Goal: Answer question/provide support: Share knowledge or assist other users

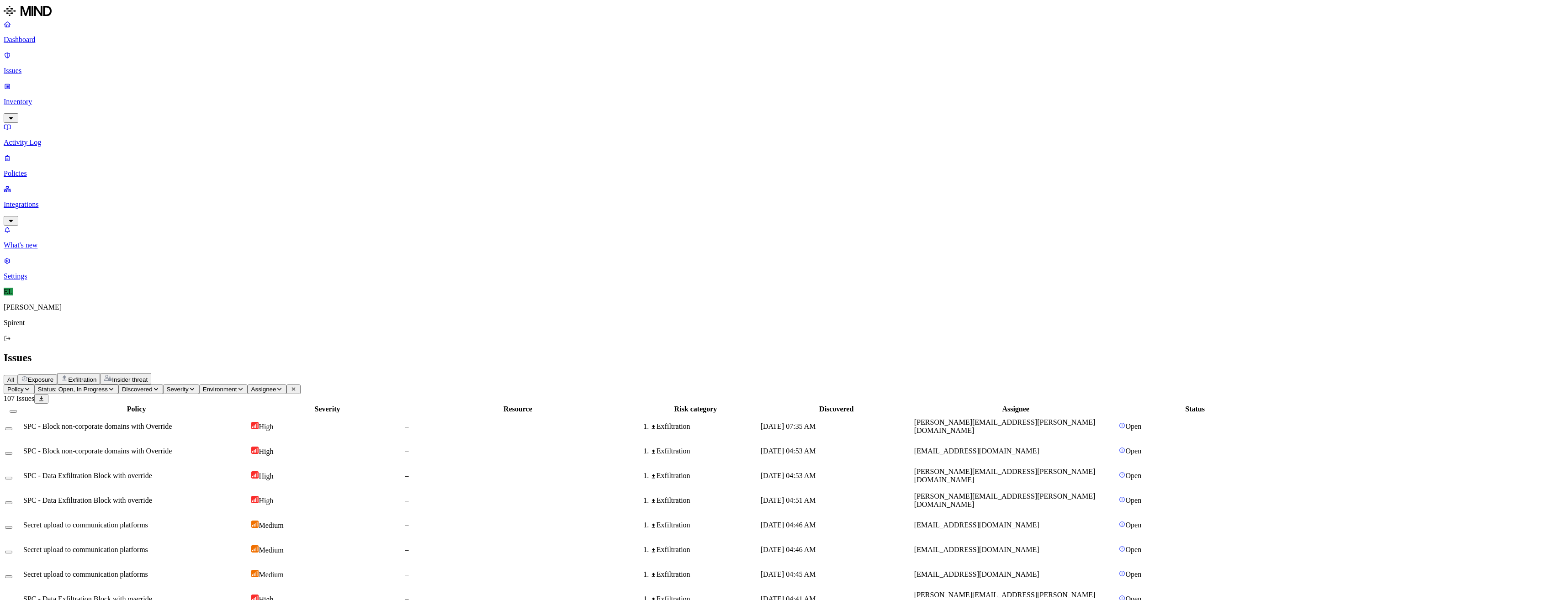
scroll to position [60, 0]
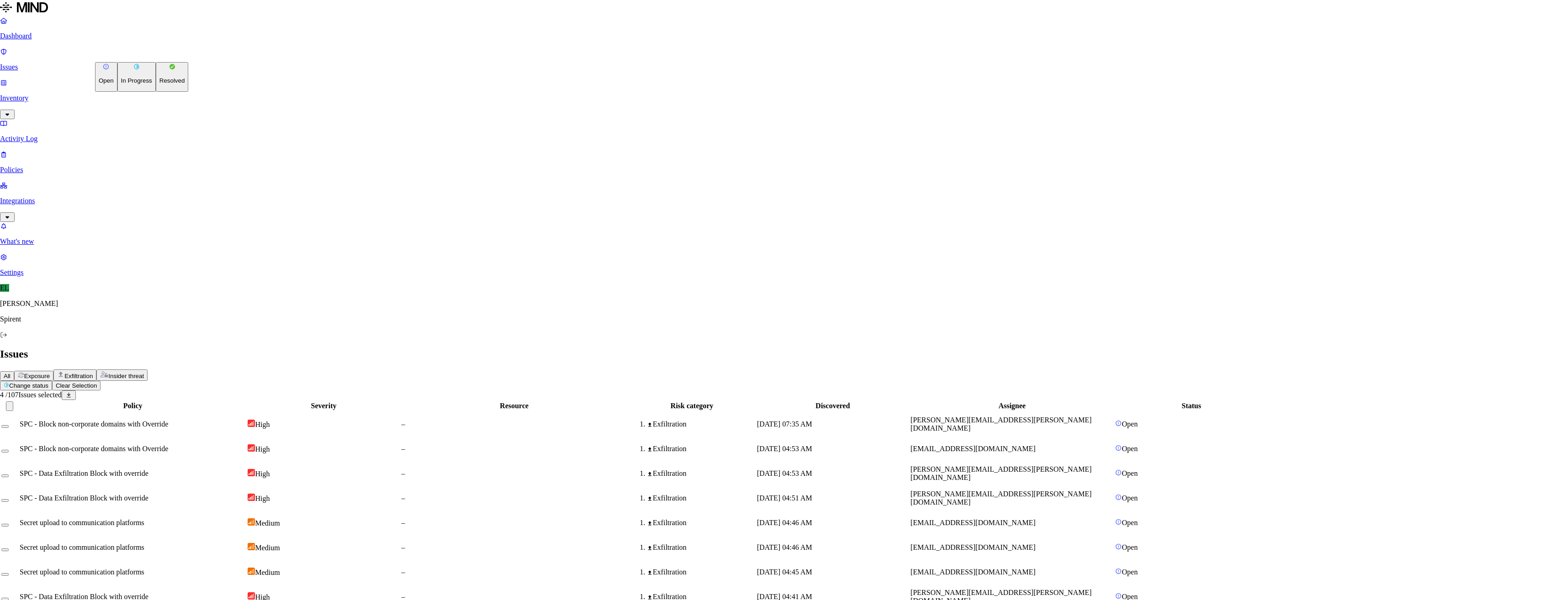
click at [135, 52] on html "Dashboard Issues Inventory Activity Log Policies Integrations What's new 1 Sett…" at bounding box center [784, 596] width 1568 height 1192
click at [159, 84] on p "Resolved" at bounding box center [172, 80] width 26 height 7
select select "Custom Reason"
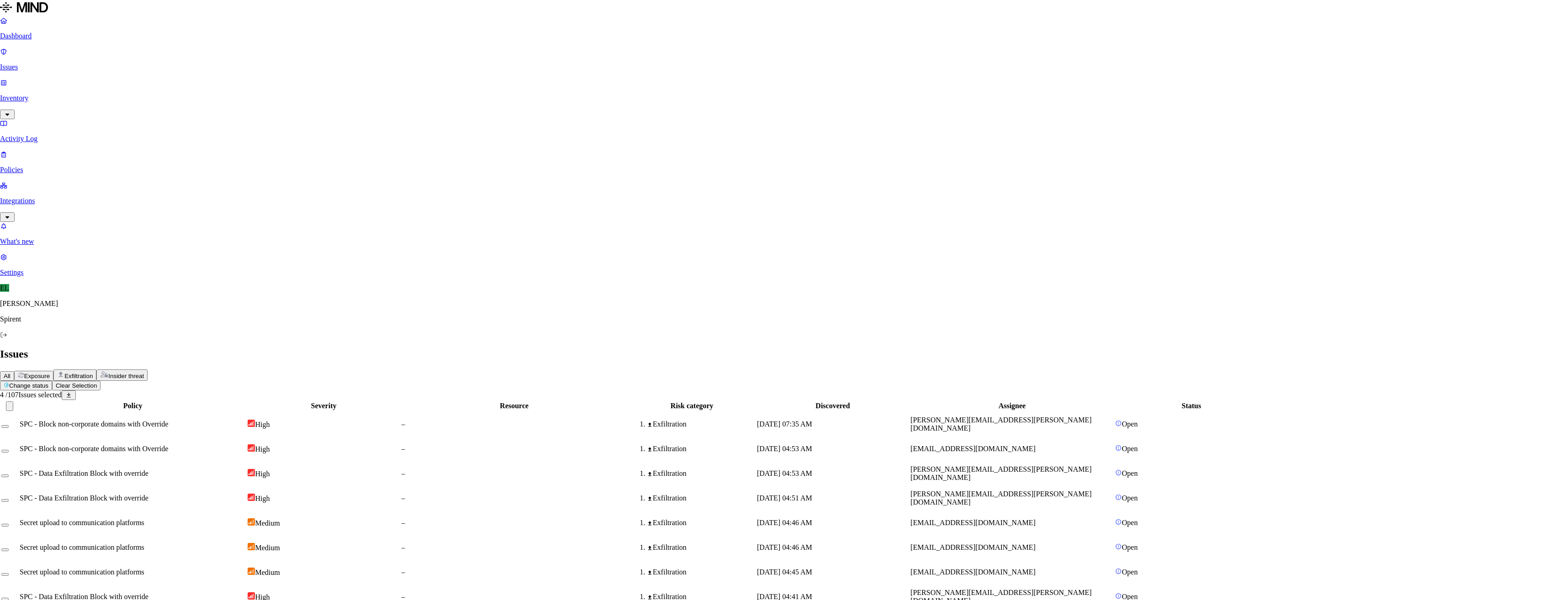
type textarea "User advised to use Keeper"
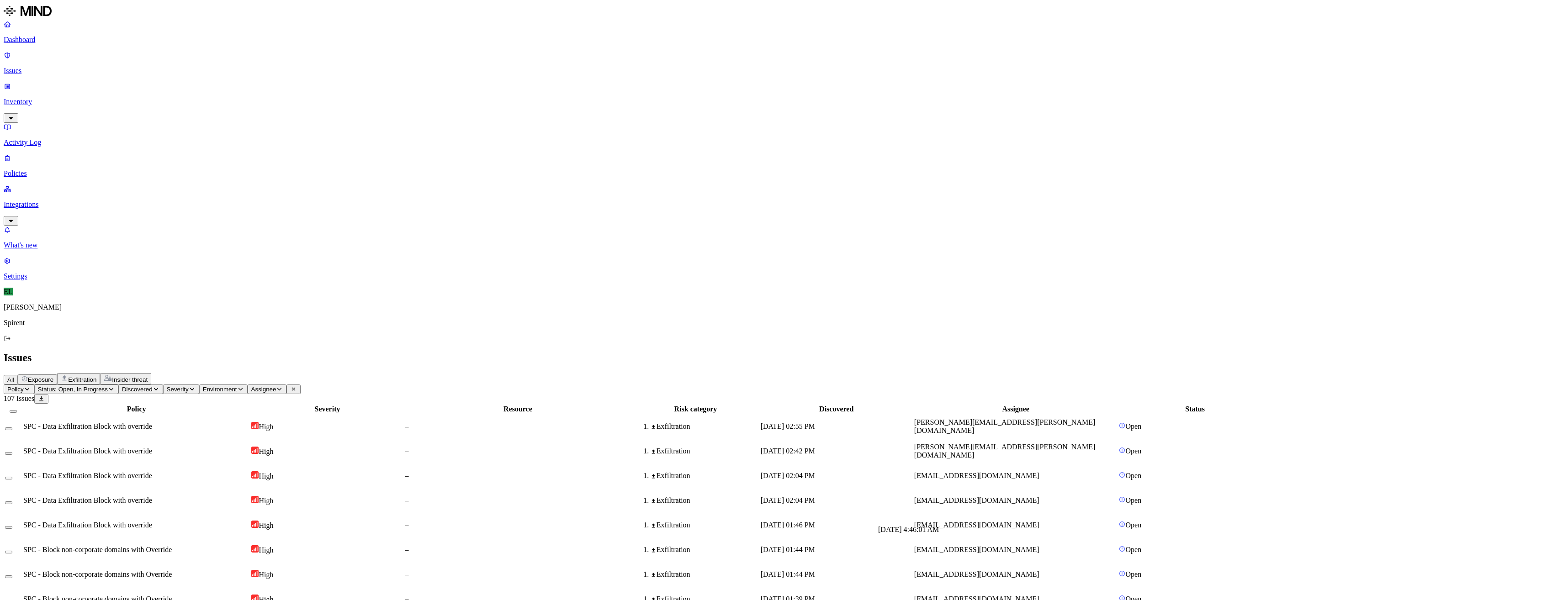
click at [149, 54] on html "Dashboard Issues Inventory Activity Log Policies Integrations What's new 1 Sett…" at bounding box center [784, 598] width 1568 height 1196
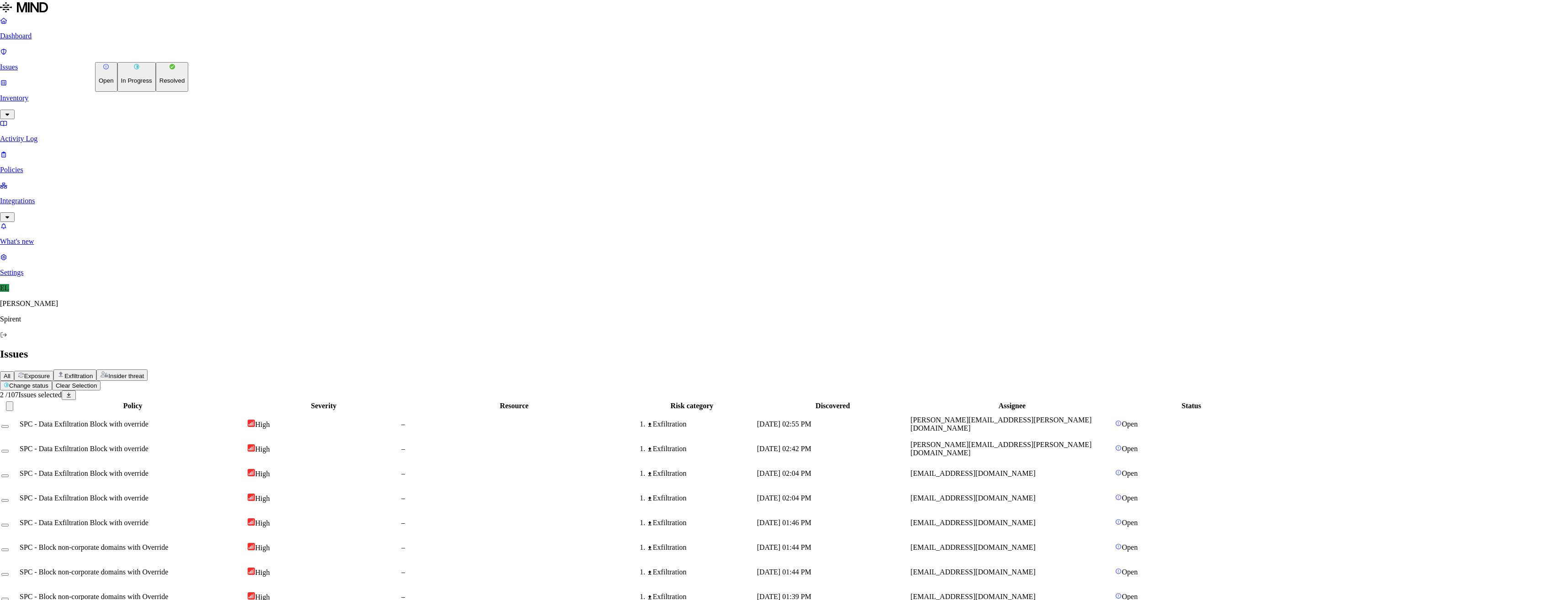
click at [159, 84] on p "Resolved" at bounding box center [172, 80] width 26 height 7
select select "Custom Reason"
type textarea "Advised user to encrypt passwords shared"
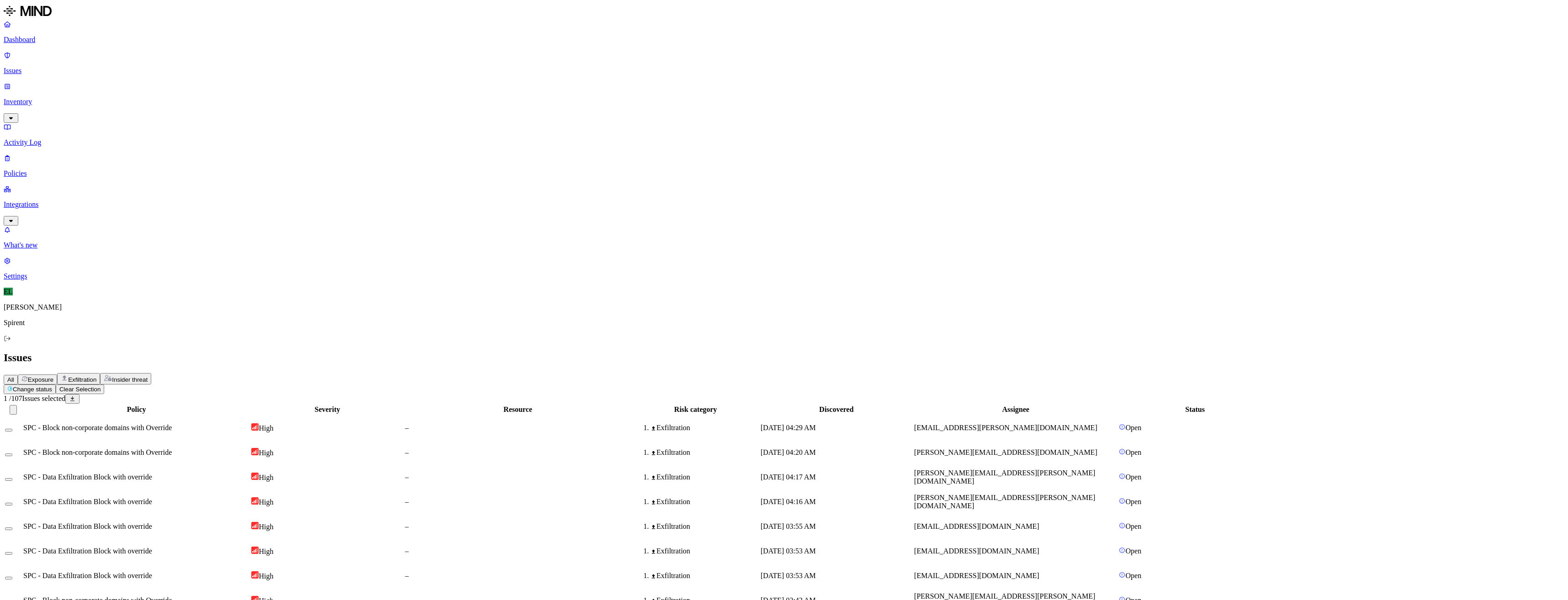
drag, startPoint x: 1129, startPoint y: 382, endPoint x: 1029, endPoint y: 379, distance: 100.0
click at [104, 385] on button "Clear Selection" at bounding box center [80, 389] width 49 height 10
click at [287, 385] on button "Assignee" at bounding box center [267, 389] width 40 height 10
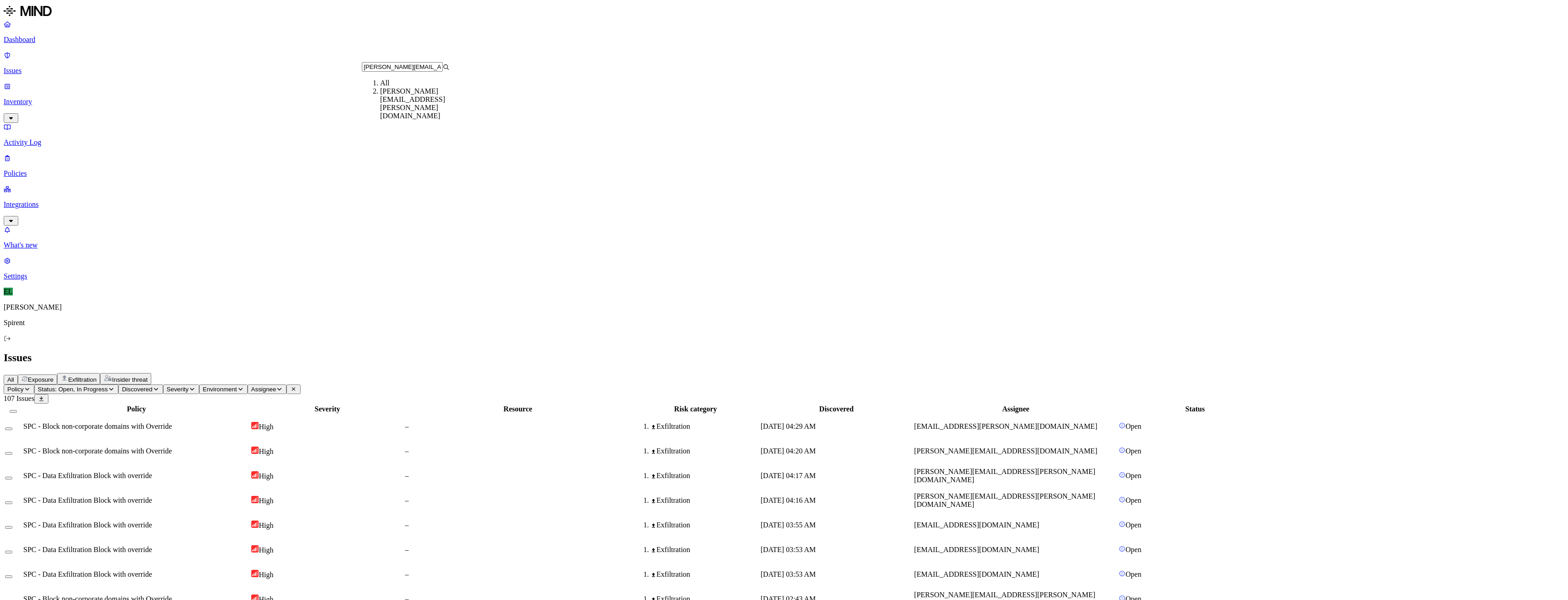
type input "[PERSON_NAME][EMAIL_ADDRESS][PERSON_NAME][DOMAIN_NAME]"
click at [412, 105] on div "[PERSON_NAME][EMAIL_ADDRESS][PERSON_NAME][DOMAIN_NAME]" at bounding box center [424, 103] width 88 height 33
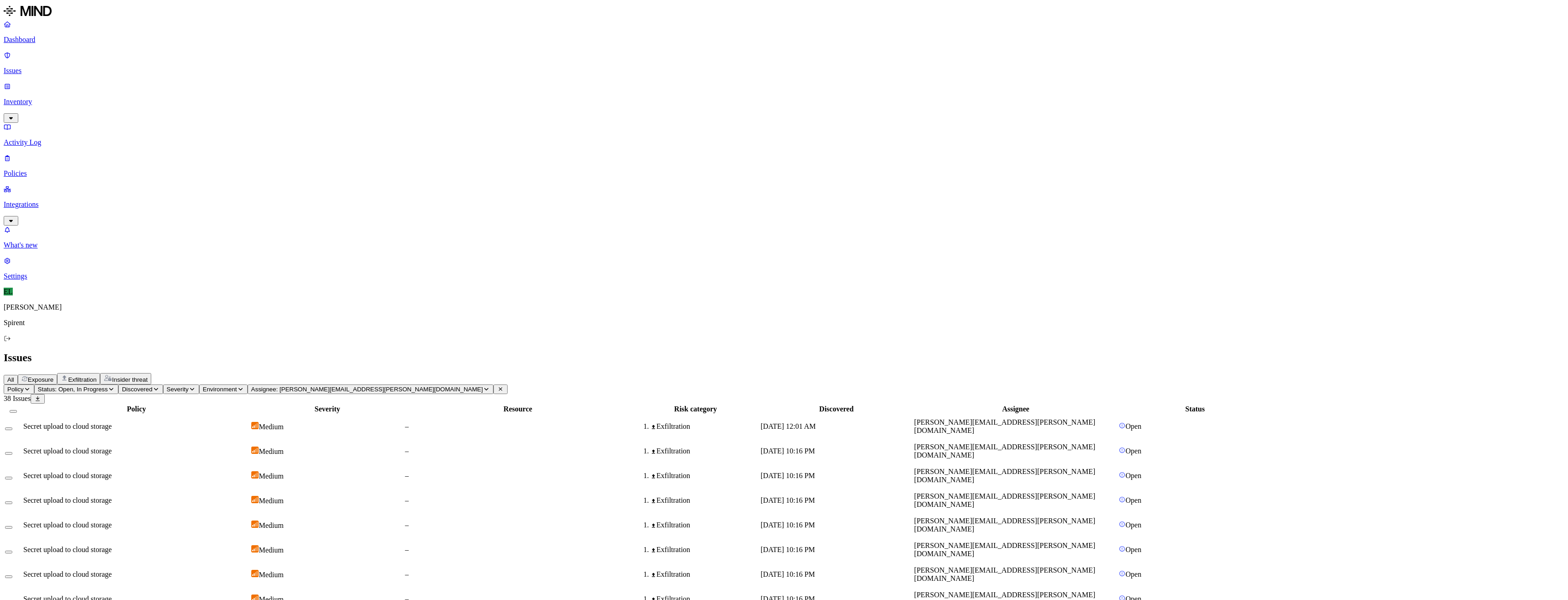
click at [17, 410] on button "Select all" at bounding box center [13, 411] width 7 height 3
click at [12, 497] on button "Select row" at bounding box center [9, 502] width 7 height 10
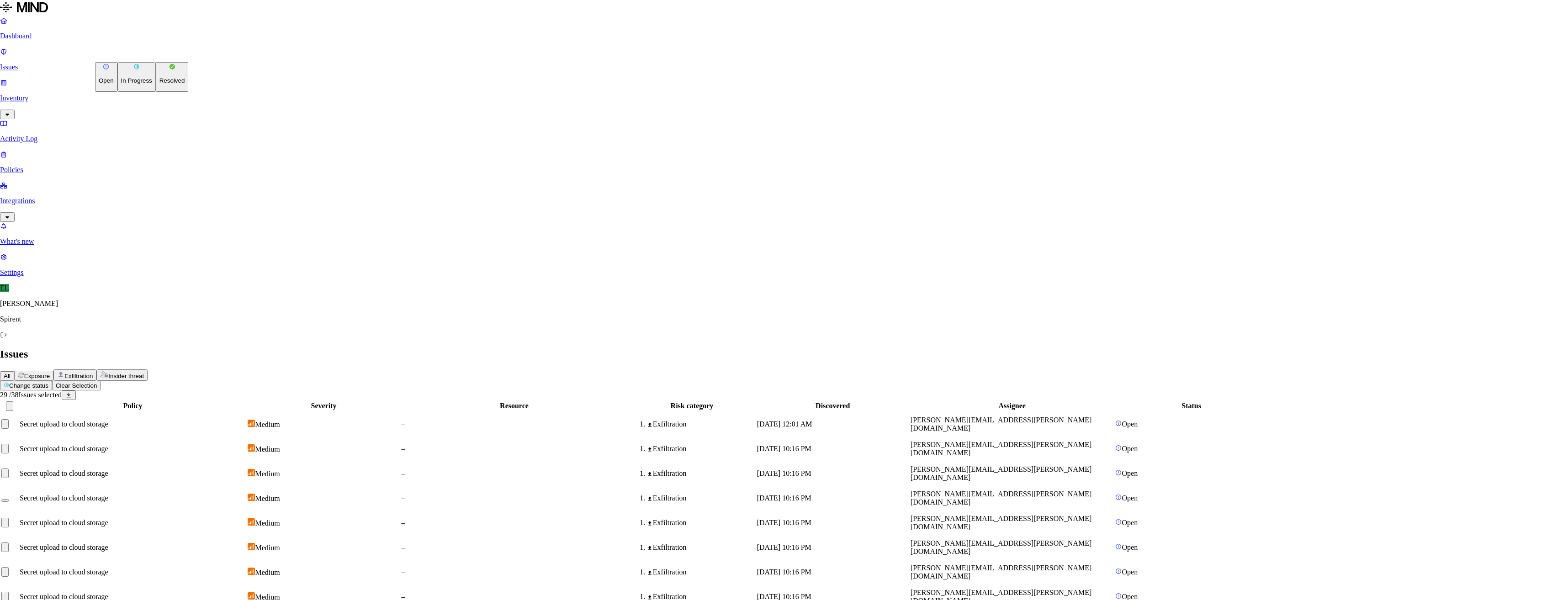
click at [155, 54] on html "Dashboard Issues Inventory Activity Log Policies Integrations What's new 1 Sett…" at bounding box center [784, 596] width 1568 height 1192
click at [159, 84] on p "Resolved" at bounding box center [172, 80] width 26 height 7
select select "Custom Reason"
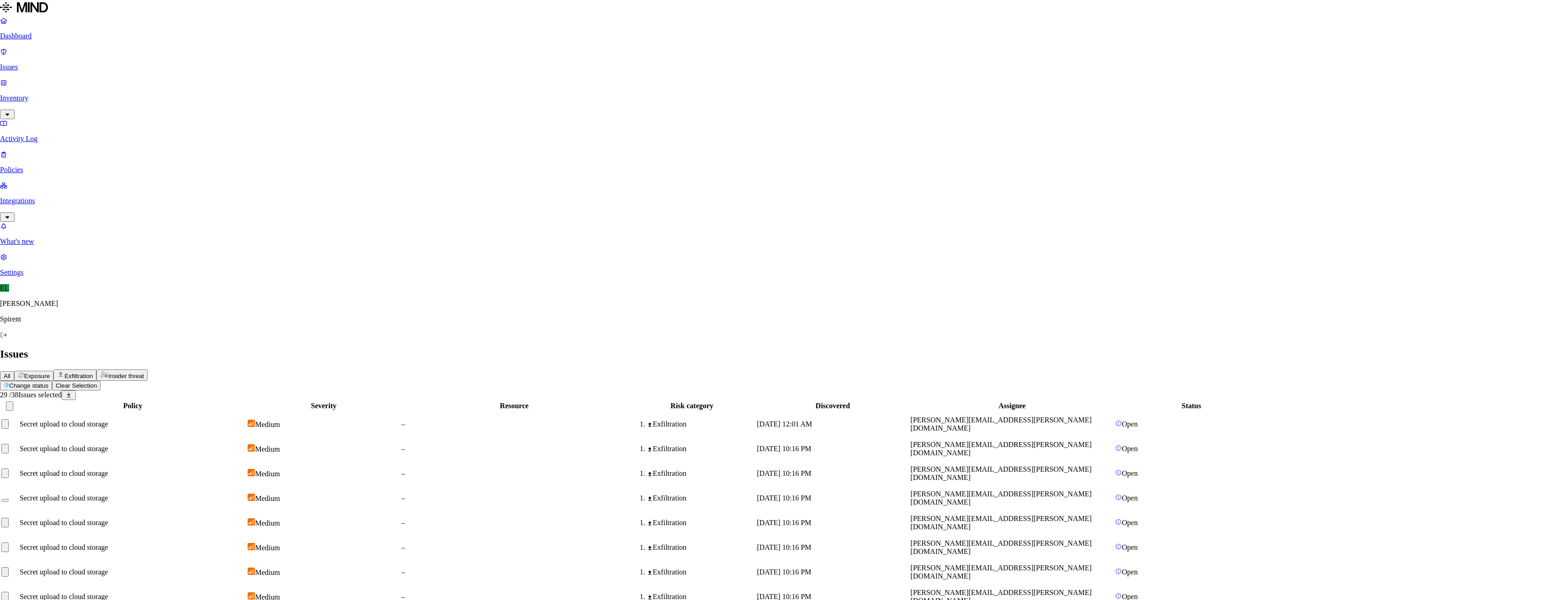
type textarea "User advised to use Keeper"
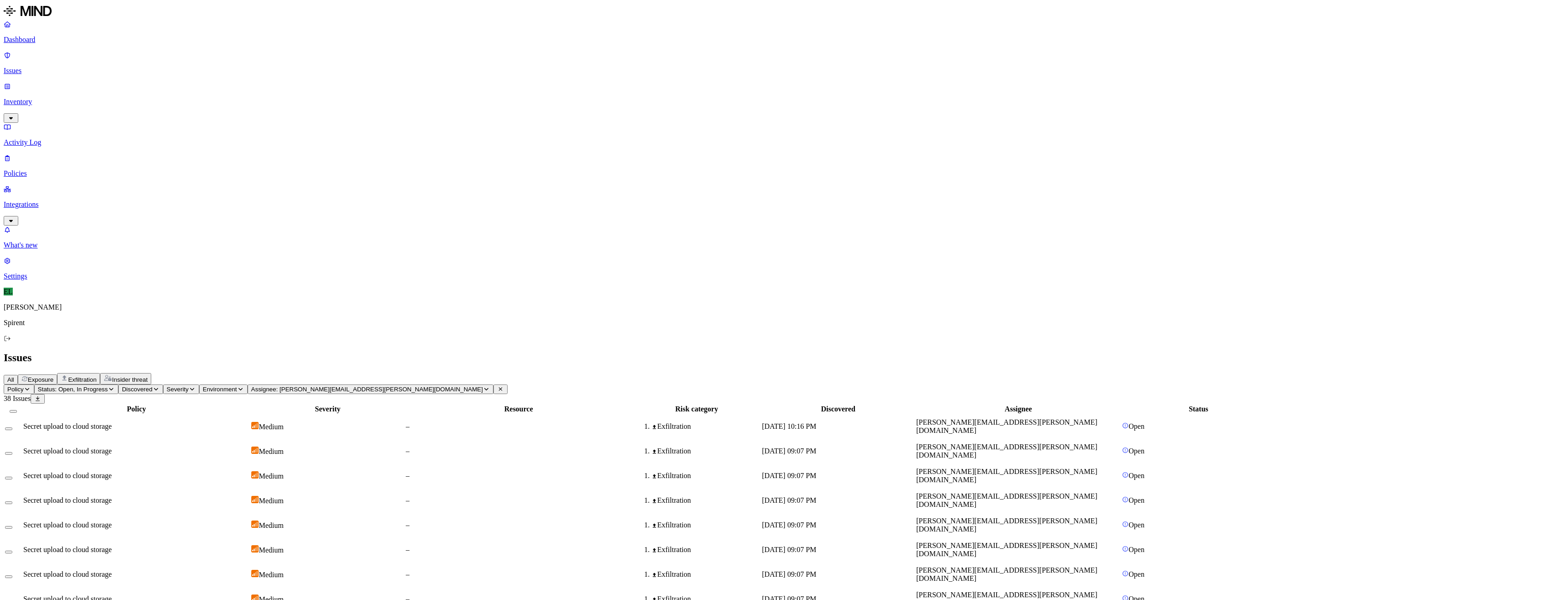
click at [17, 410] on button "Select all" at bounding box center [13, 411] width 7 height 3
click at [12, 423] on button "Select row" at bounding box center [9, 428] width 7 height 10
click at [17, 405] on button "Select all" at bounding box center [13, 410] width 7 height 10
click at [12, 428] on button "Select row" at bounding box center [9, 429] width 7 height 3
click at [12, 423] on button "Select row" at bounding box center [9, 428] width 7 height 10
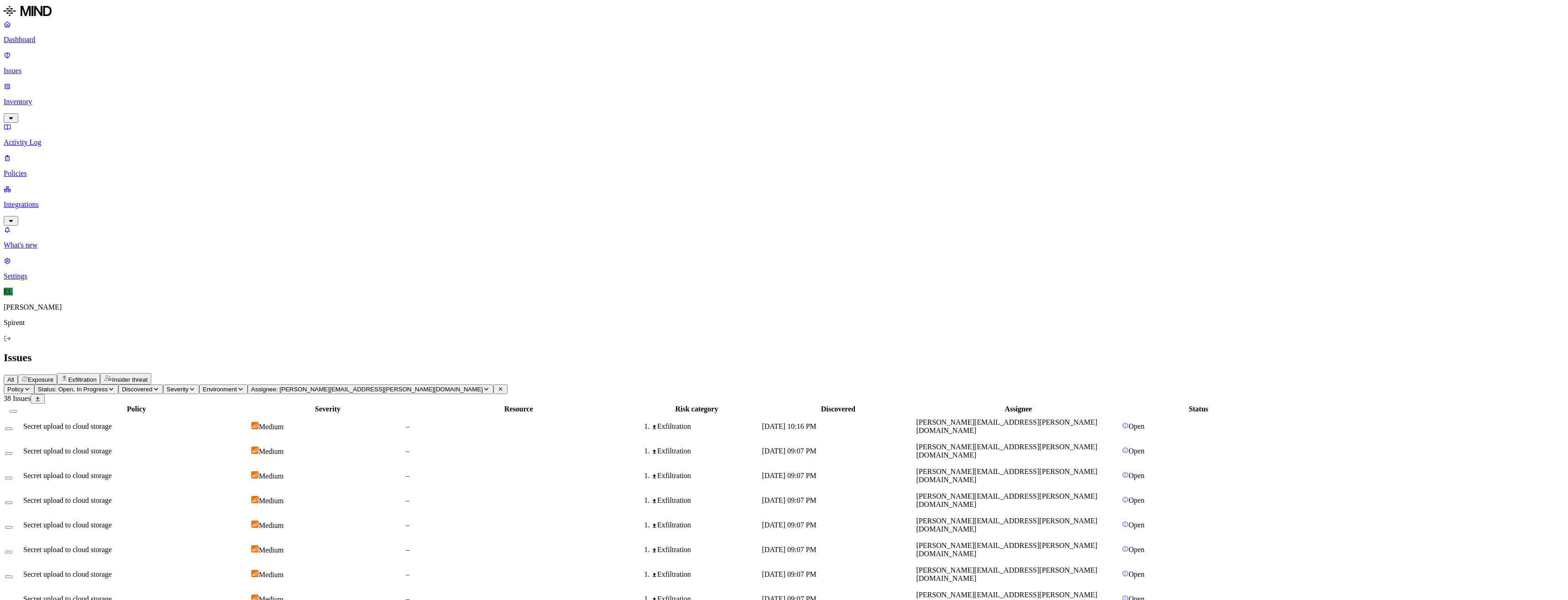
click at [112, 422] on span "Secret upload to cloud storage" at bounding box center [68, 426] width 89 height 8
click at [1092, 373] on div "All Exposure Exfiltration Insider threat" at bounding box center [784, 378] width 1561 height 12
click at [12, 452] on button "Select row" at bounding box center [9, 453] width 7 height 3
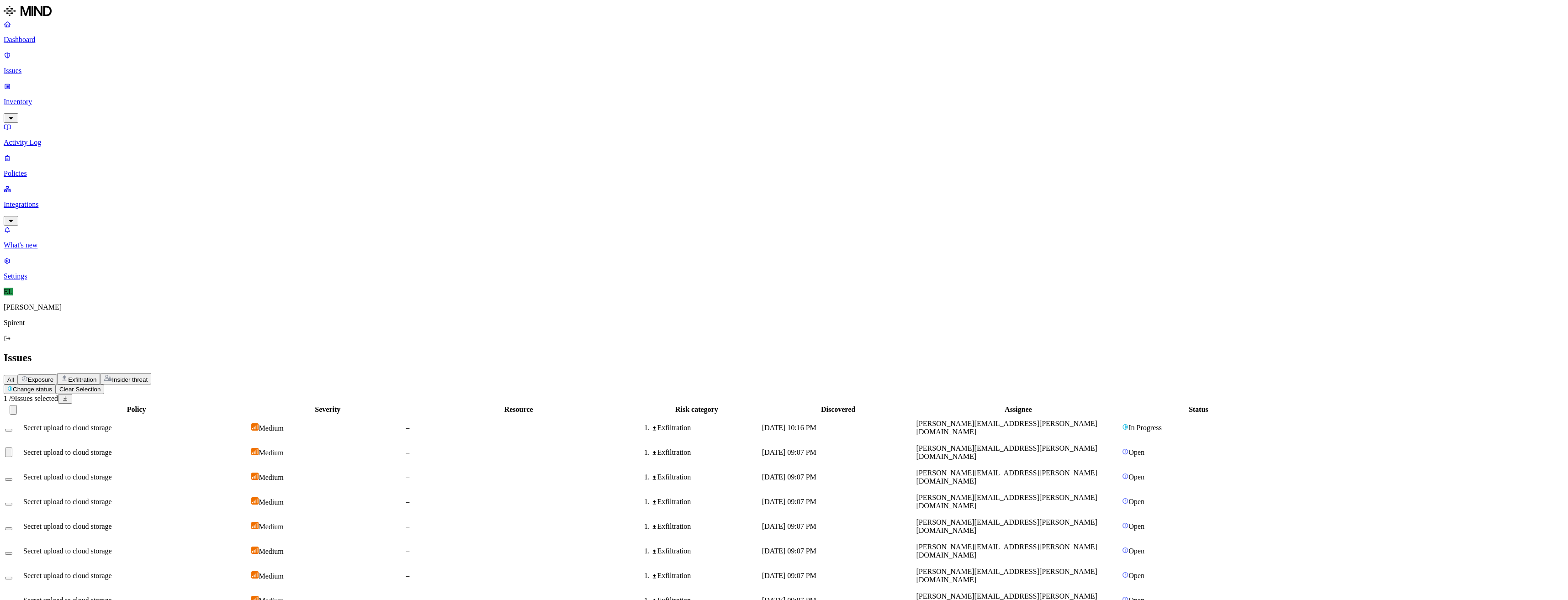
click at [12, 478] on button "Select row" at bounding box center [9, 480] width 7 height 3
click at [12, 503] on button "Select row" at bounding box center [9, 504] width 7 height 3
click at [12, 528] on button "Select row" at bounding box center [9, 529] width 7 height 3
click at [12, 552] on button "Select row" at bounding box center [9, 553] width 7 height 3
click at [12, 577] on button "Select row" at bounding box center [9, 578] width 7 height 3
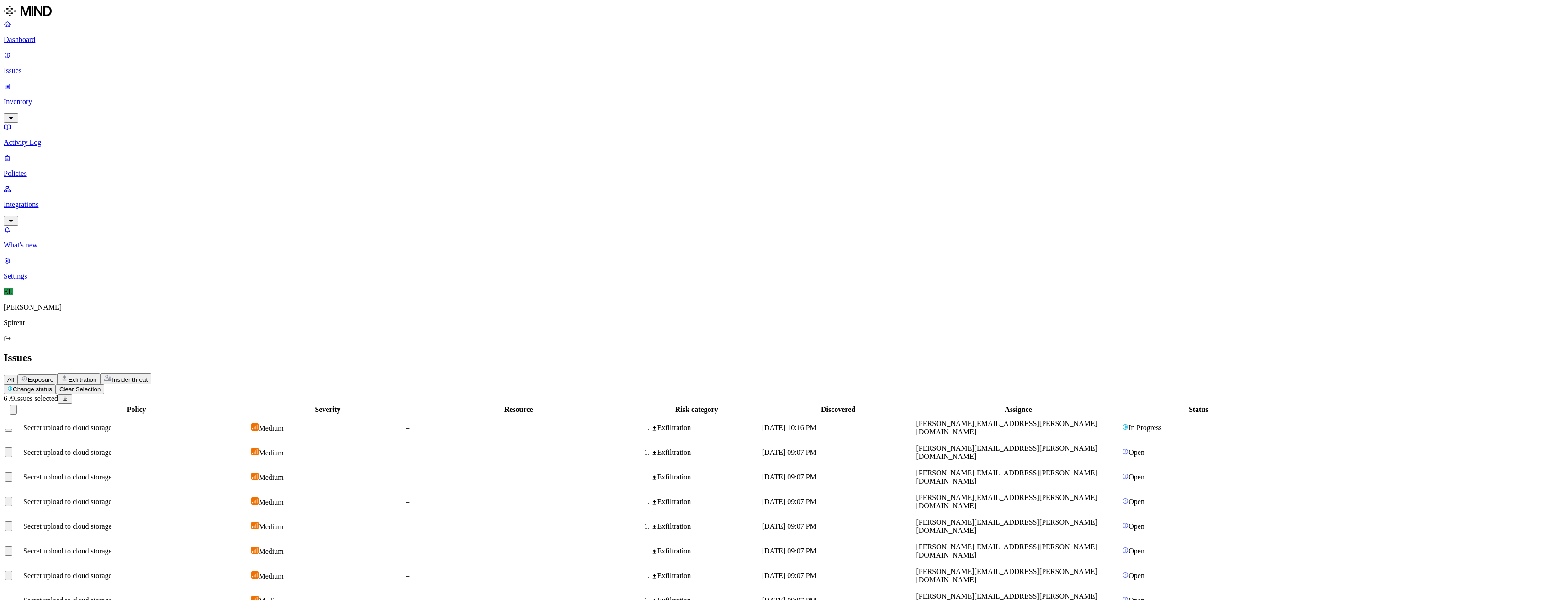
click at [12, 600] on button "Select row" at bounding box center [9, 603] width 7 height 3
click at [149, 55] on html "Dashboard Issues Inventory Activity Log Policies Integrations What's new 1 Sett…" at bounding box center [784, 321] width 1568 height 642
click at [156, 92] on button "Resolved" at bounding box center [172, 77] width 33 height 30
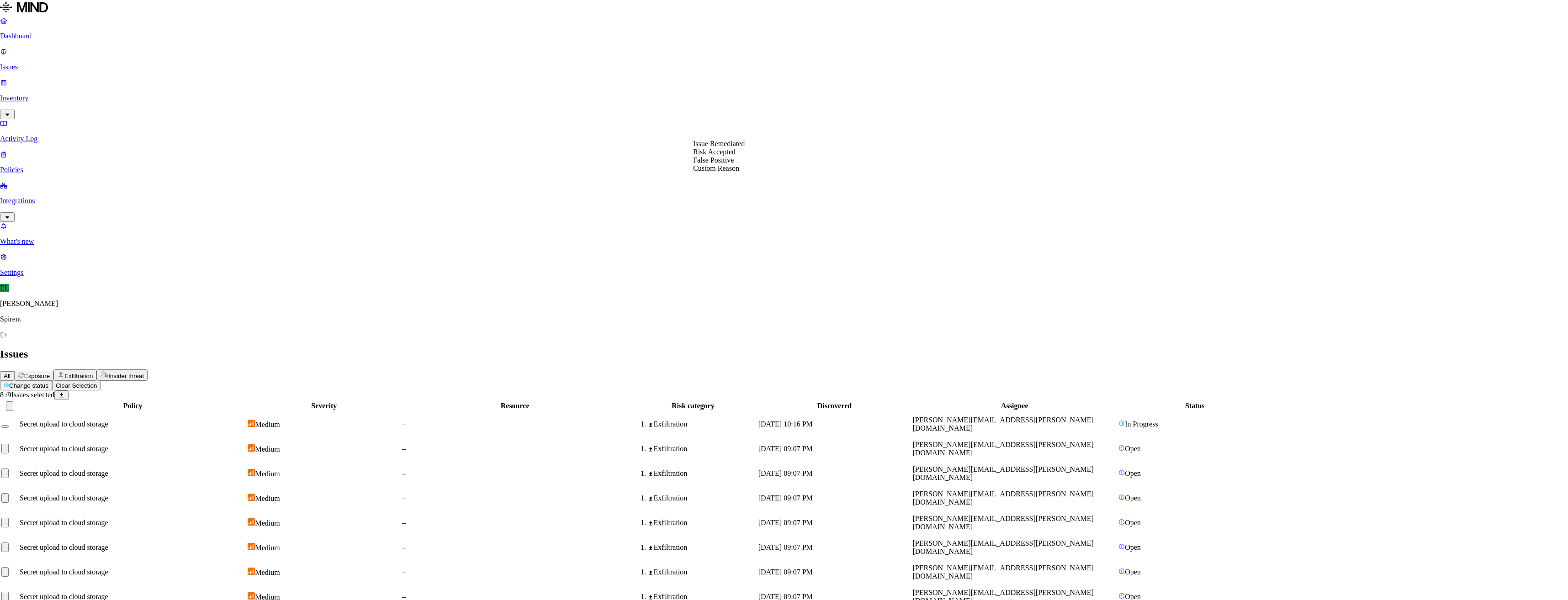
select select "Custom Reason"
type textarea "User advised to use Keeper"
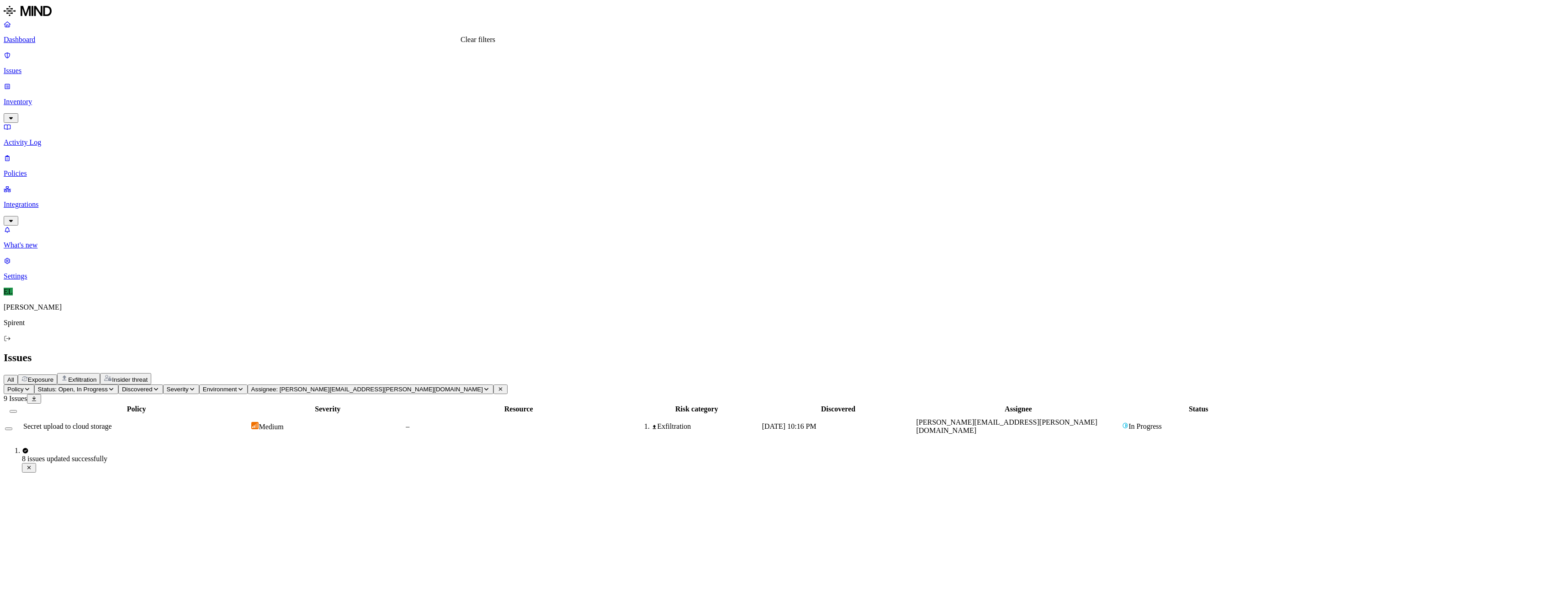
click at [497, 386] on icon at bounding box center [500, 389] width 7 height 5
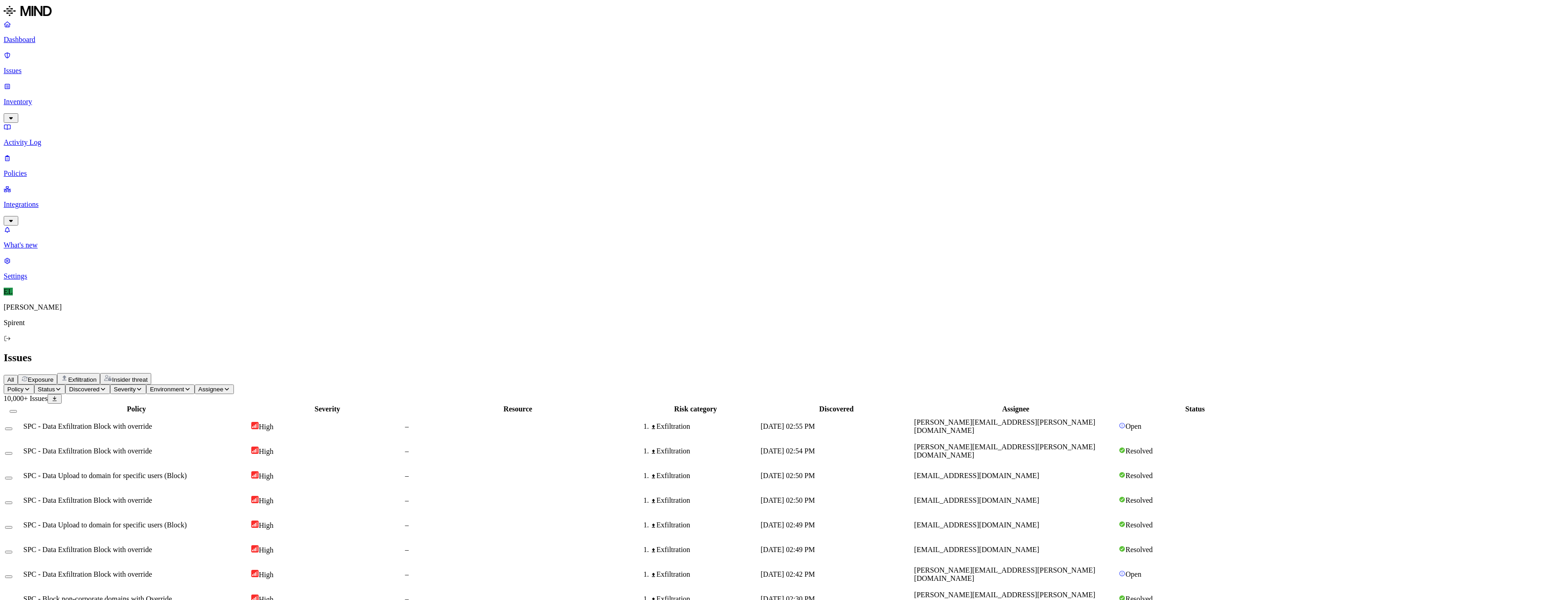
click at [61, 386] on icon "button" at bounding box center [58, 389] width 7 height 5
click at [165, 74] on button "button" at bounding box center [169, 75] width 7 height 3
click at [628, 352] on h2 "Issues" at bounding box center [784, 358] width 1561 height 12
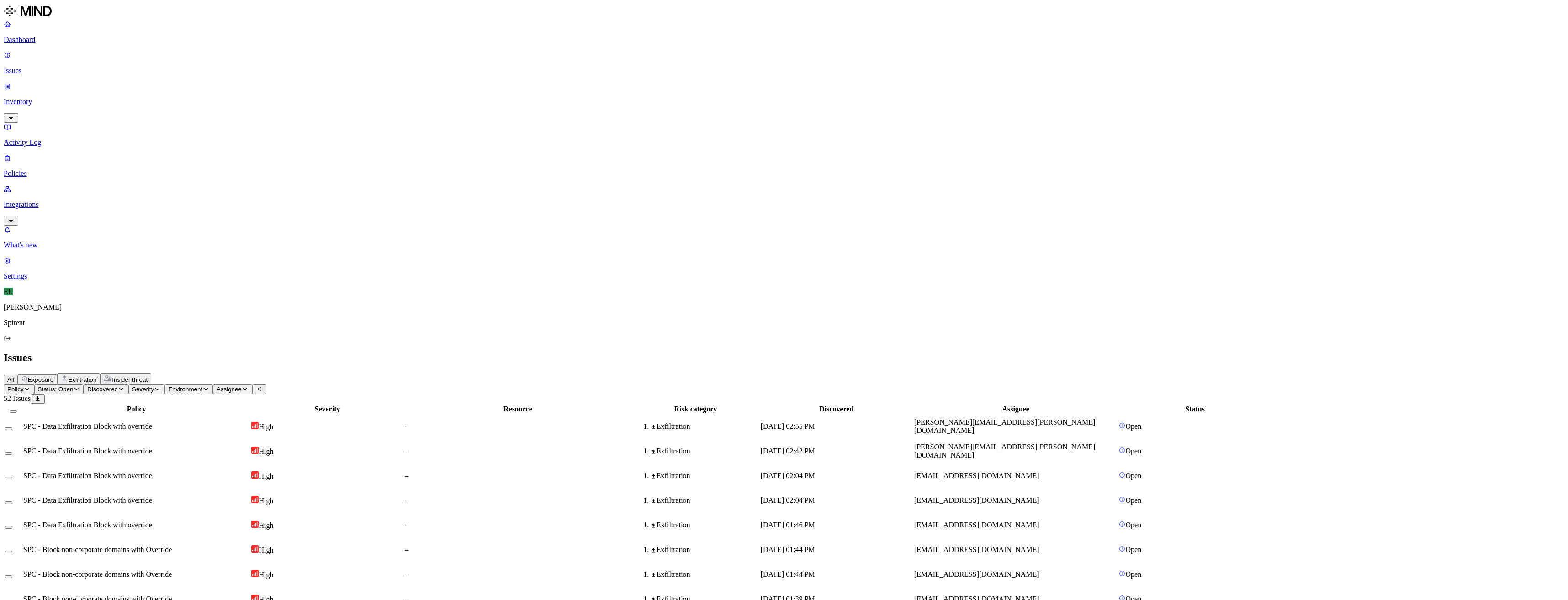
drag, startPoint x: 1130, startPoint y: 213, endPoint x: 1027, endPoint y: 214, distance: 103.0
click at [248, 386] on icon "button" at bounding box center [245, 389] width 7 height 5
type input "[PERSON_NAME][EMAIL_ADDRESS][PERSON_NAME][DOMAIN_NAME]"
click at [373, 103] on div "[PERSON_NAME][EMAIL_ADDRESS][PERSON_NAME][DOMAIN_NAME]" at bounding box center [394, 103] width 88 height 33
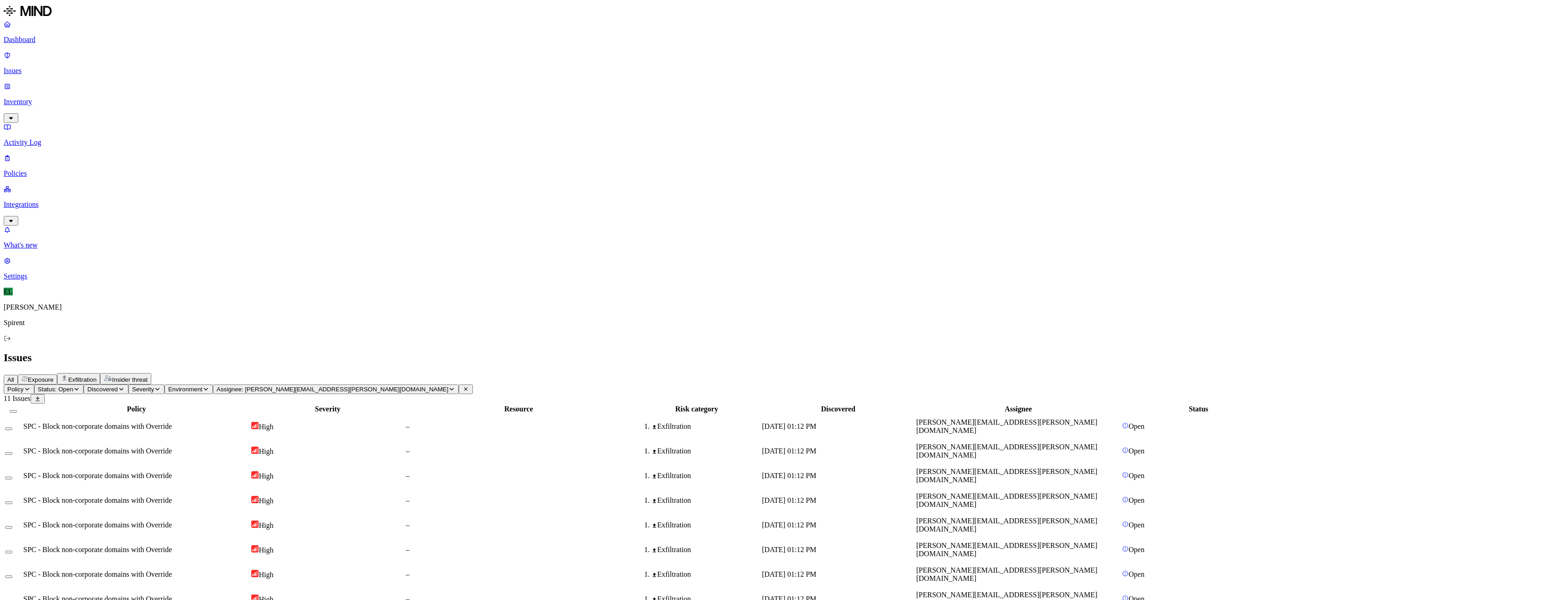
click at [172, 595] on span "SPC - Block non-corporate domains with Override" at bounding box center [97, 599] width 149 height 8
click at [172, 570] on span "SPC - Block non-corporate domains with Override" at bounding box center [97, 574] width 149 height 8
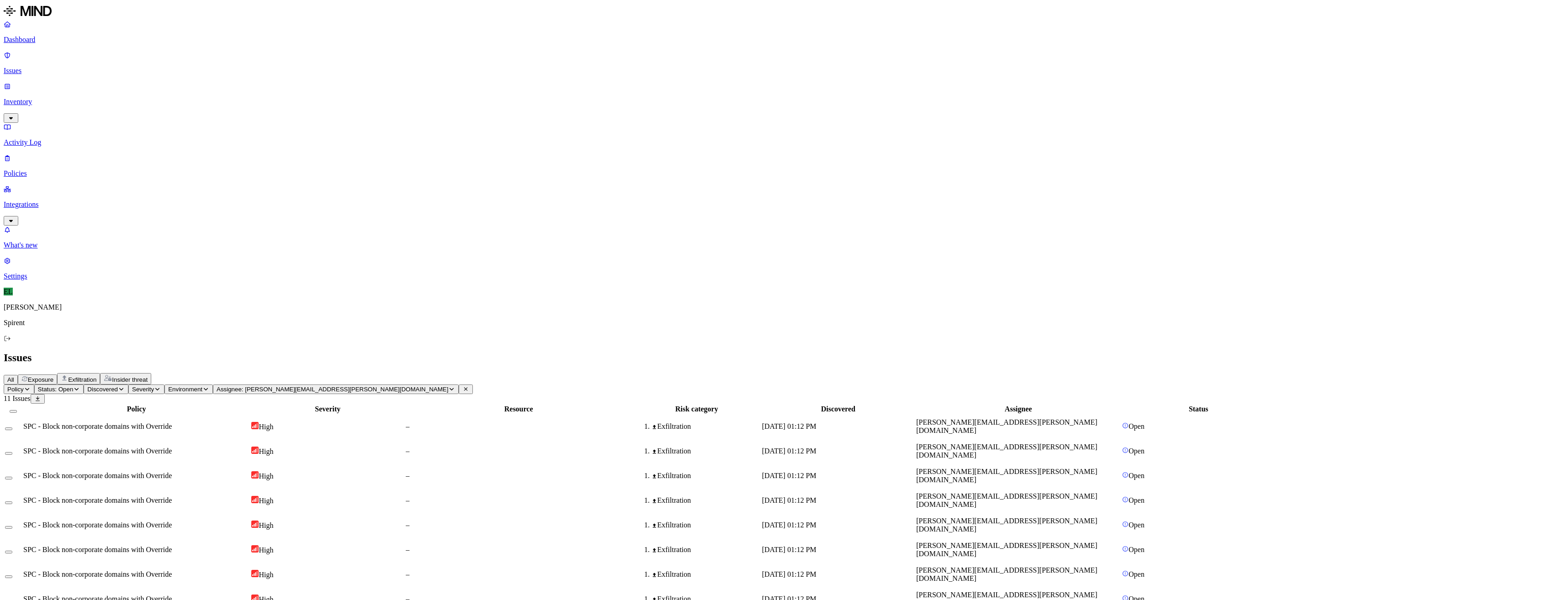
click at [17, 410] on button "Select all" at bounding box center [13, 411] width 7 height 3
click at [148, 54] on html "Dashboard Issues Inventory Activity Log Policies Integrations What's new 1 Sett…" at bounding box center [784, 347] width 1568 height 695
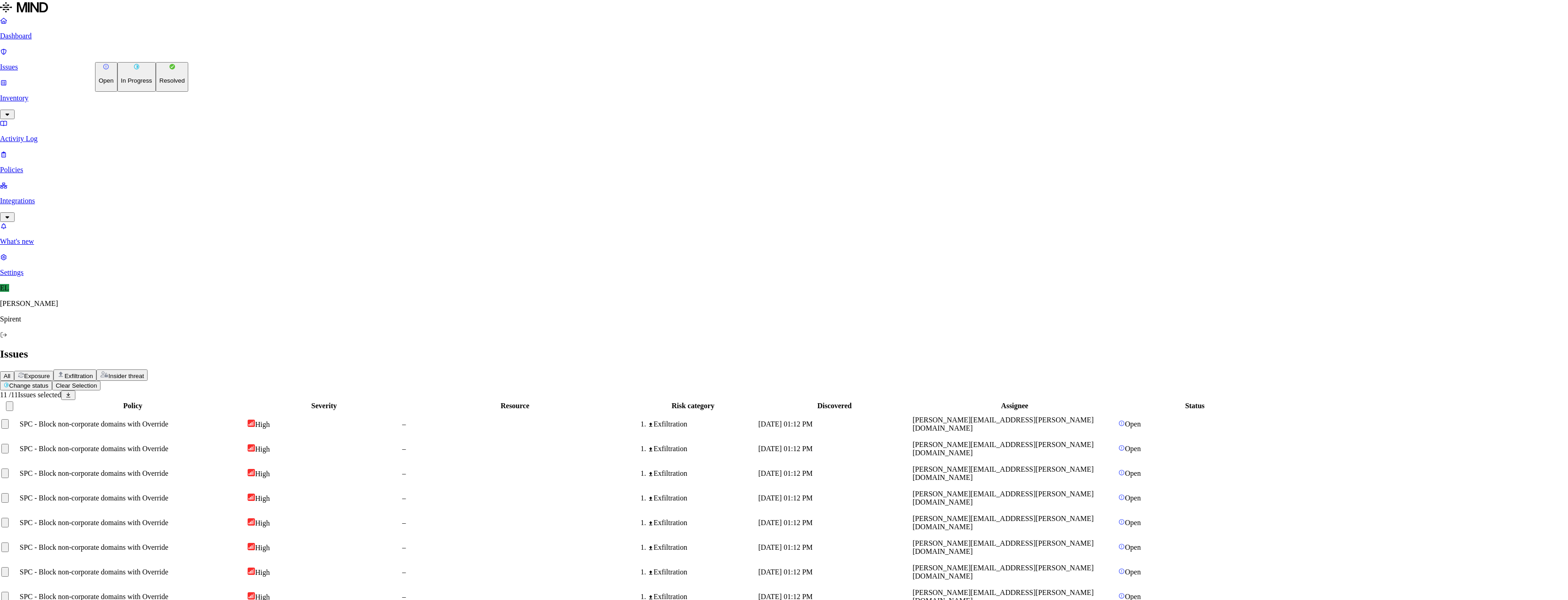
click at [156, 92] on button "Resolved" at bounding box center [172, 77] width 33 height 30
select select "Custom Reason"
type textarea "Personal files"
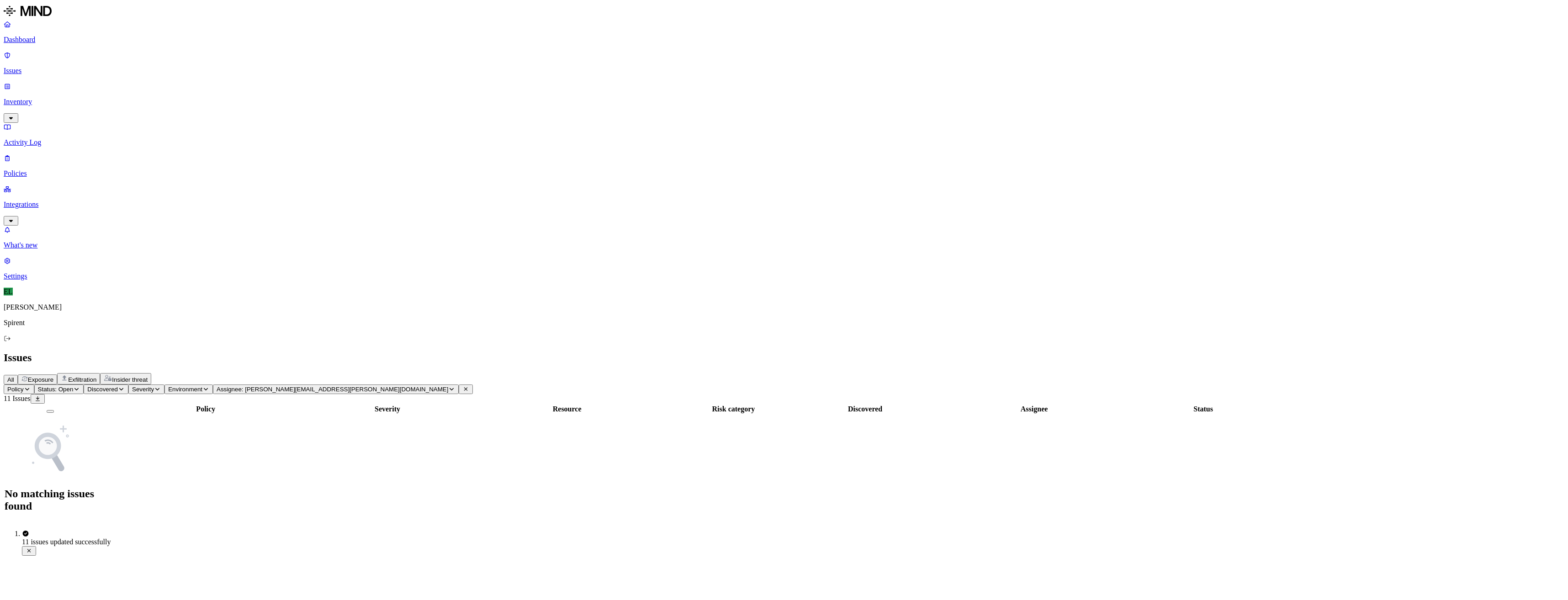
click at [463, 386] on icon at bounding box center [466, 389] width 7 height 5
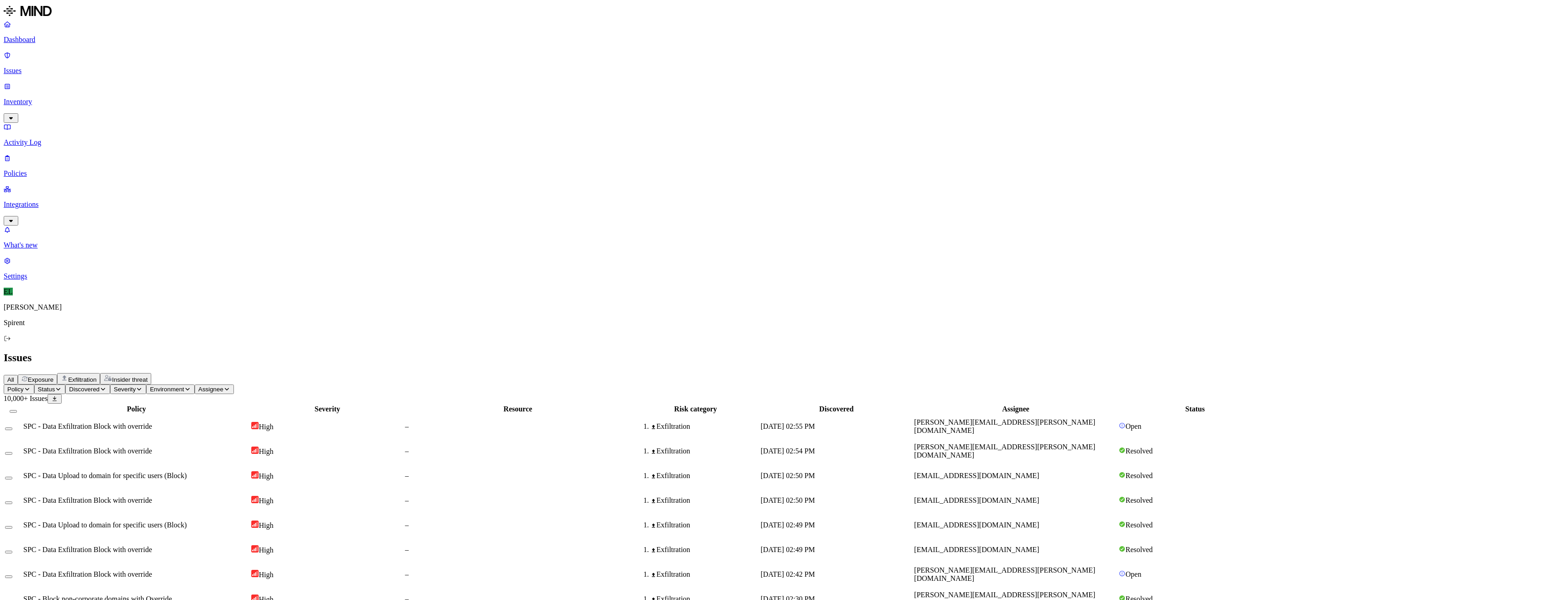
click at [61, 386] on icon "button" at bounding box center [58, 389] width 7 height 5
click at [165, 72] on div "Open" at bounding box center [165, 82] width 0 height 26
click at [172, 546] on span "SPC - Block non-corporate domains with Override" at bounding box center [97, 549] width 149 height 8
click at [12, 551] on button "Select row" at bounding box center [9, 552] width 7 height 3
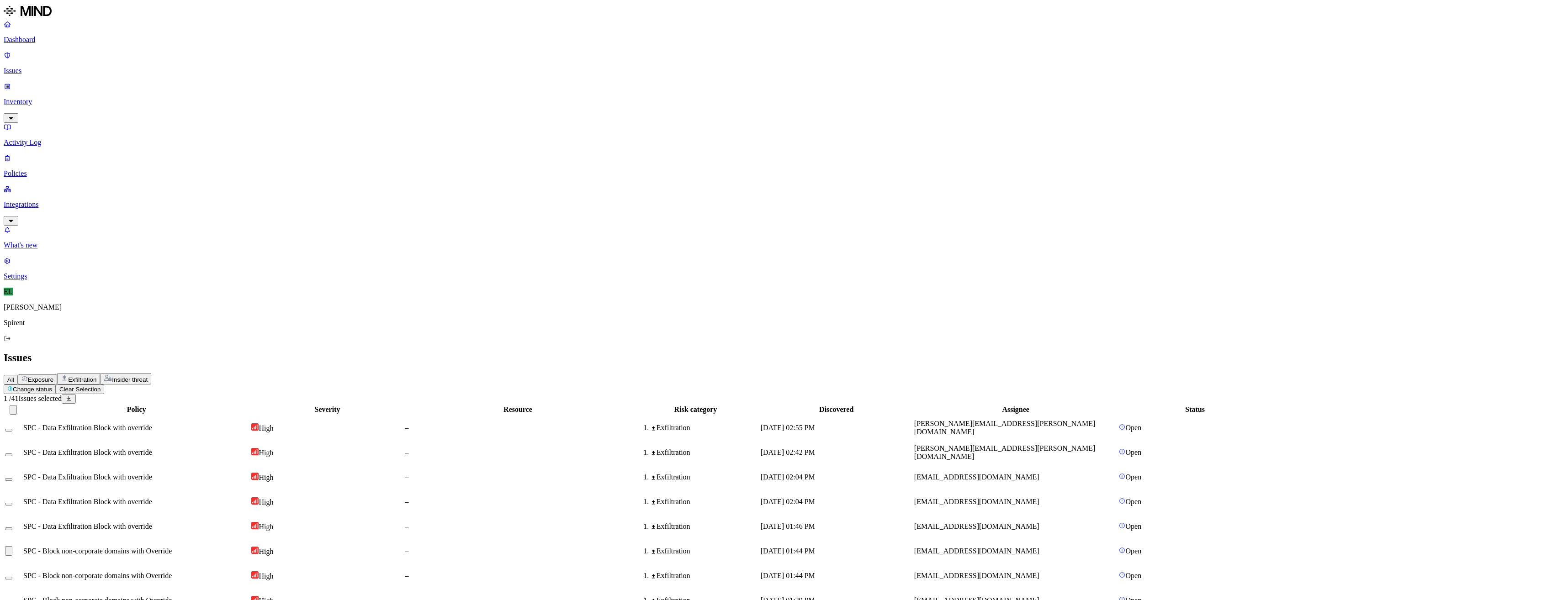
click at [12, 577] on button "Select row" at bounding box center [9, 578] width 7 height 3
click at [12, 600] on button "Select row" at bounding box center [9, 603] width 7 height 3
click at [135, 54] on html "Dashboard Issues Inventory Activity Log Policies Integrations What's new 1 Sett…" at bounding box center [784, 596] width 1568 height 1192
click at [159, 84] on p "Resolved" at bounding box center [172, 80] width 26 height 7
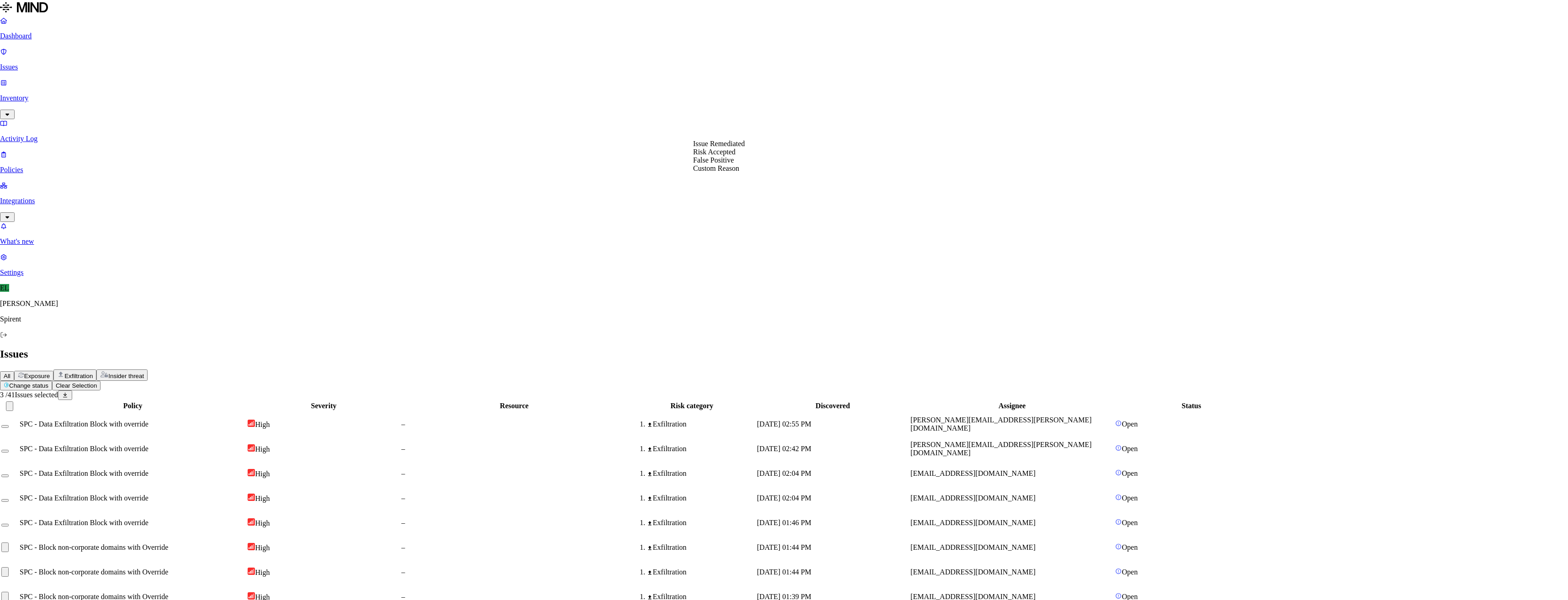
select select "Custom Reason"
type textarea "BUPA"
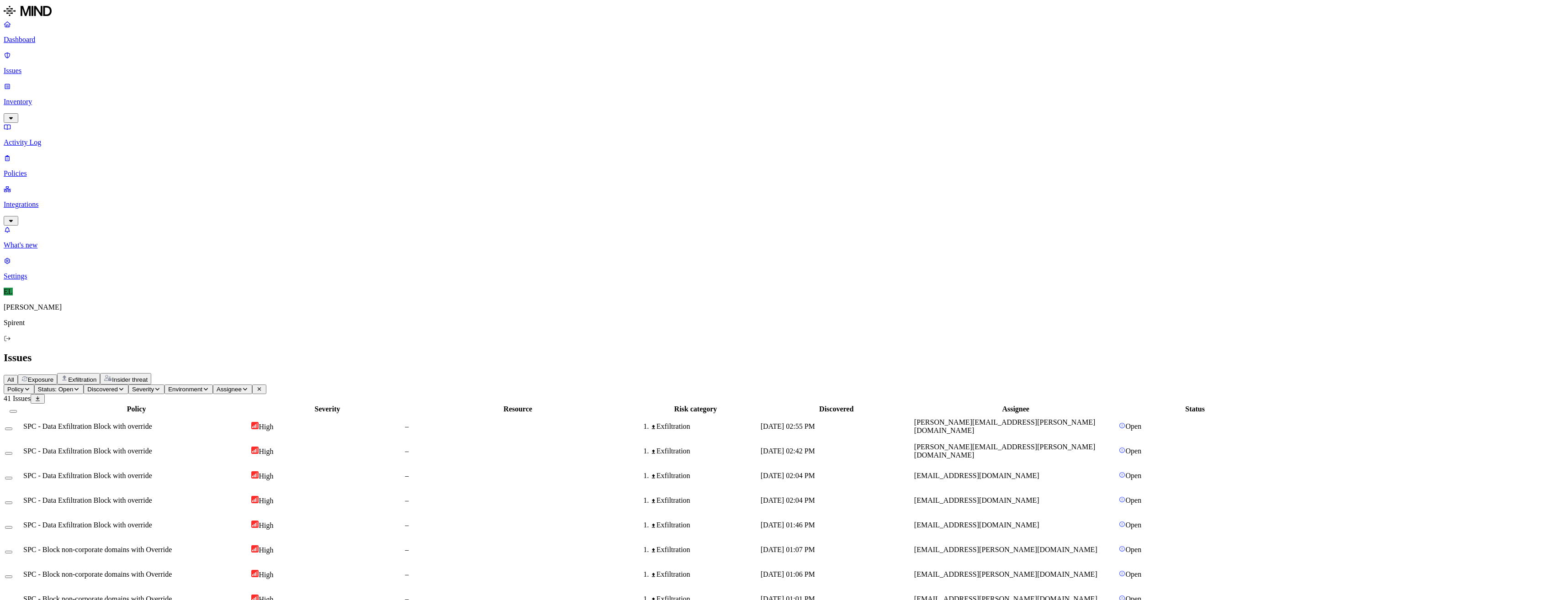
scroll to position [60, 0]
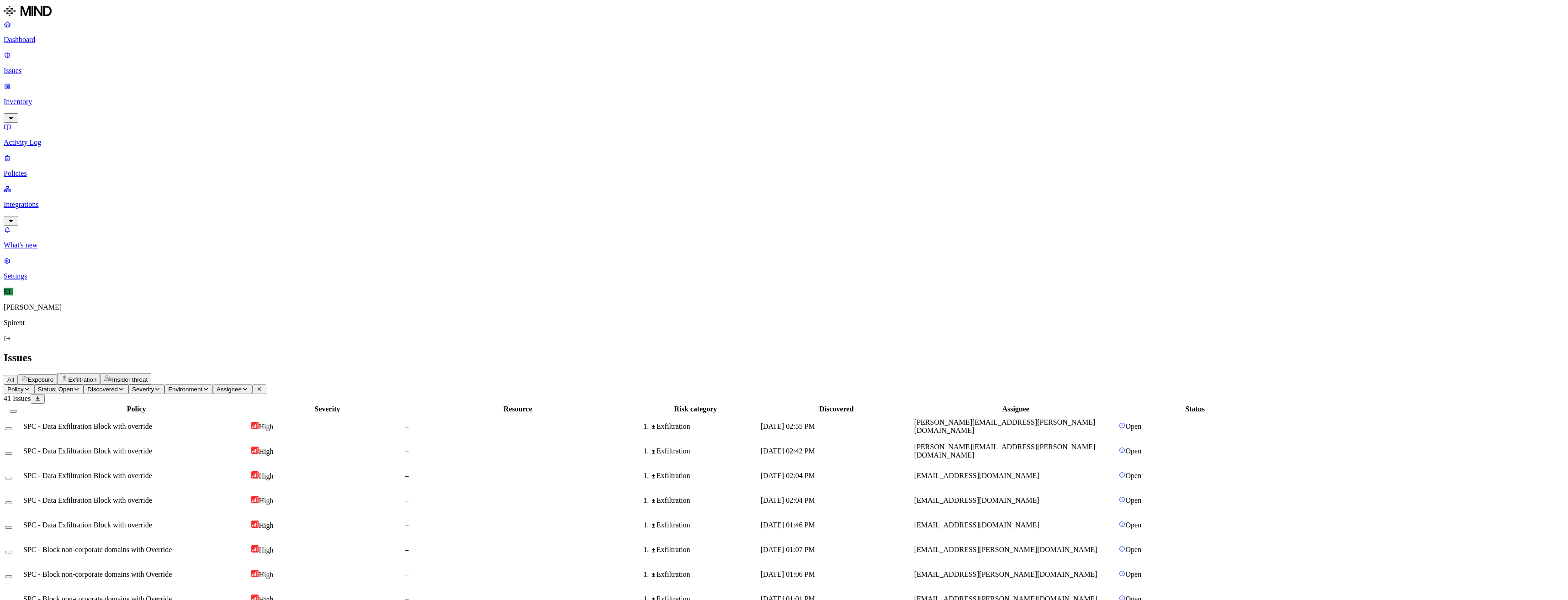
click at [142, 57] on html "Dashboard Issues Inventory Activity Log Policies Integrations What's new 1 Sett…" at bounding box center [784, 596] width 1568 height 1192
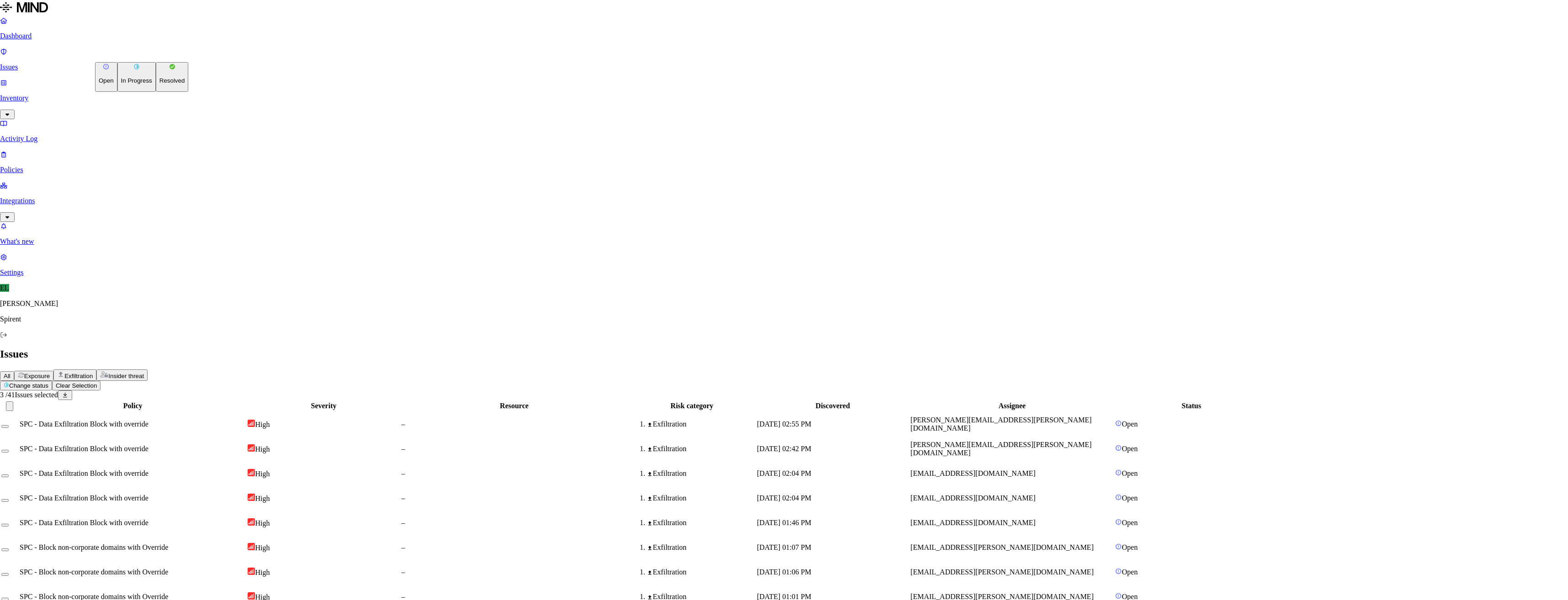
click at [159, 84] on p "Resolved" at bounding box center [172, 80] width 26 height 7
select select "Custom Reason"
type textarea "Personal"
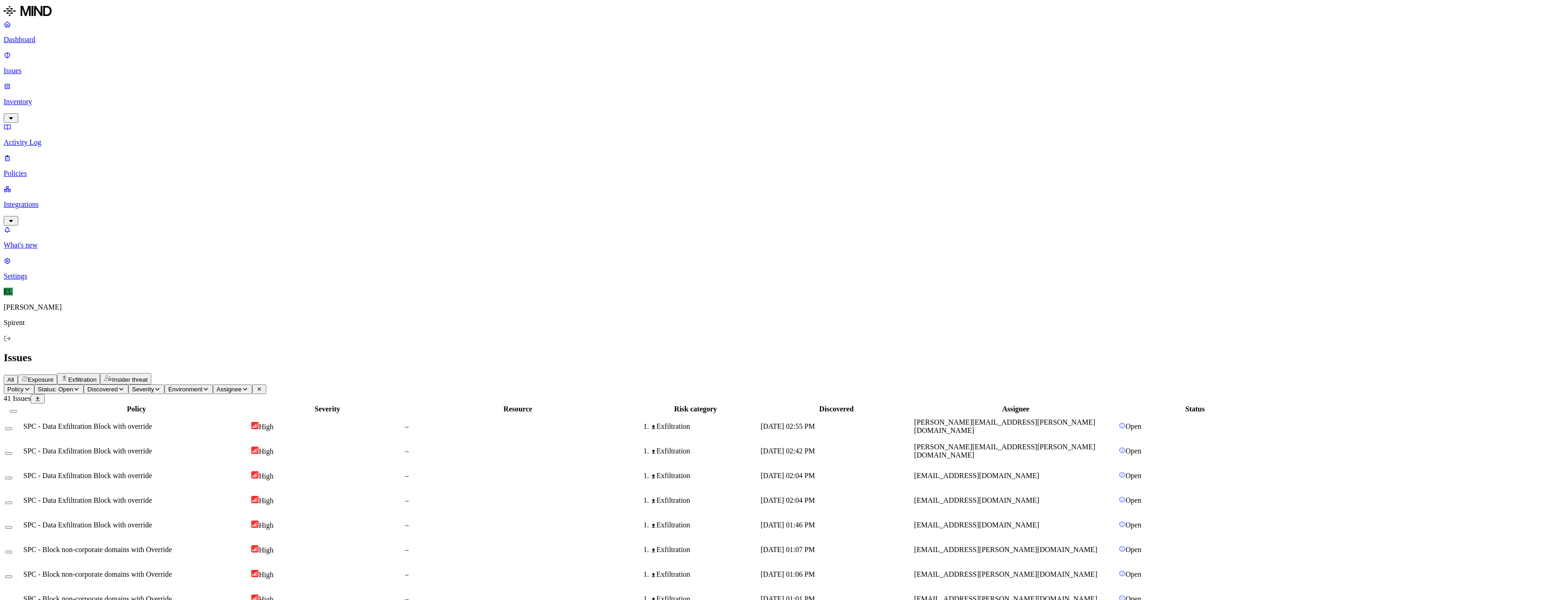
select select "Custom Reason"
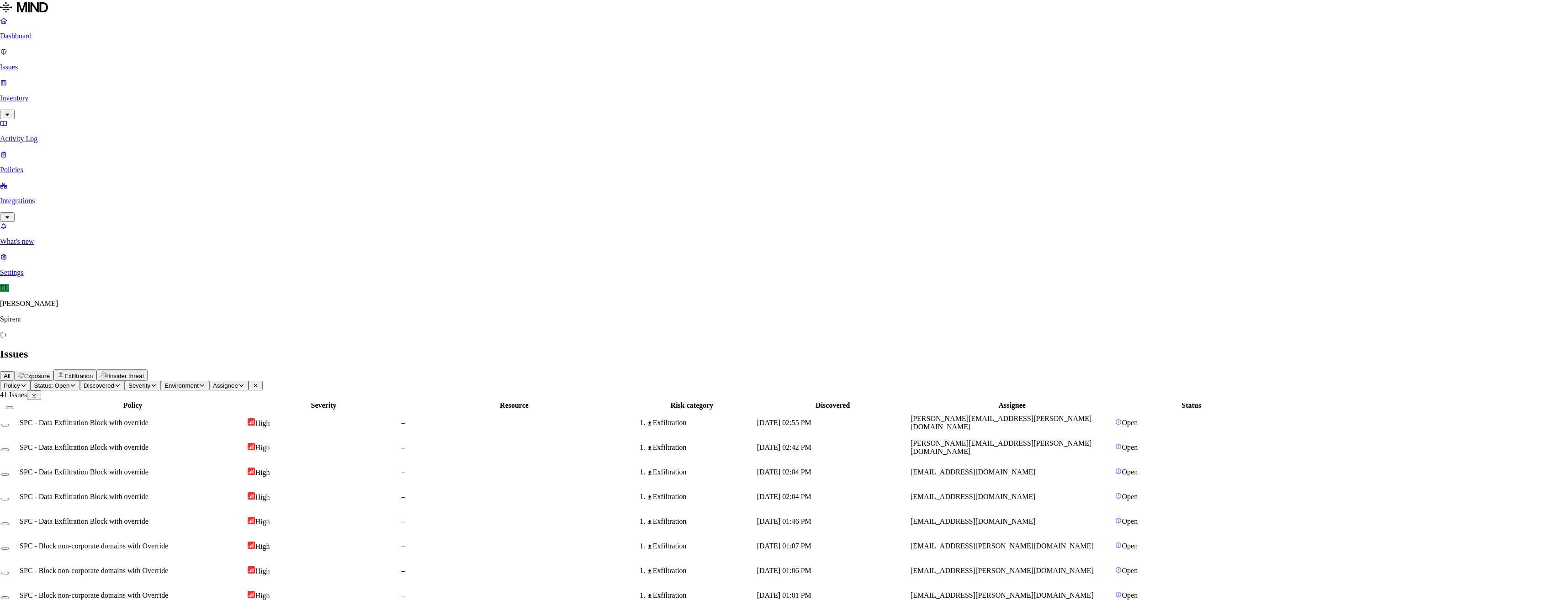
type textarea "Pasting phone #"
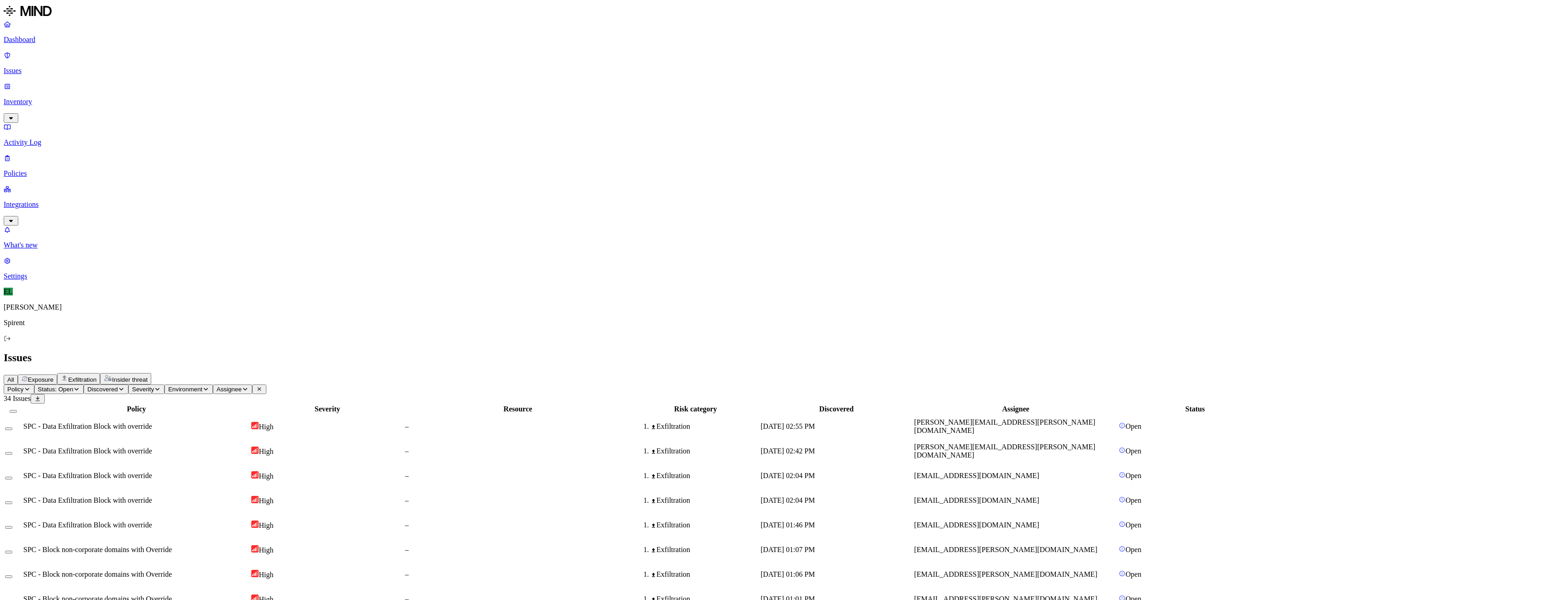
click at [145, 52] on html "Dashboard Issues Inventory Activity Log Policies Integrations What's new 1 Sett…" at bounding box center [784, 596] width 1568 height 1192
click at [159, 84] on p "Resolved" at bounding box center [172, 80] width 26 height 7
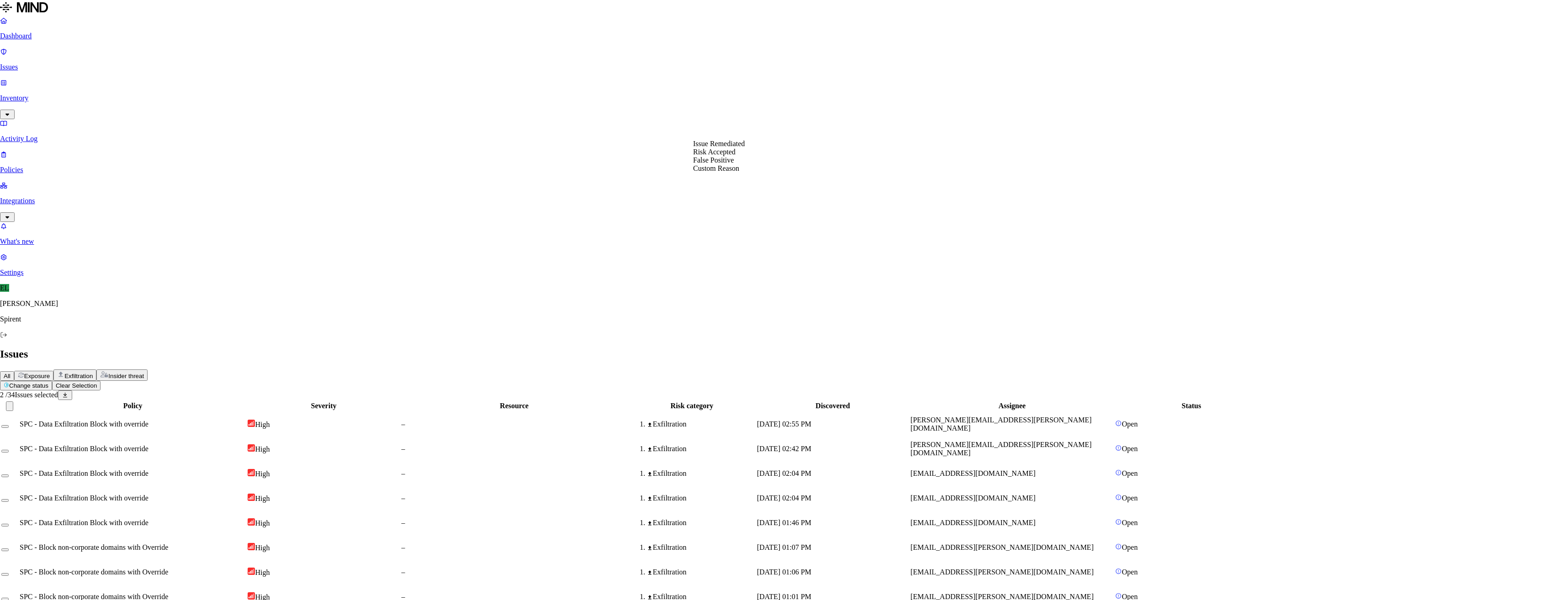
select select "Custom Reason"
type textarea "Boyscout work"
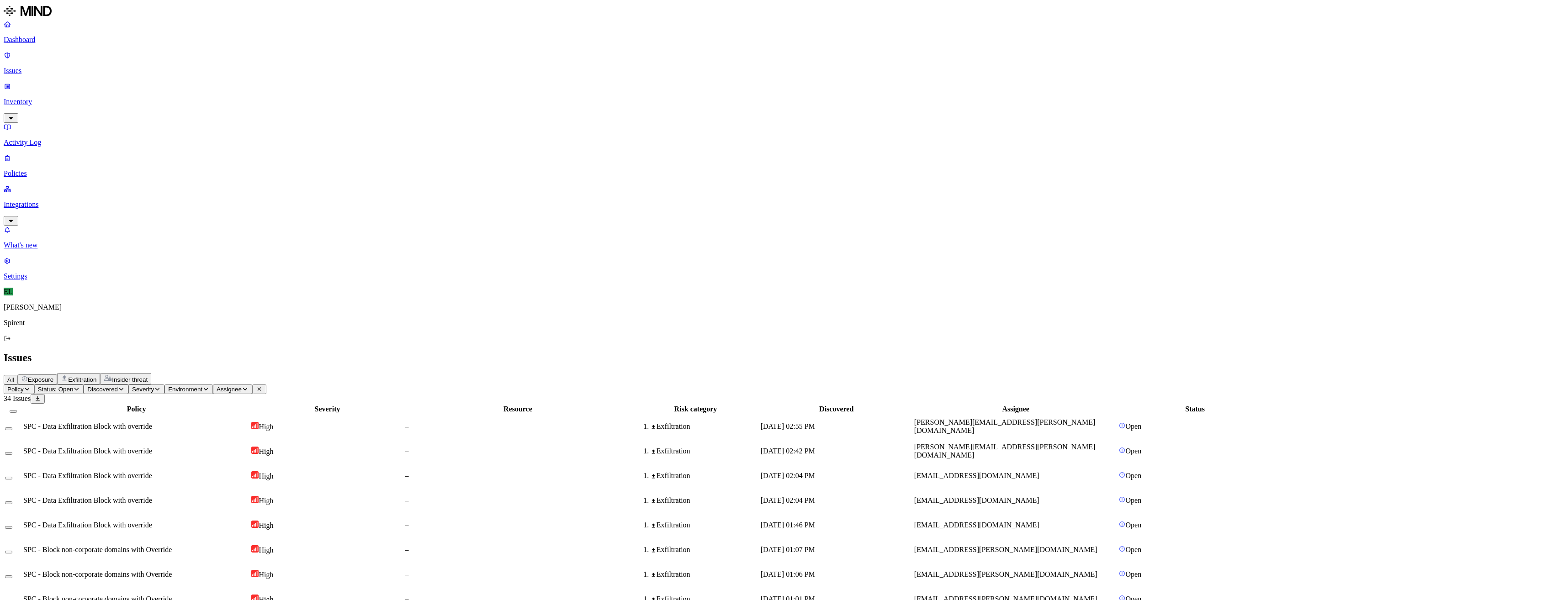
select select "Custom Reason"
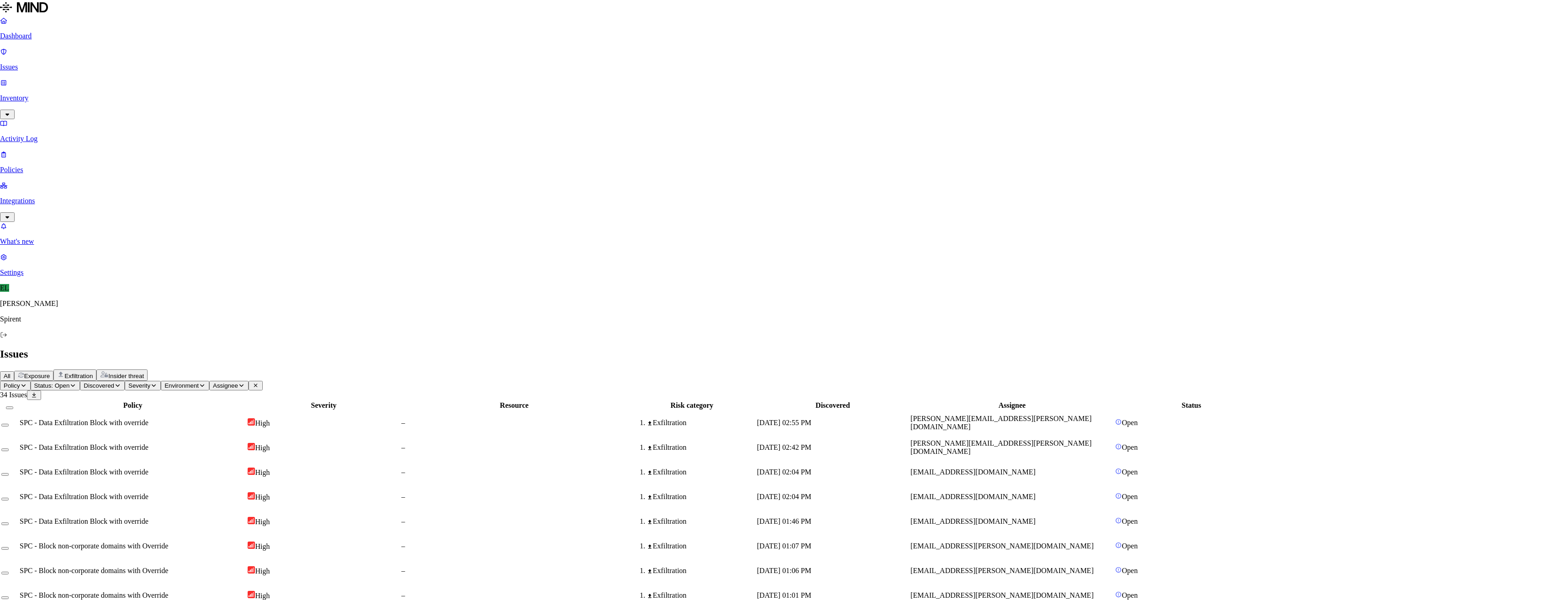
type textarea "Pasting email address"
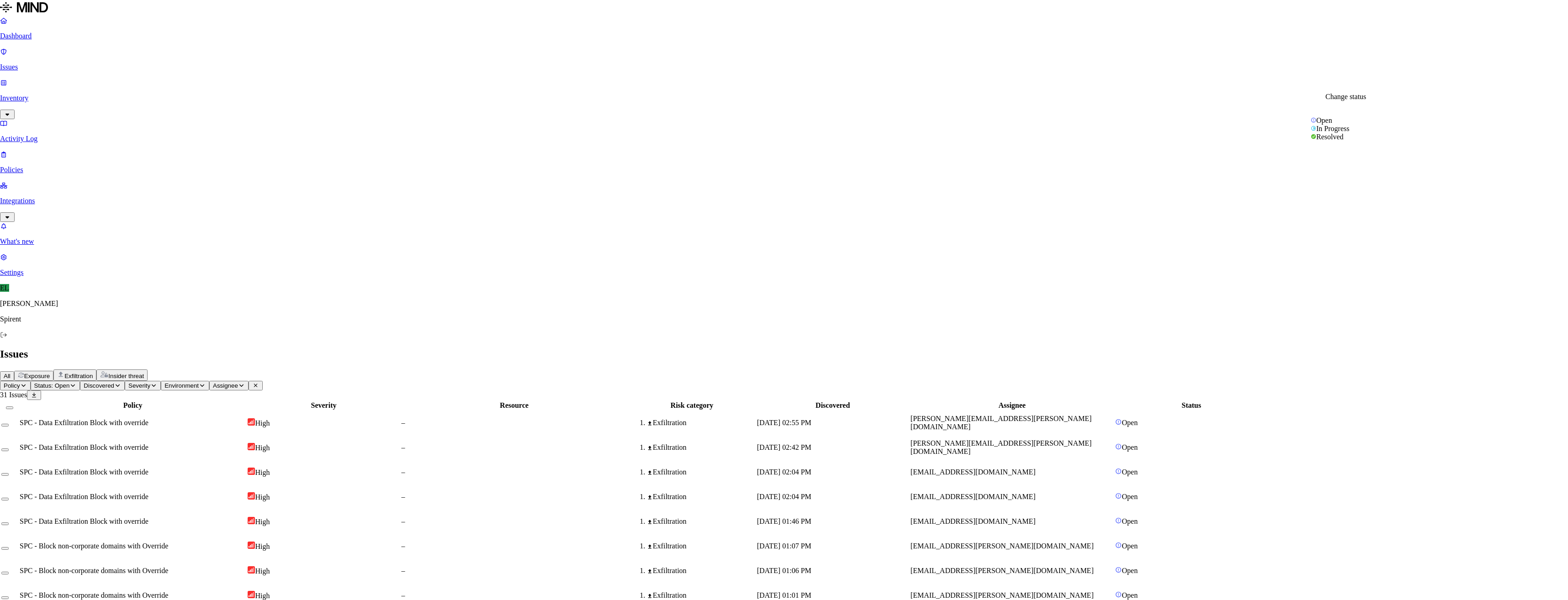
select select "Custom Reason"
type textarea "Personal"
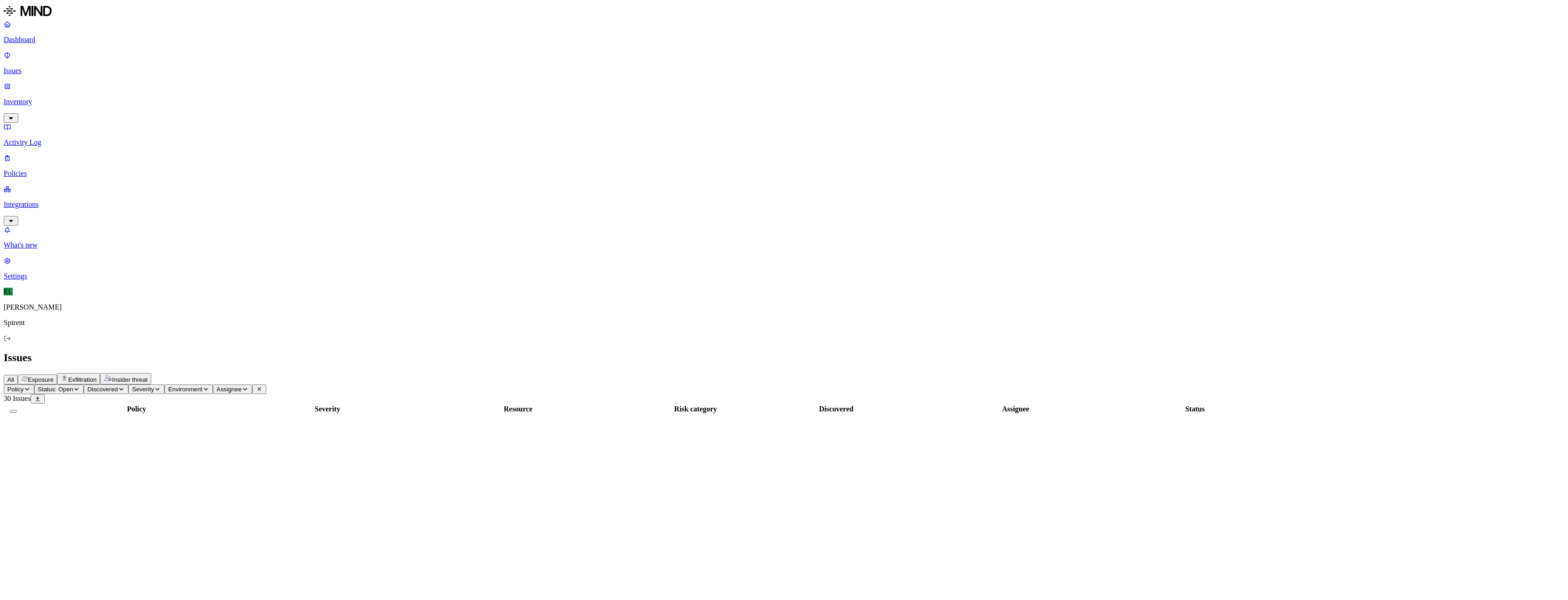
scroll to position [43, 0]
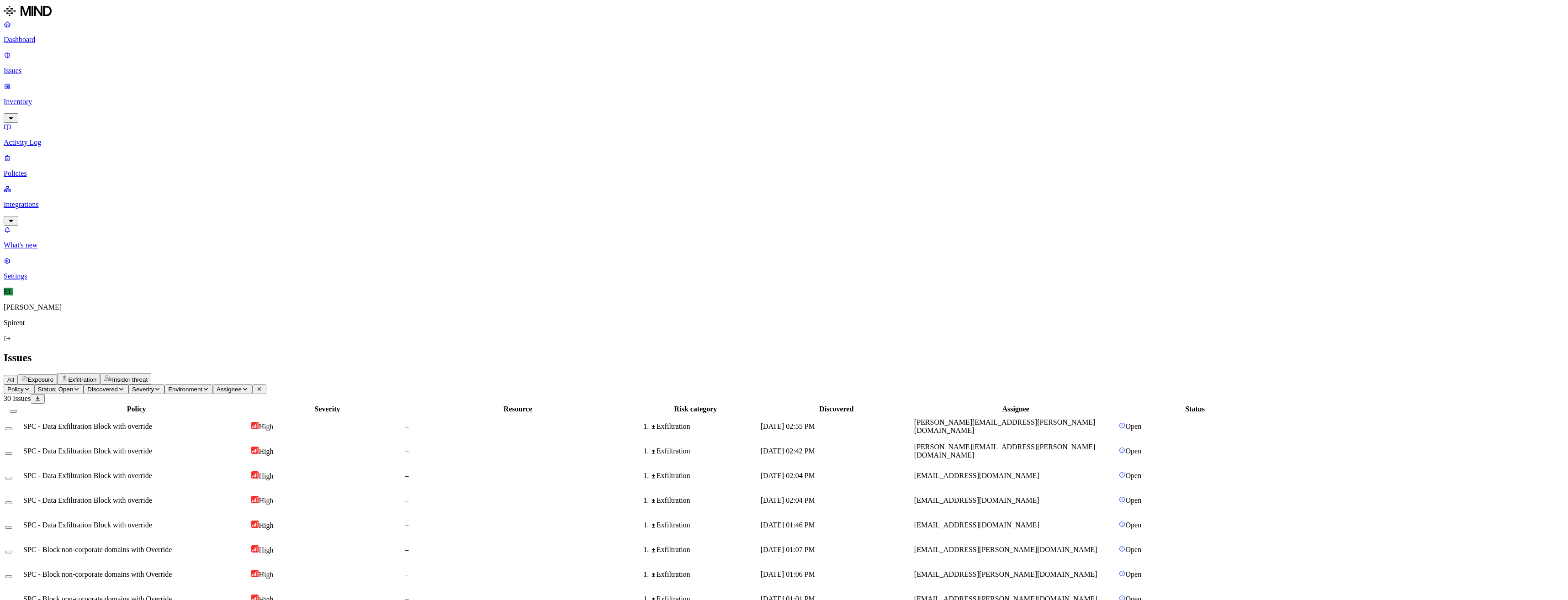
select select "Custom Reason"
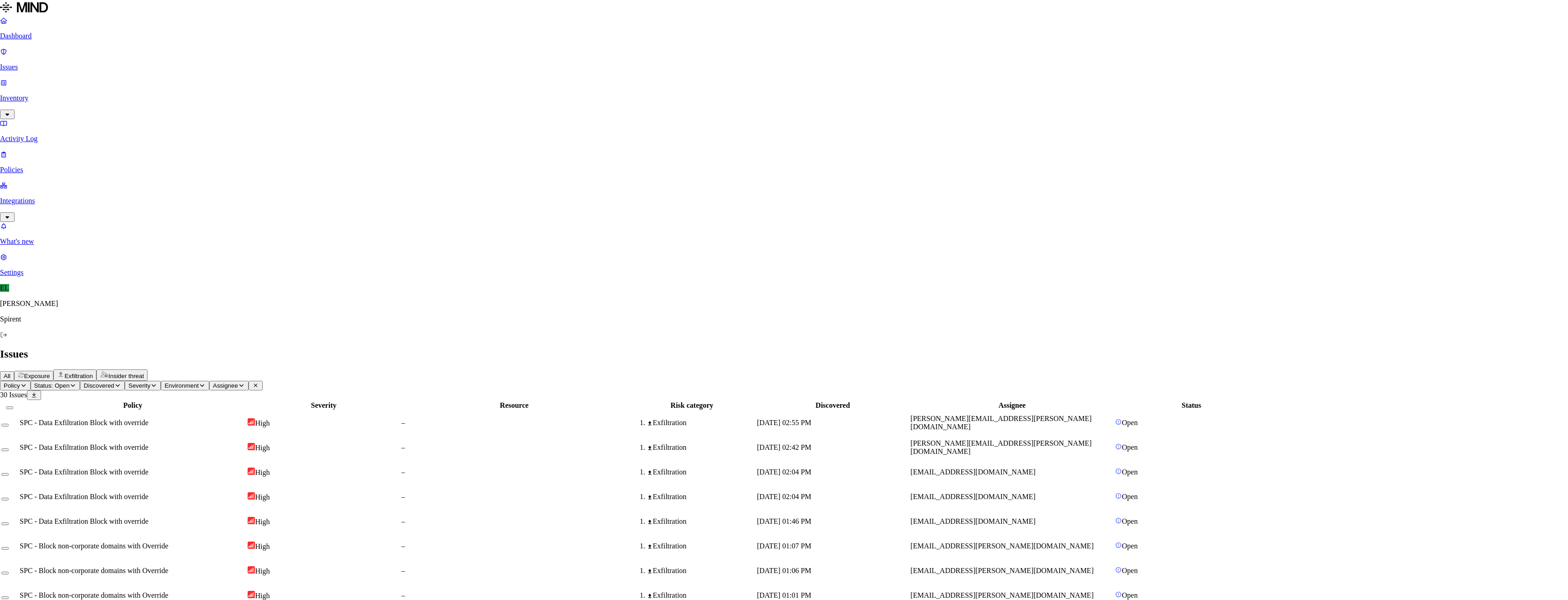
type textarea "Personal"
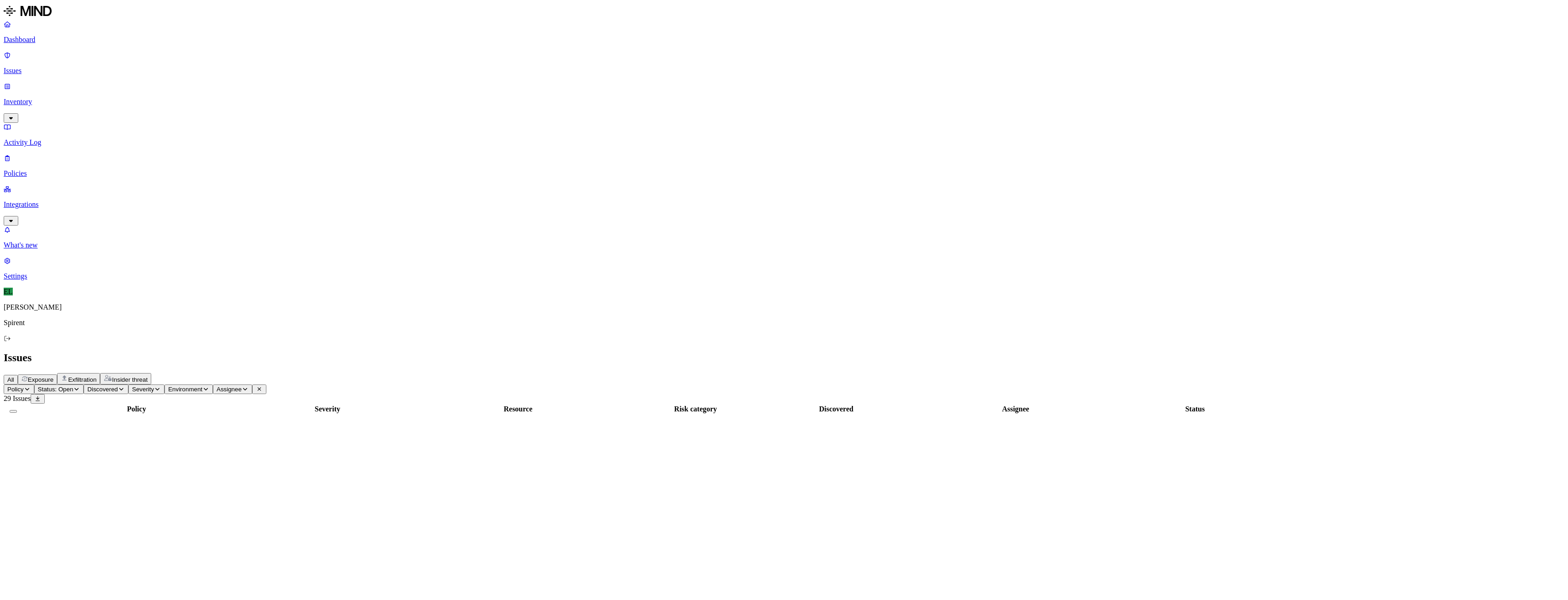
scroll to position [25, 0]
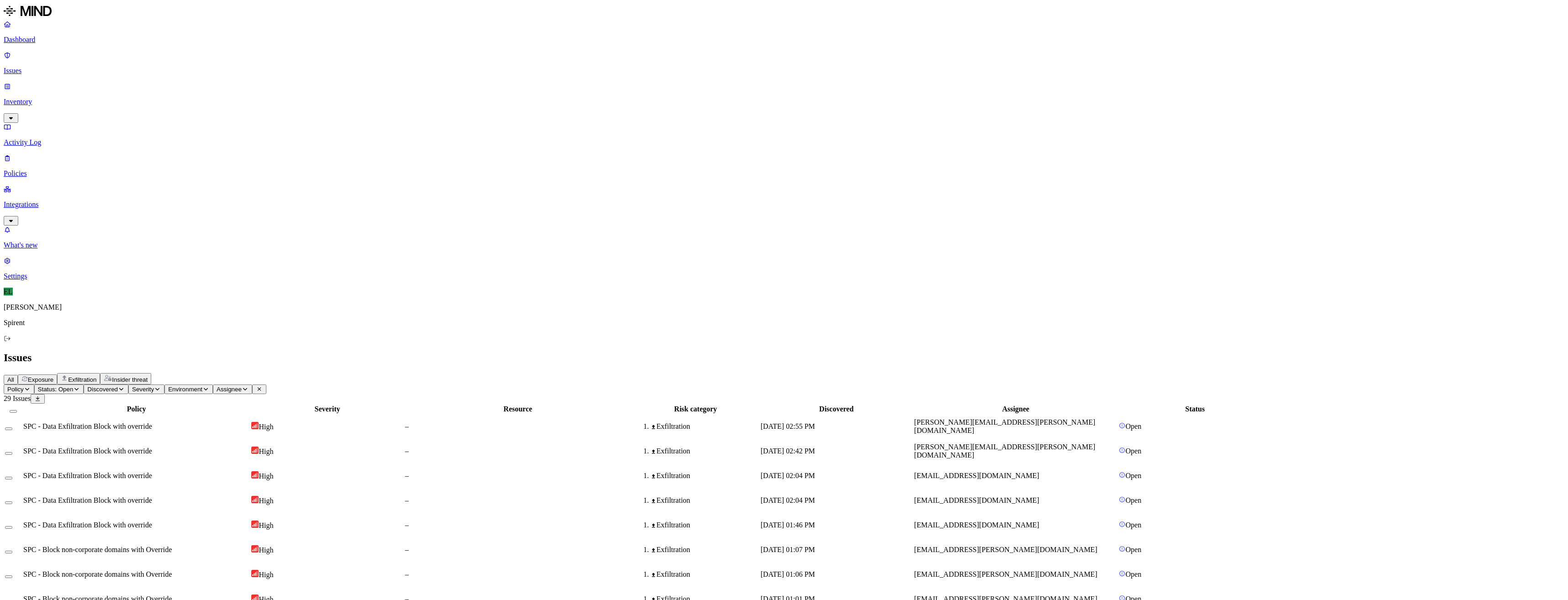
click at [154, 55] on html "Dashboard Issues Inventory Activity Log Policies Integrations What's new 1 Sett…" at bounding box center [784, 567] width 1568 height 1135
click at [159, 84] on p "Resolved" at bounding box center [172, 80] width 26 height 7
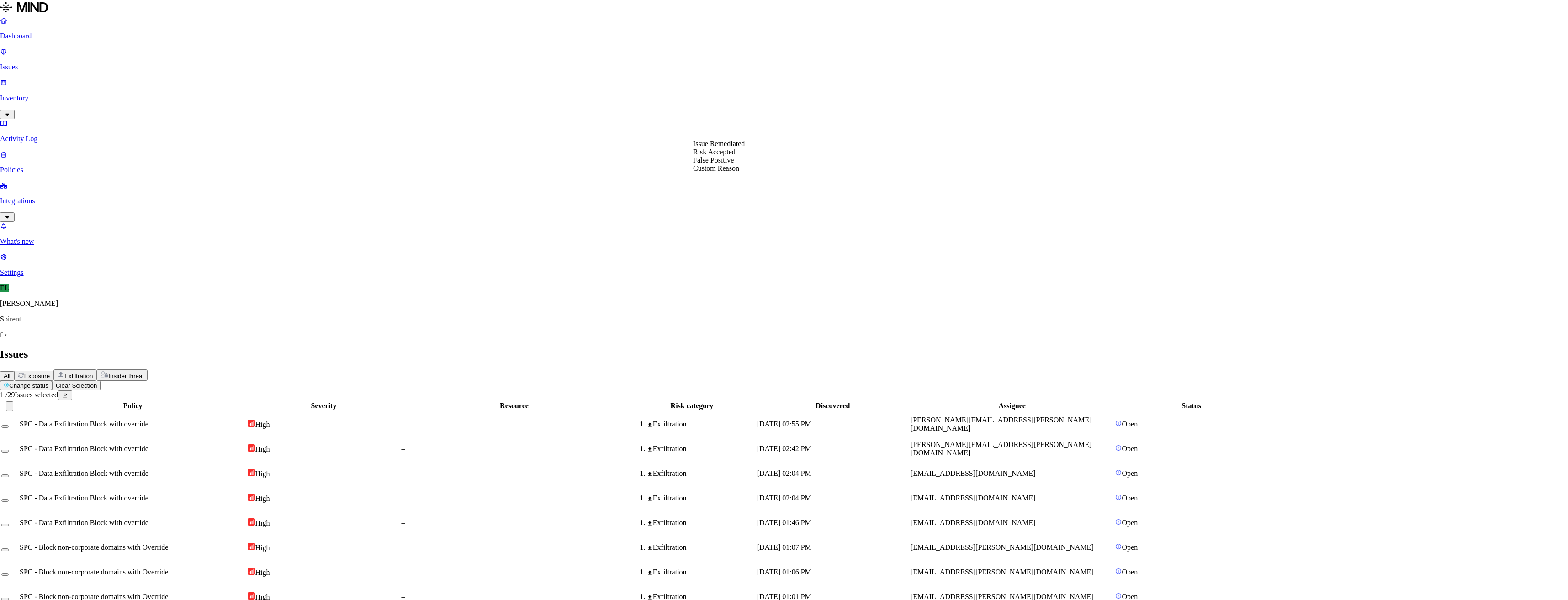
select select "Custom Reason"
type textarea "Email"
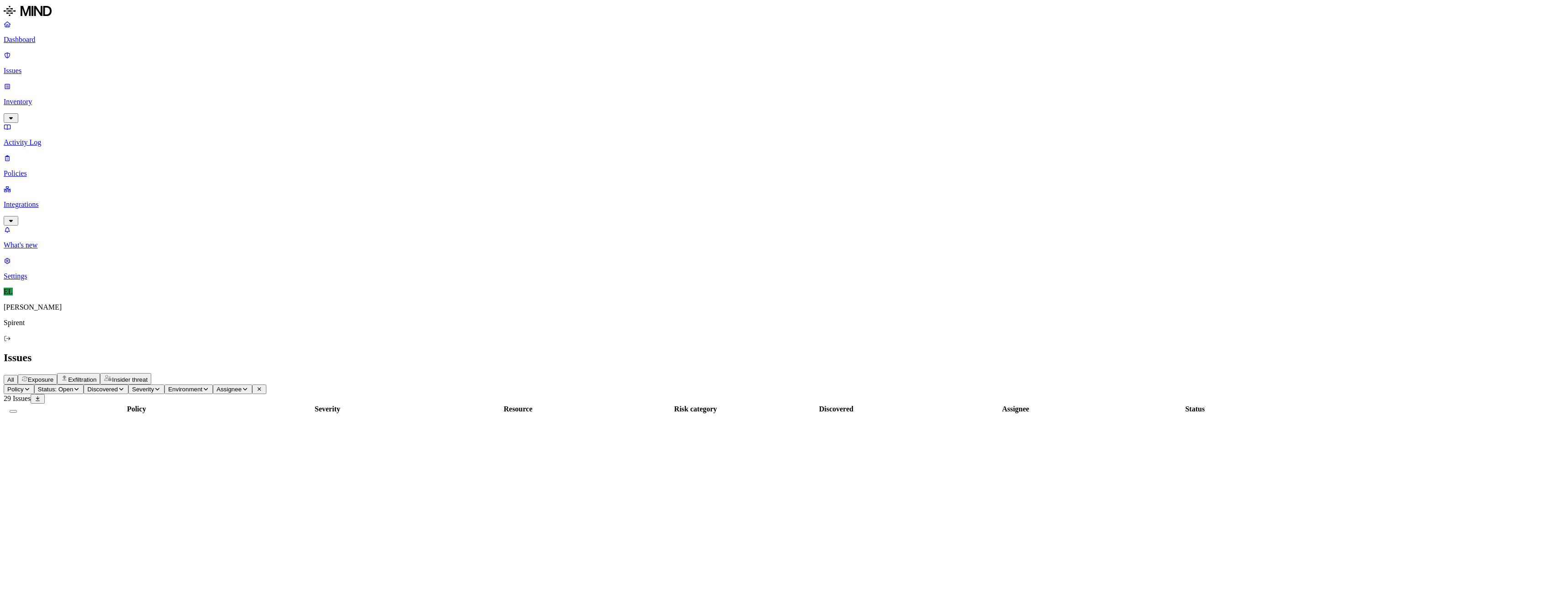
scroll to position [7, 0]
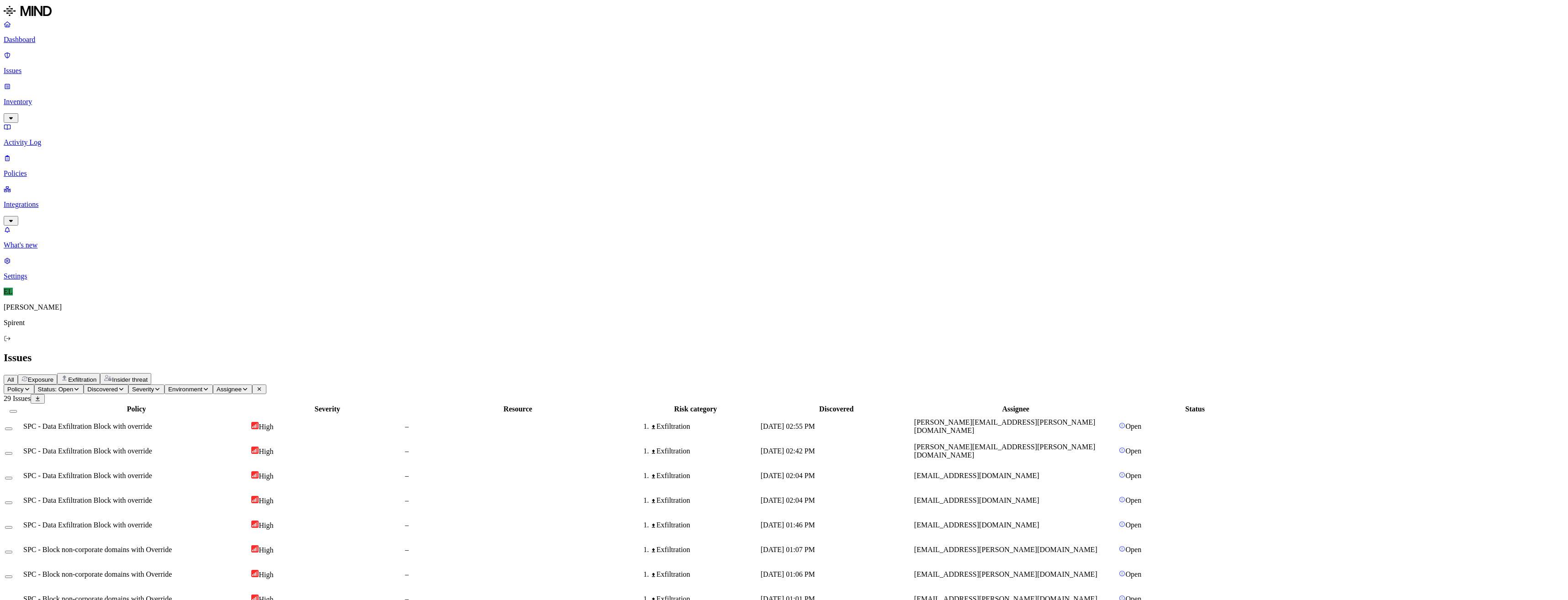
click at [142, 51] on html "Dashboard Issues Inventory Activity Log Policies Integrations What's new 1 Sett…" at bounding box center [784, 555] width 1568 height 1111
click at [159, 84] on p "Resolved" at bounding box center [172, 80] width 26 height 7
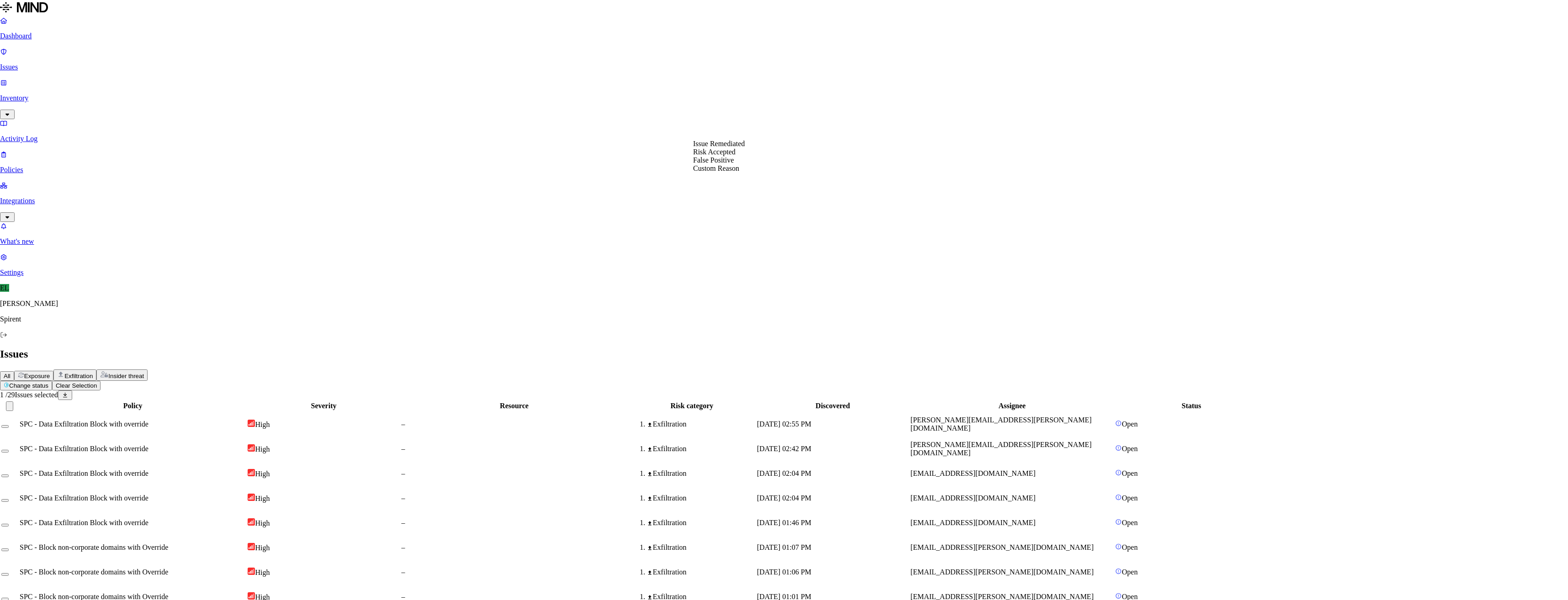
select select "Custom Reason"
type textarea "Resume"
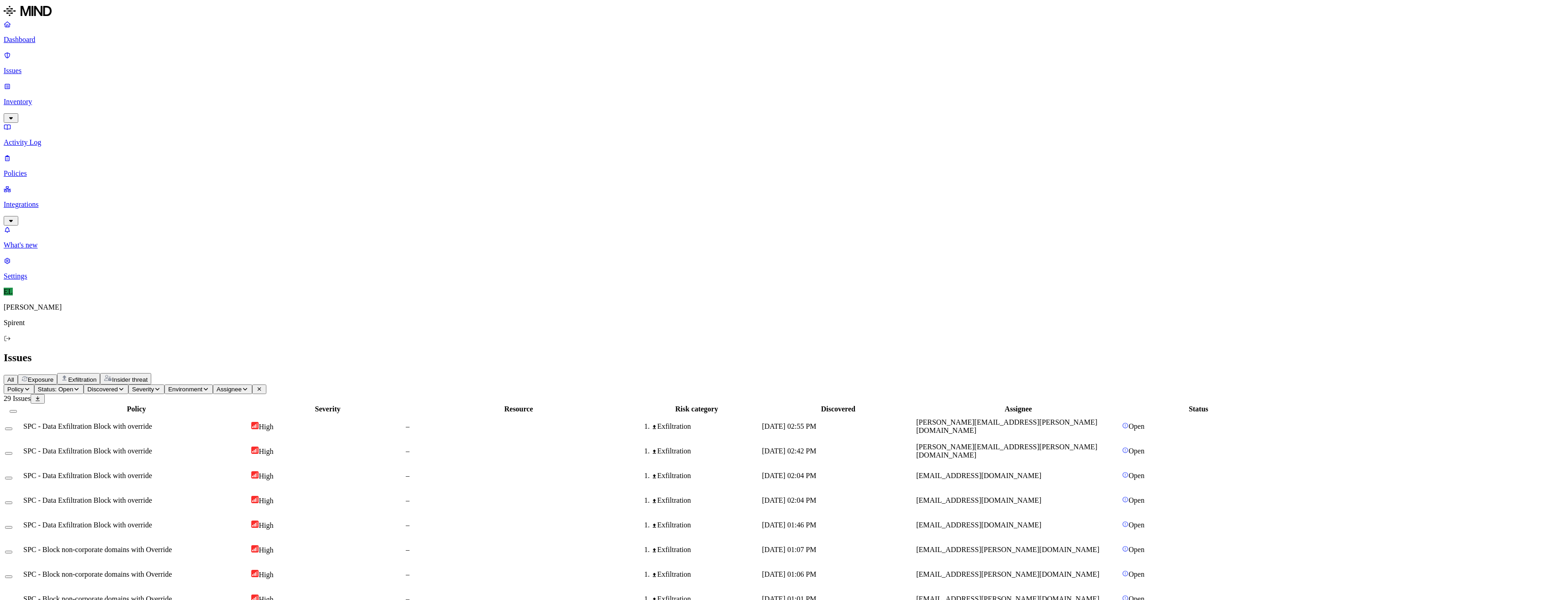
click at [141, 55] on html "Dashboard Issues Inventory Activity Log Policies Integrations What's new 1 Sett…" at bounding box center [784, 543] width 1568 height 1086
click at [159, 84] on p "Resolved" at bounding box center [172, 80] width 26 height 7
select select "Custom Reason"
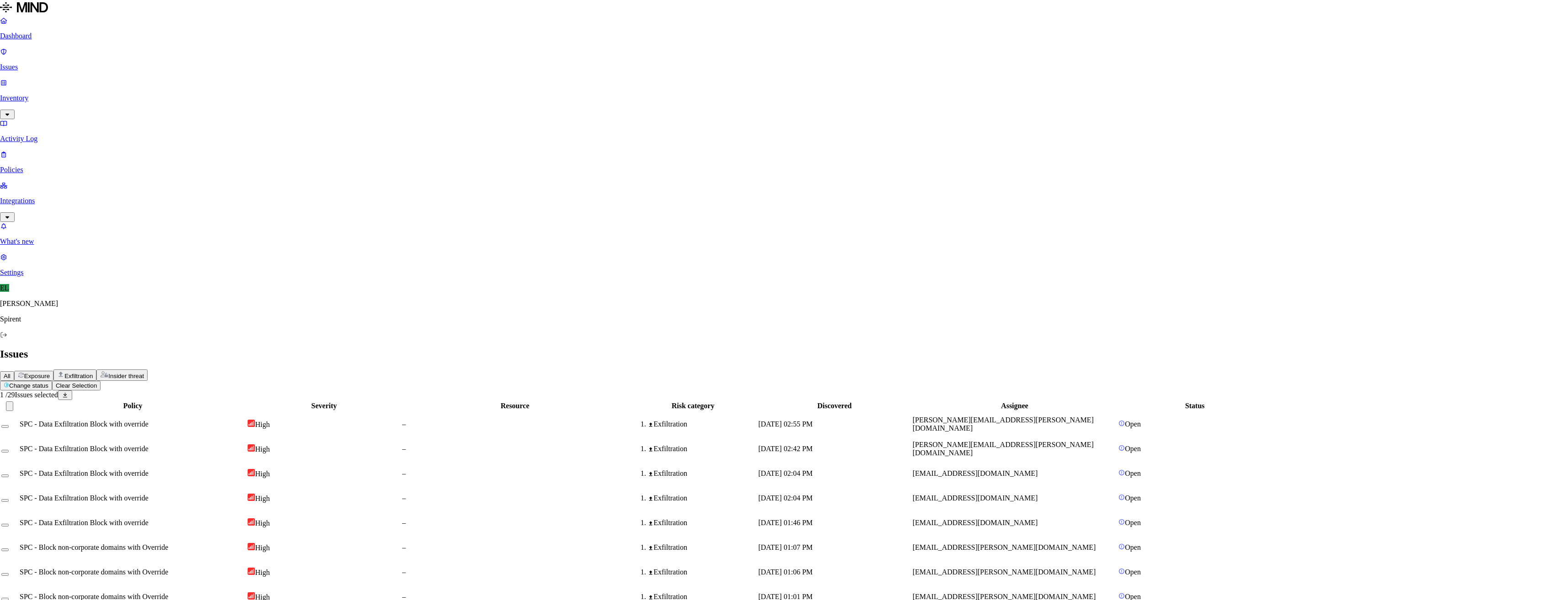
type textarea "Personal email"
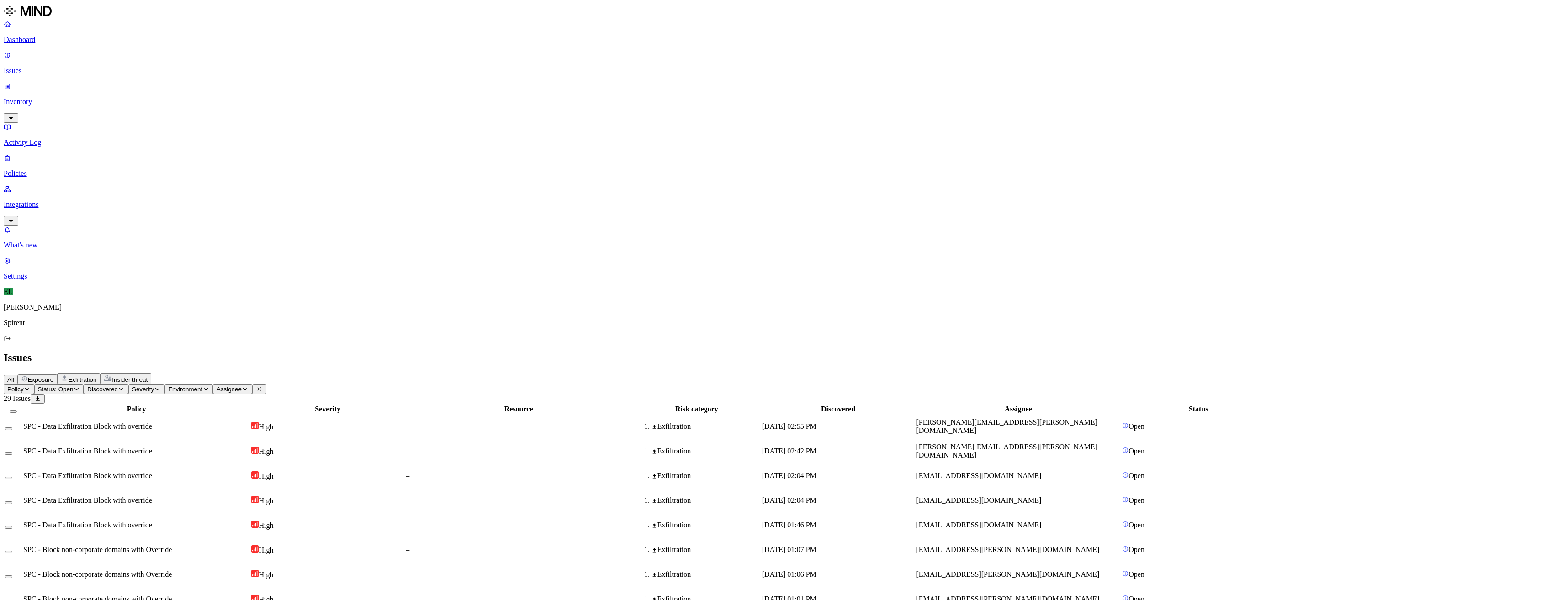
click at [1041, 472] on span "[EMAIL_ADDRESS][DOMAIN_NAME]" at bounding box center [979, 475] width 125 height 8
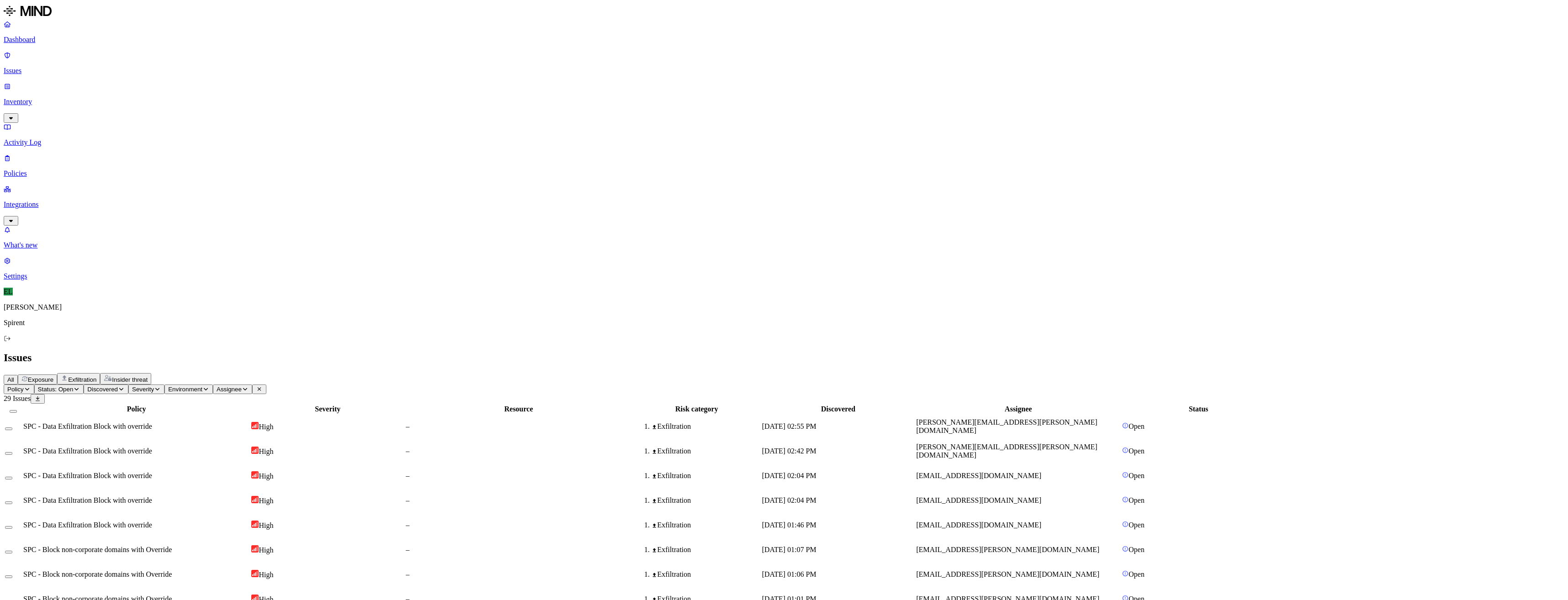
click at [1041, 497] on span "[EMAIL_ADDRESS][DOMAIN_NAME]" at bounding box center [979, 500] width 125 height 8
click at [1041, 521] on span "[EMAIL_ADDRESS][DOMAIN_NAME]" at bounding box center [979, 525] width 125 height 8
click at [12, 477] on button "Select row" at bounding box center [9, 478] width 7 height 3
click at [12, 503] on button "Select row" at bounding box center [9, 504] width 7 height 3
click at [12, 528] on button "Select row" at bounding box center [9, 529] width 7 height 3
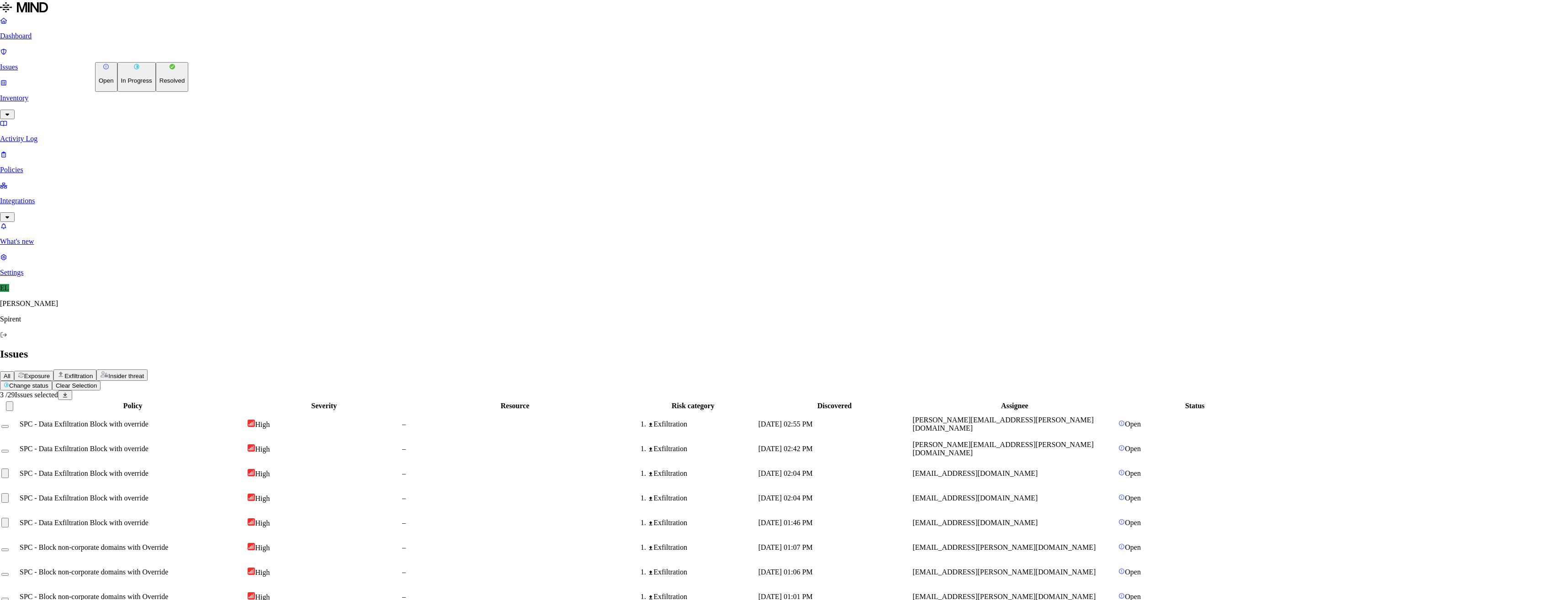
click at [145, 56] on html "Dashboard Issues Inventory Activity Log Policies Integrations What's new 1 Sett…" at bounding box center [784, 531] width 1568 height 1061
click at [159, 84] on p "Resolved" at bounding box center [172, 80] width 26 height 7
select select "Custom Reason"
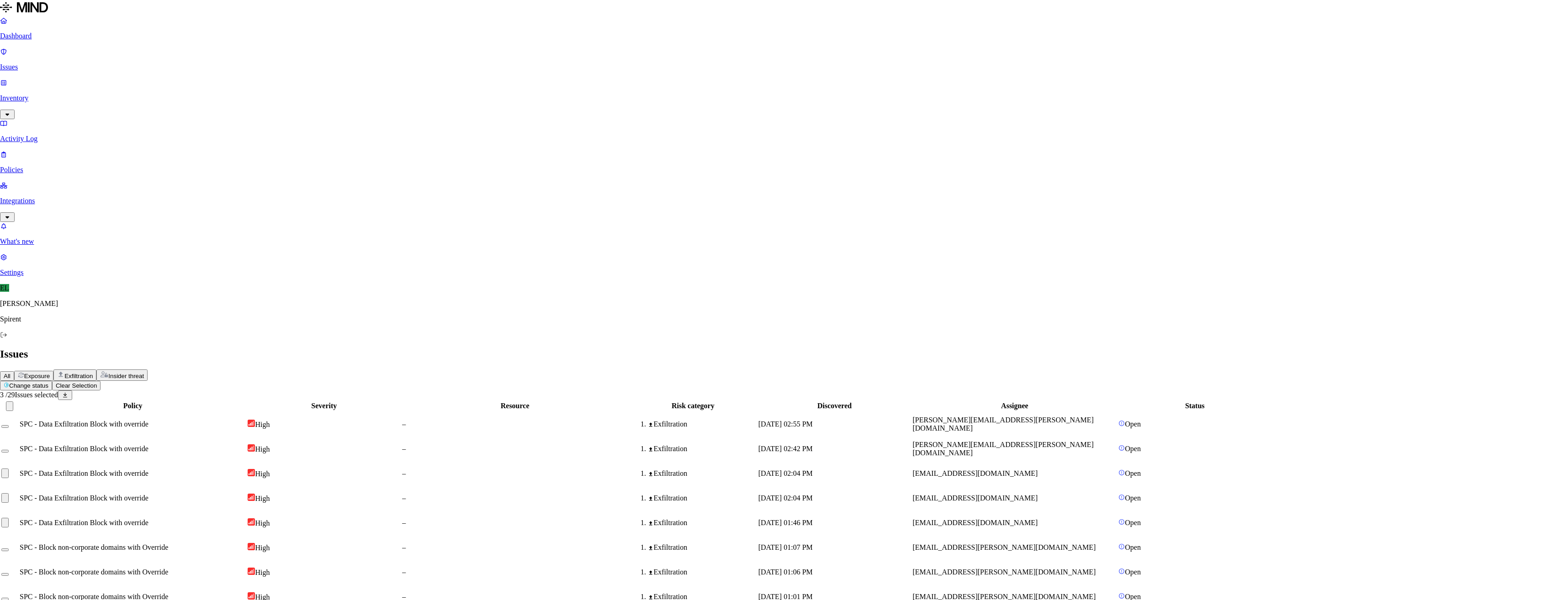
type textarea "Test"
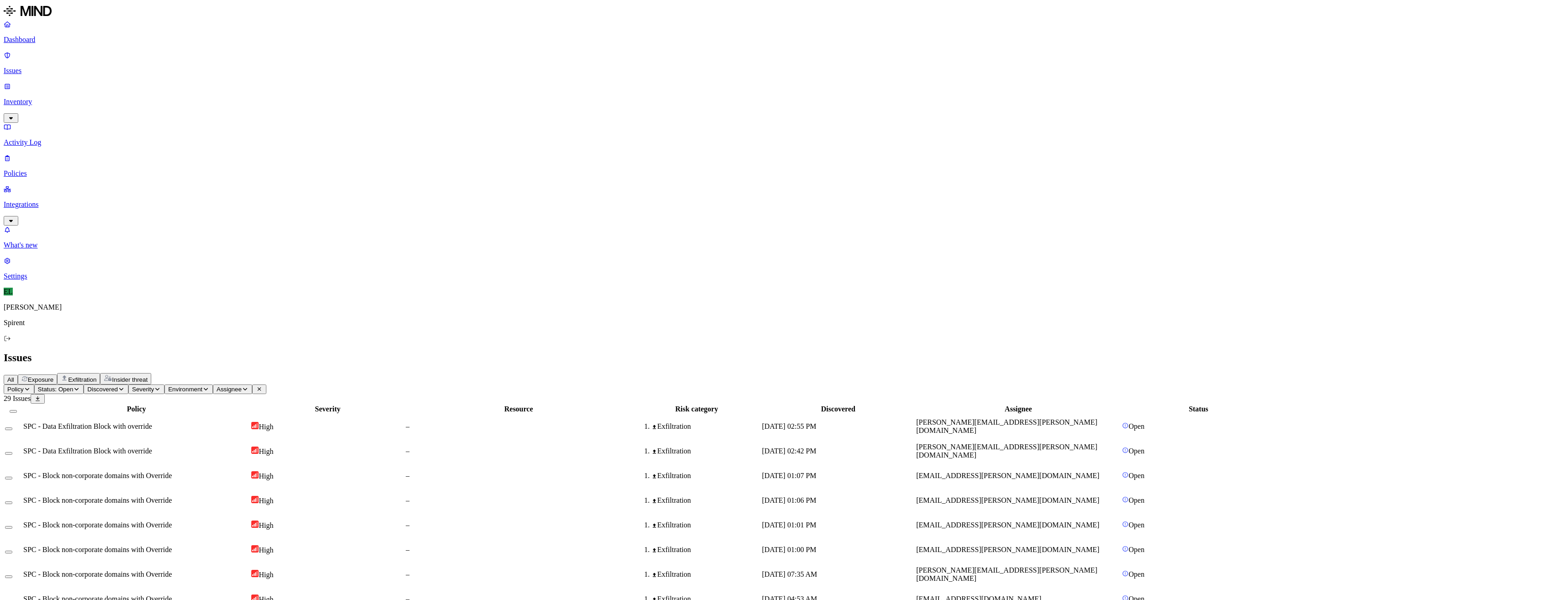
click at [1065, 419] on span "[PERSON_NAME][EMAIL_ADDRESS][PERSON_NAME][DOMAIN_NAME]" at bounding box center [1006, 427] width 181 height 16
click at [760, 447] on div "Exfiltration" at bounding box center [696, 452] width 127 height 9
click at [21, 422] on div at bounding box center [13, 427] width 16 height 9
click at [12, 428] on button "Select row" at bounding box center [9, 429] width 7 height 3
click at [12, 453] on button "Select row" at bounding box center [9, 455] width 7 height 3
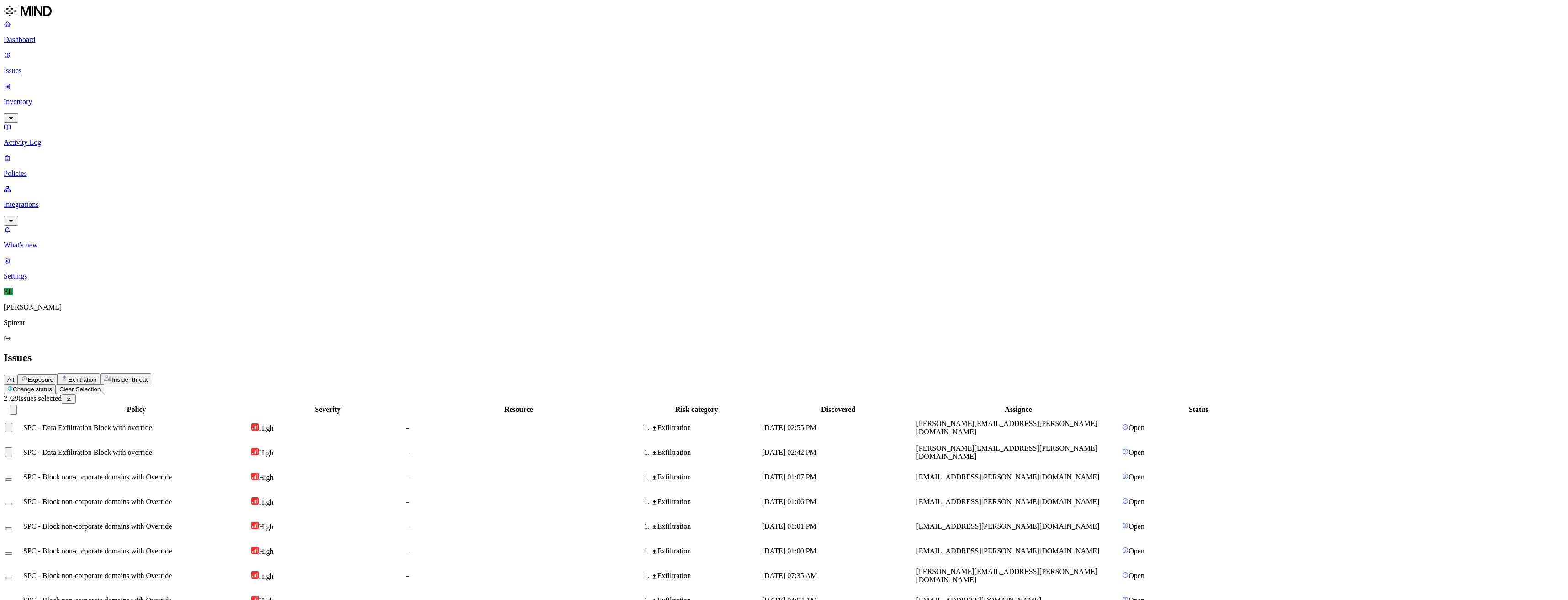
click at [150, 52] on html "Dashboard Issues Inventory Activity Log Policies Integrations What's new 1 Sett…" at bounding box center [784, 495] width 1568 height 991
click at [159, 84] on p "Resolved" at bounding box center [172, 80] width 26 height 7
select select "Custom Reason"
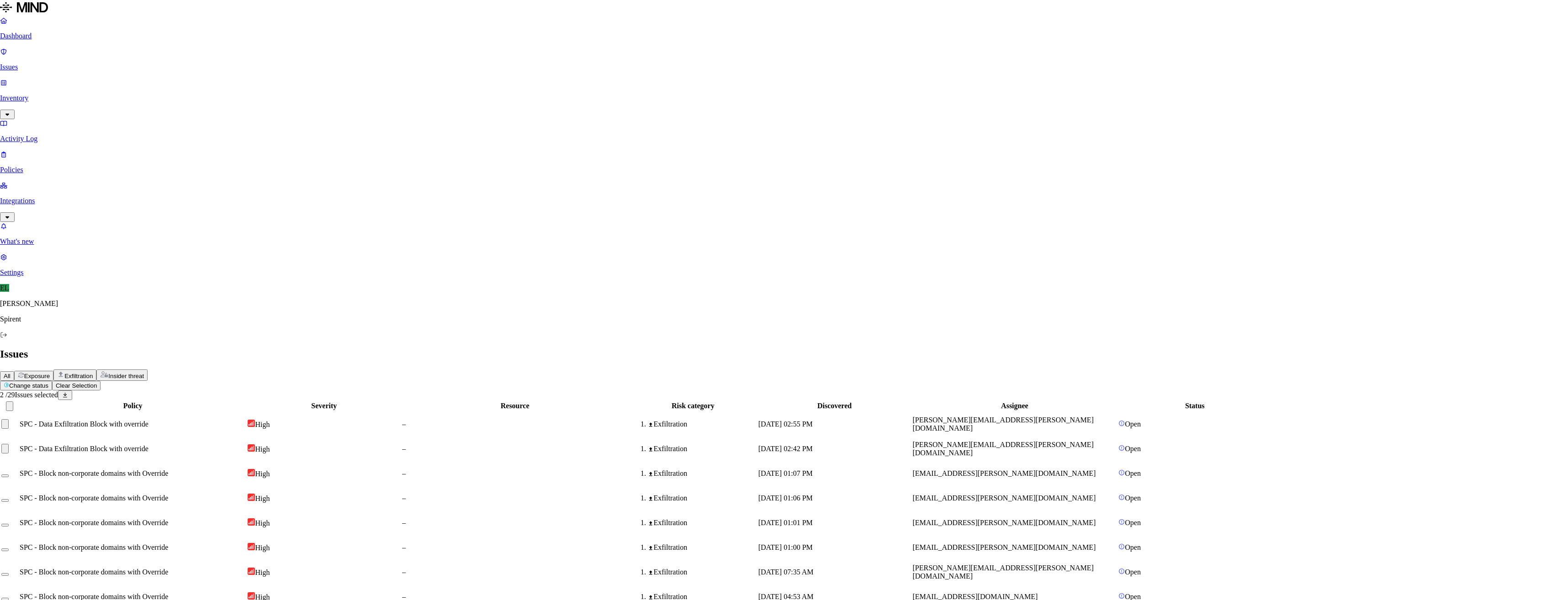
type textarea "Personal email search pasting data"
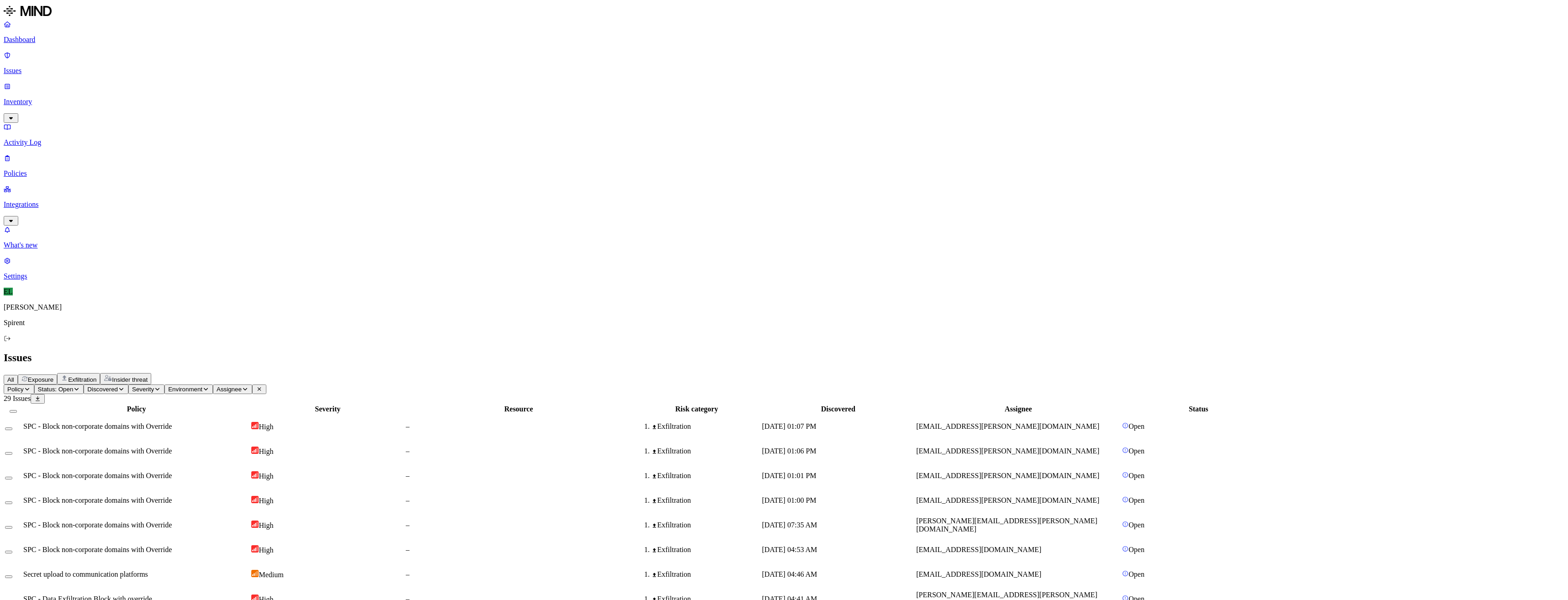
select select "Custom Reason"
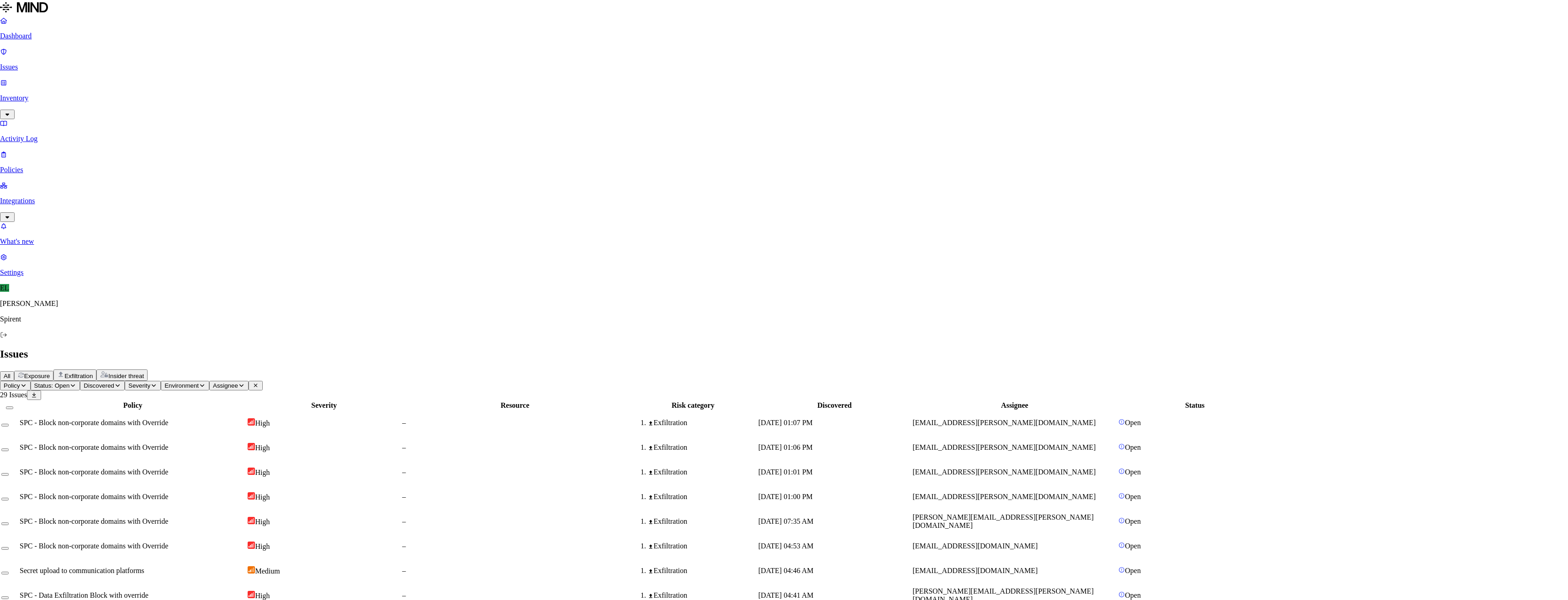
drag, startPoint x: 775, startPoint y: 171, endPoint x: 653, endPoint y: 170, distance: 122.0
type textarea "troubleshooting error"
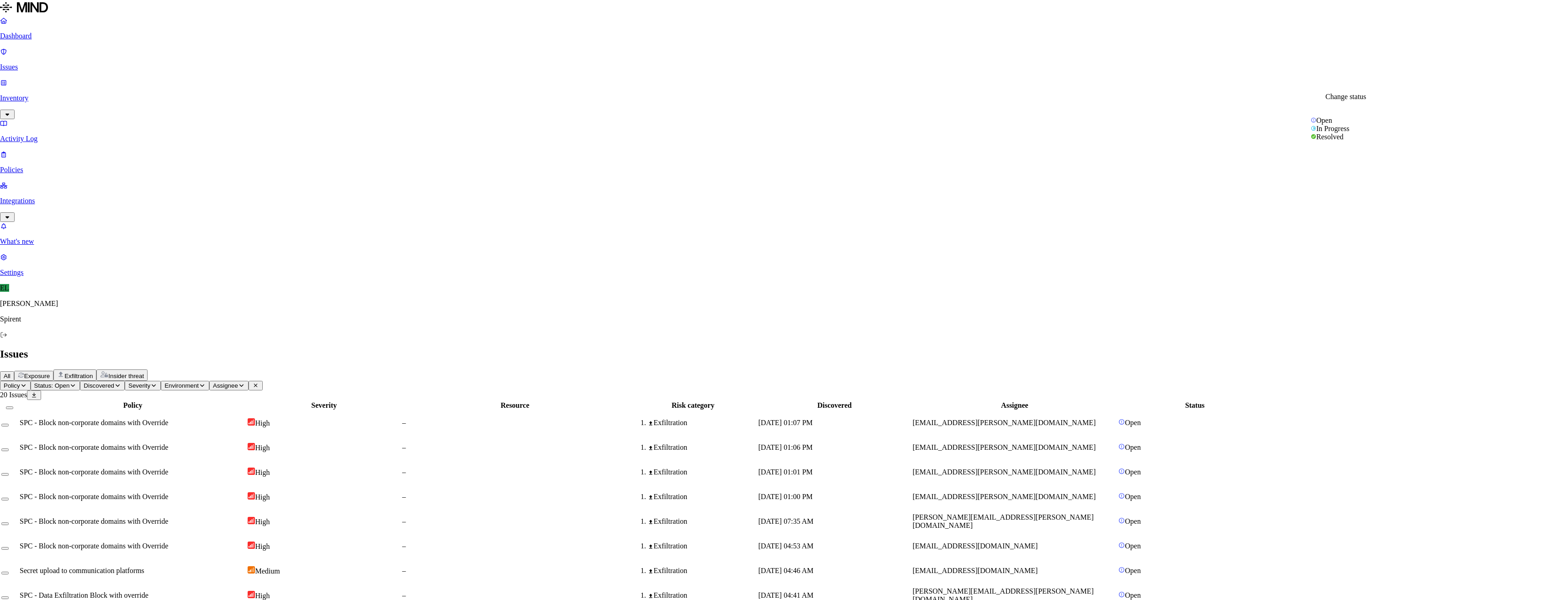
select select "Custom Reason"
paste textarea "troubleshooting error"
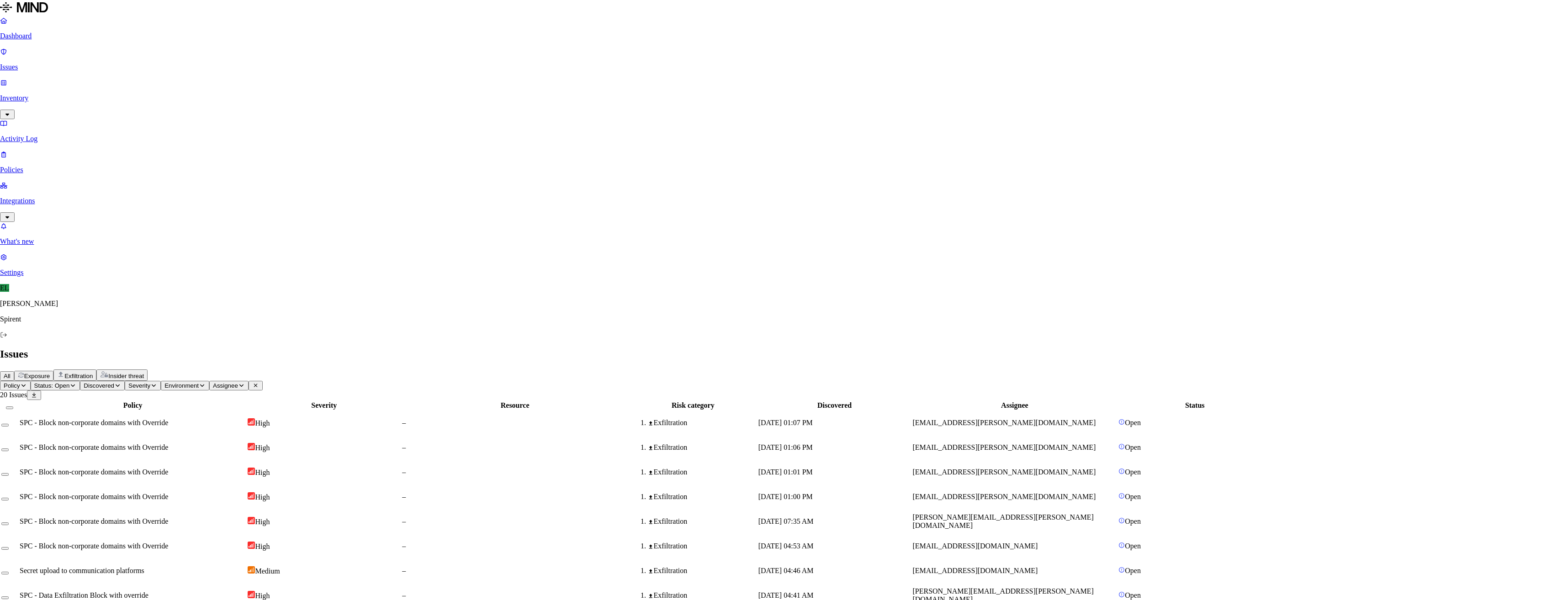
type textarea "troubleshooting error"
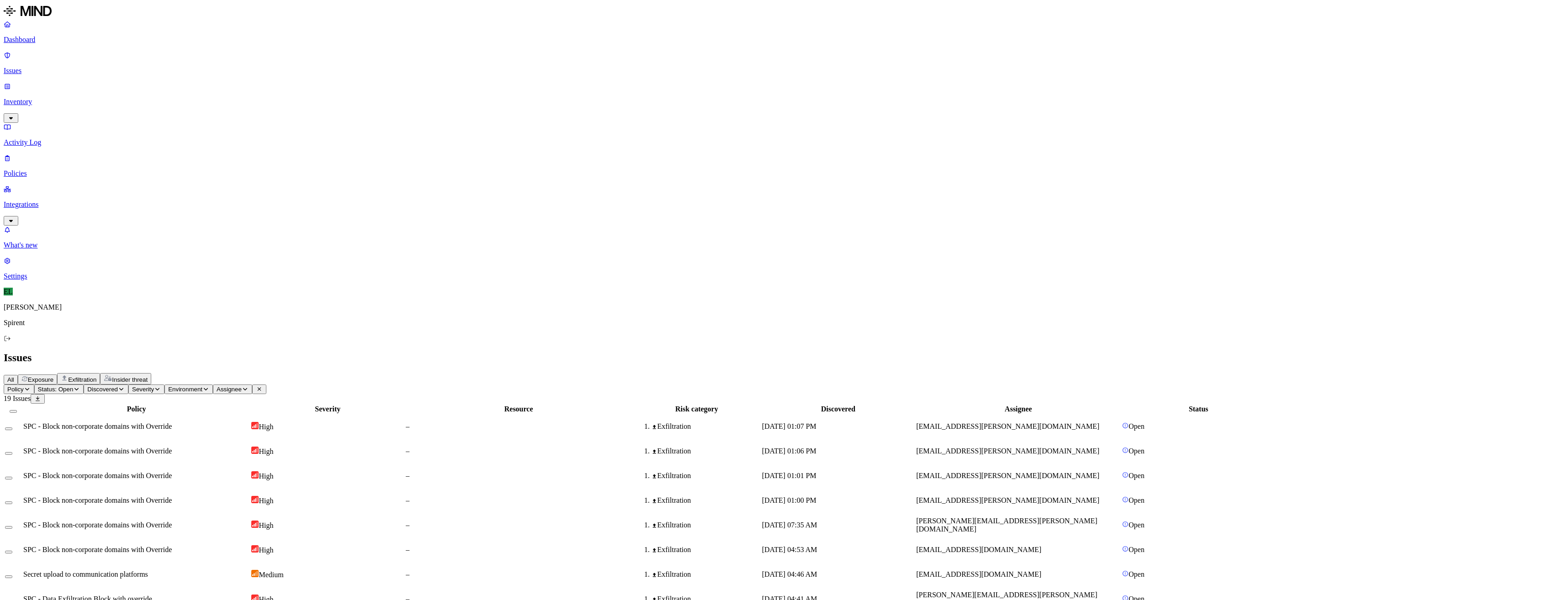
click at [41, 396] on icon at bounding box center [37, 399] width 7 height 5
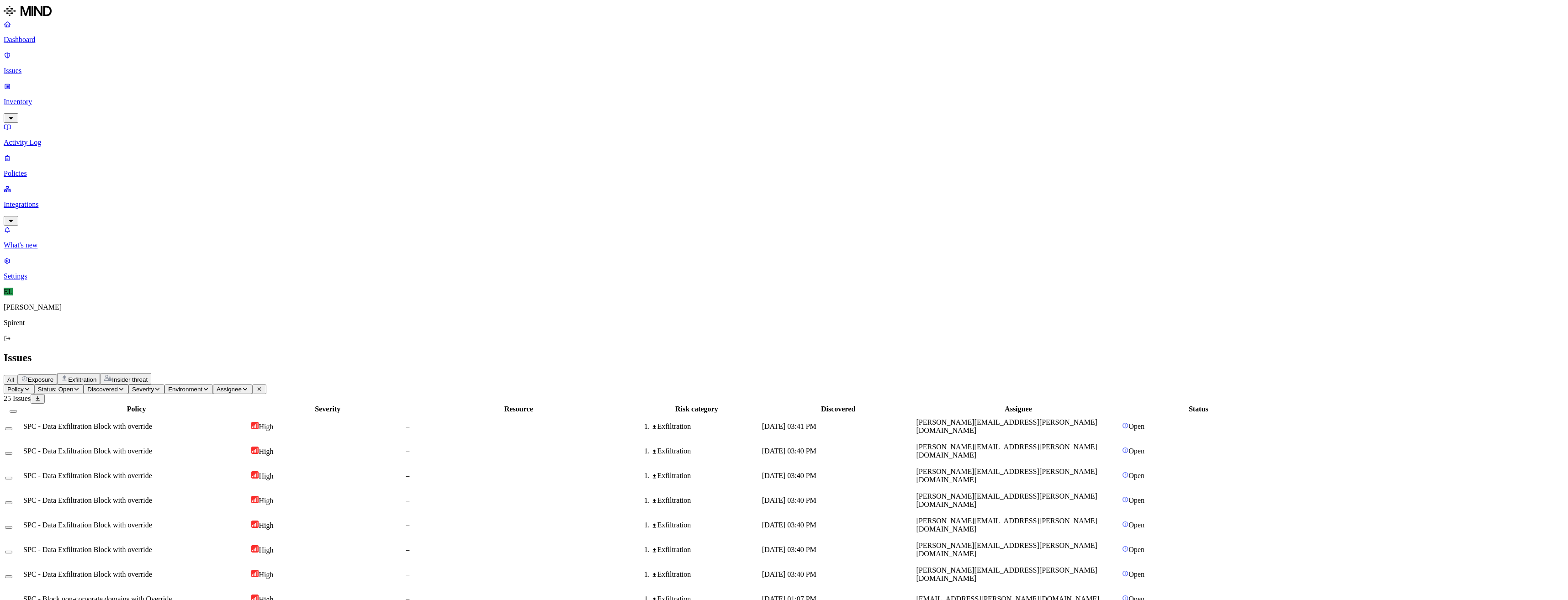
click at [138, 56] on html "Dashboard Issues Inventory Activity Log Policies Integrations What's new 1 Sett…" at bounding box center [784, 518] width 1568 height 1036
click at [159, 84] on p "Resolved" at bounding box center [172, 80] width 26 height 7
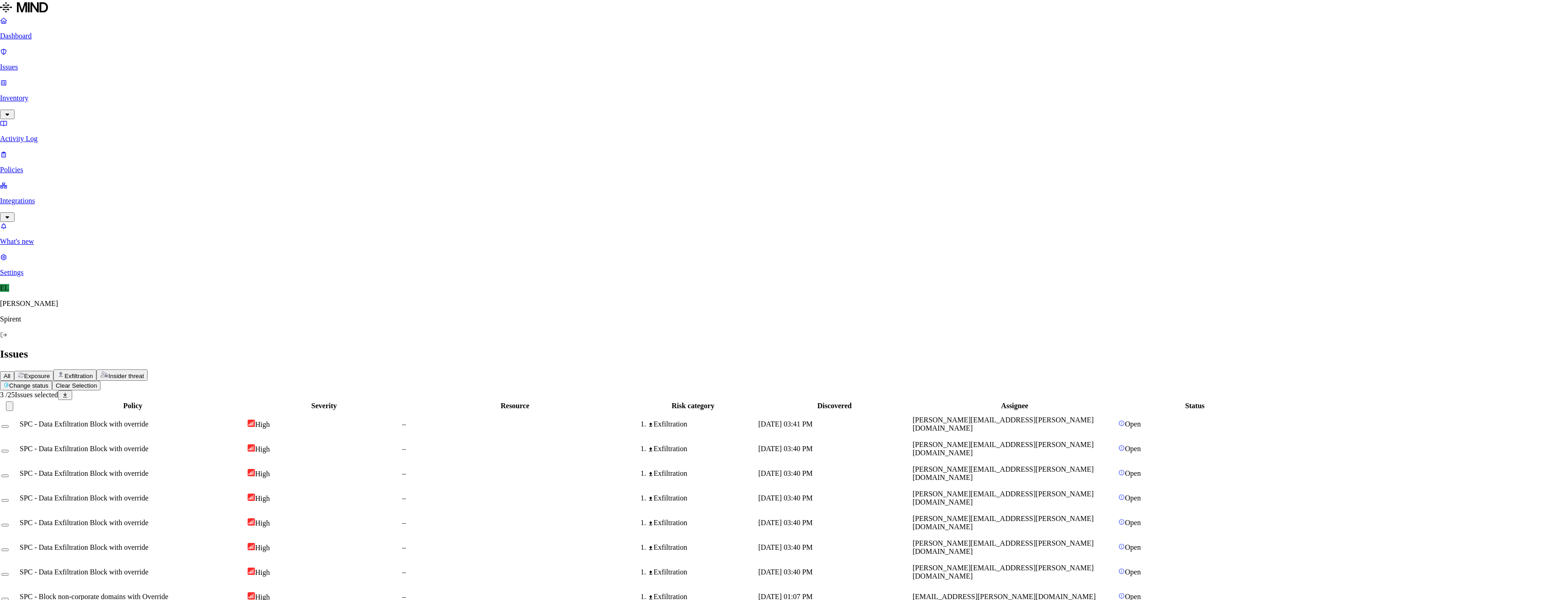
select select "Custom Reason"
type textarea "Query sent to user and 1 kept open"
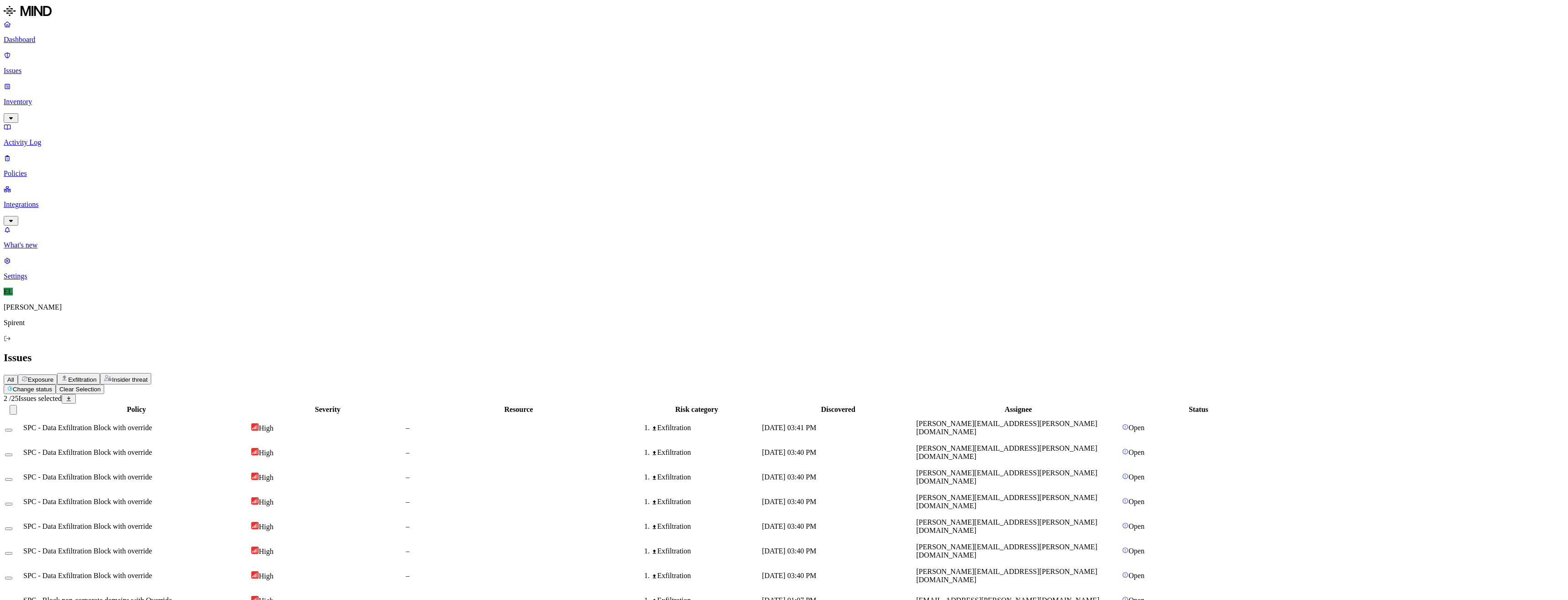
click at [140, 51] on html "Dashboard Issues Inventory Activity Log Policies Integrations What's new 1 Sett…" at bounding box center [784, 483] width 1568 height 966
click at [159, 84] on p "Resolved" at bounding box center [172, 80] width 26 height 7
select select "Custom Reason"
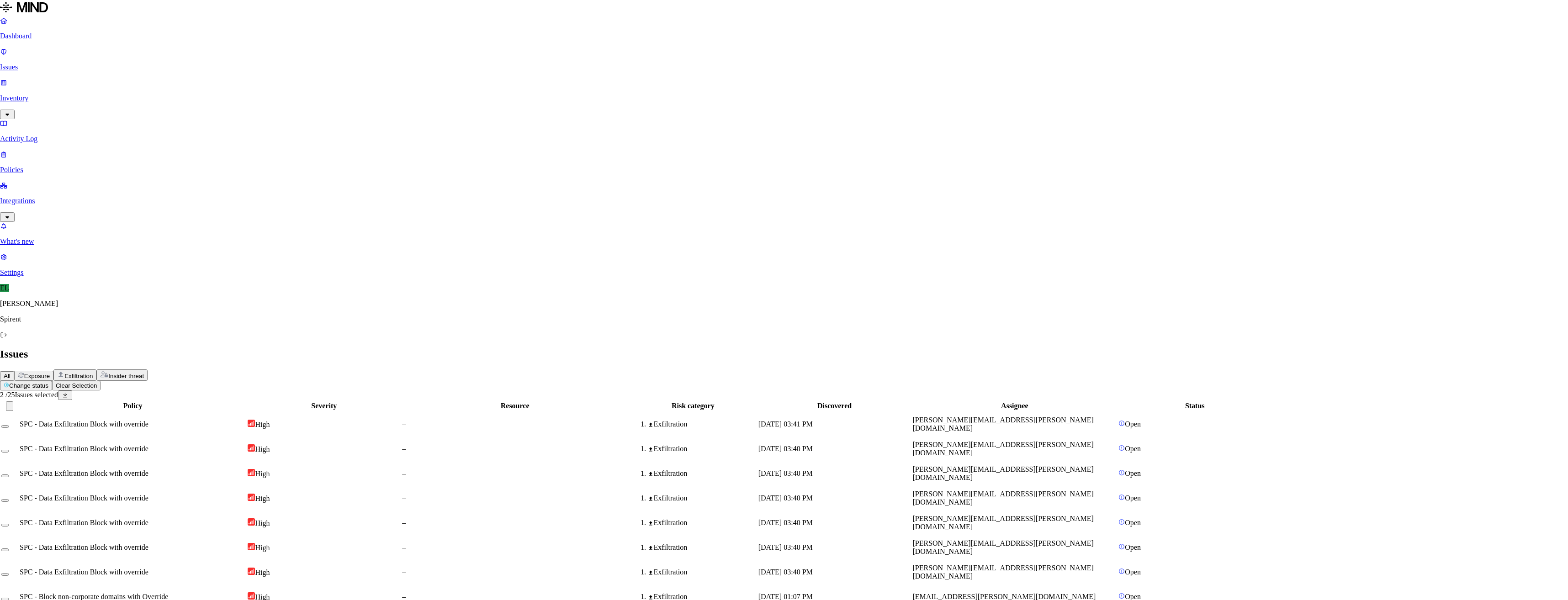
type textarea "Bash check"
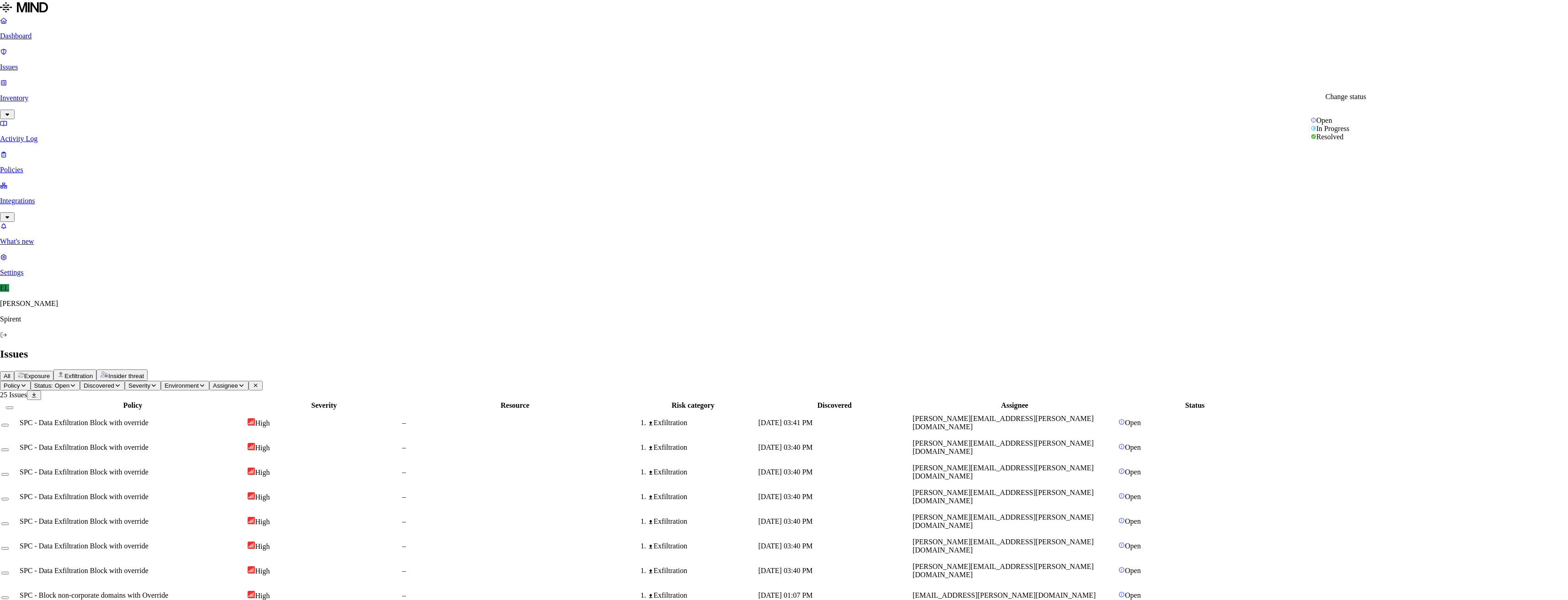
select select "Custom Reason"
type textarea "C"
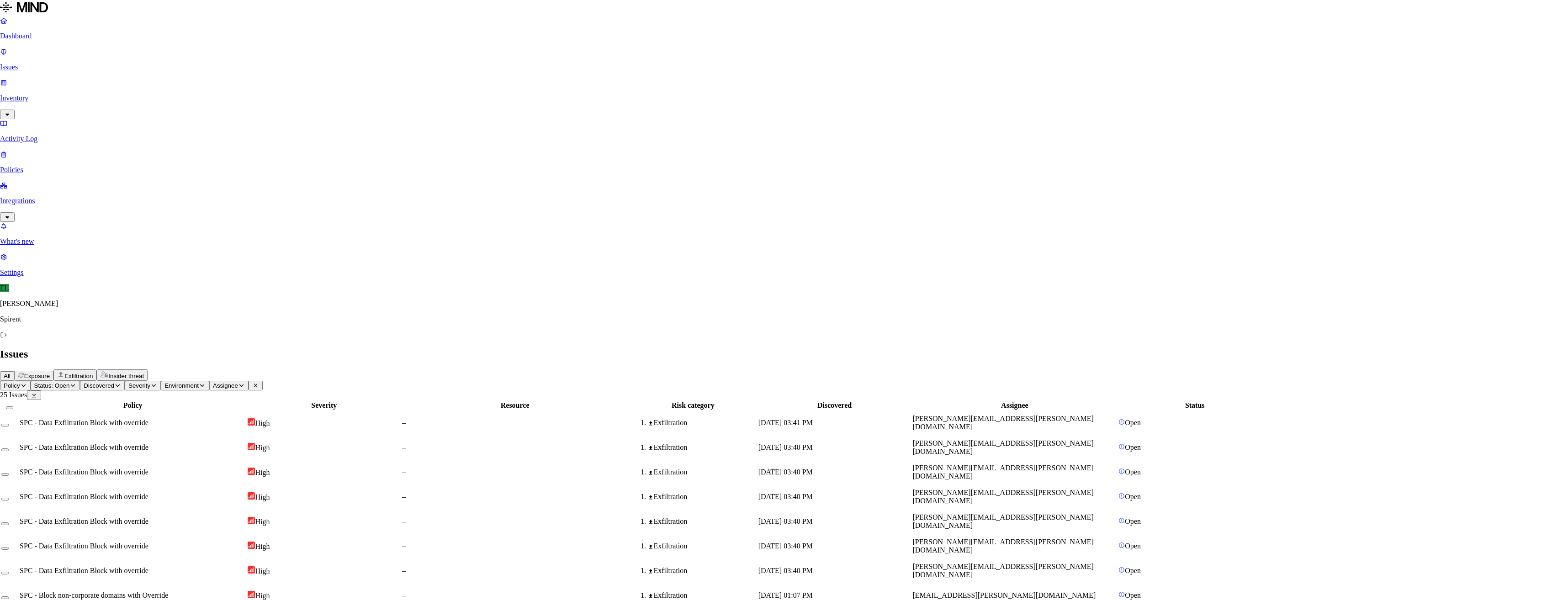
type textarea "User's access to deepseek now blocked as invalid justifications provided."
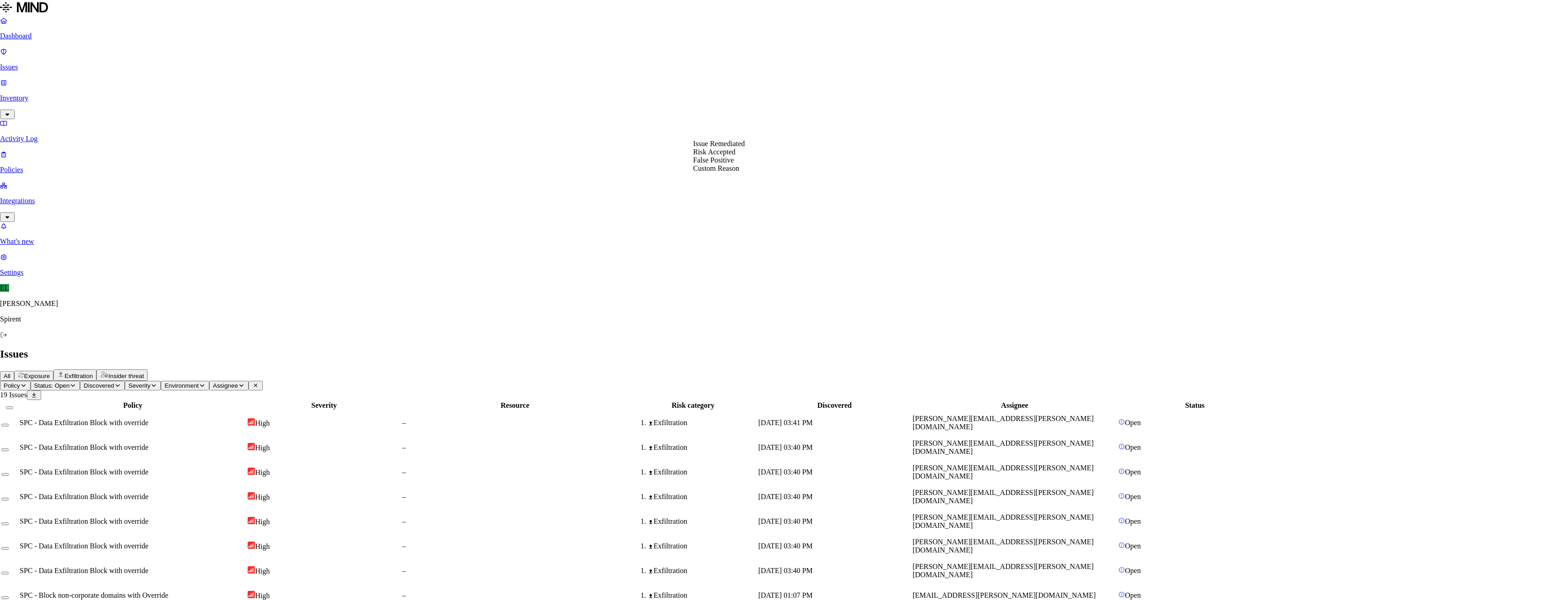
select select "Custom Reason"
type textarea "Boyscout"
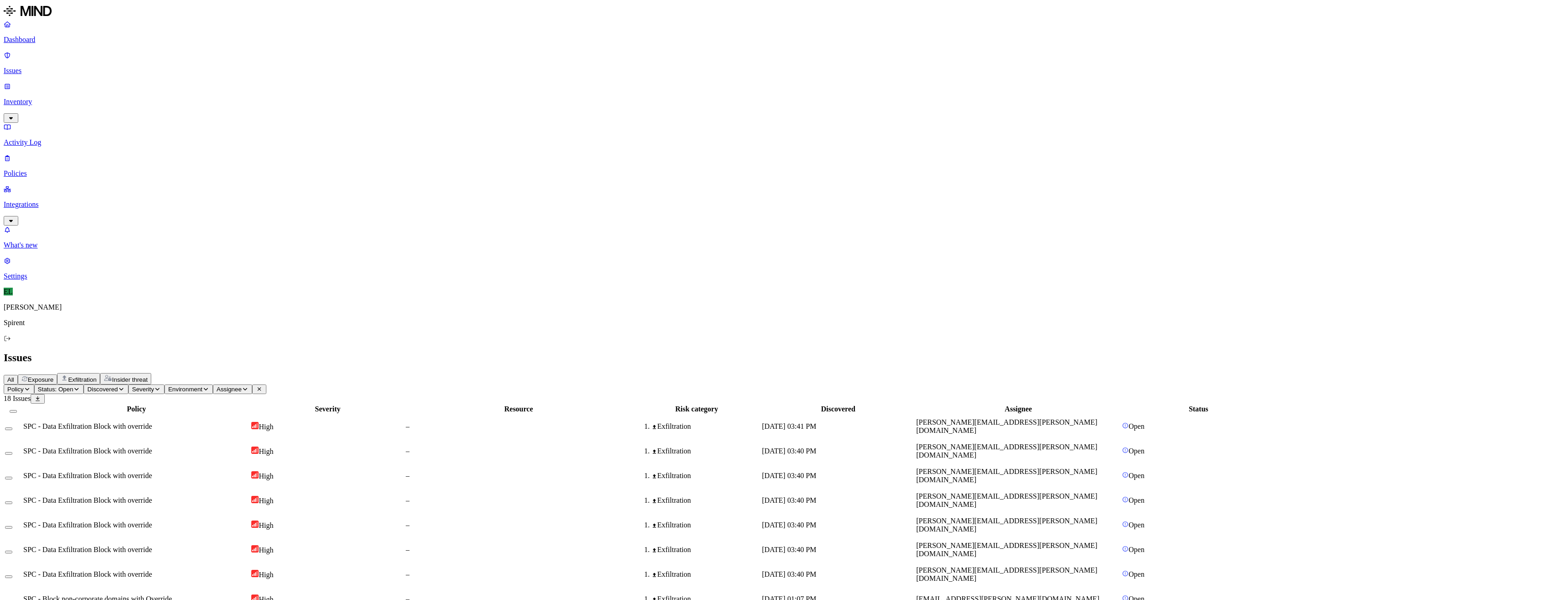
select select "Custom Reason"
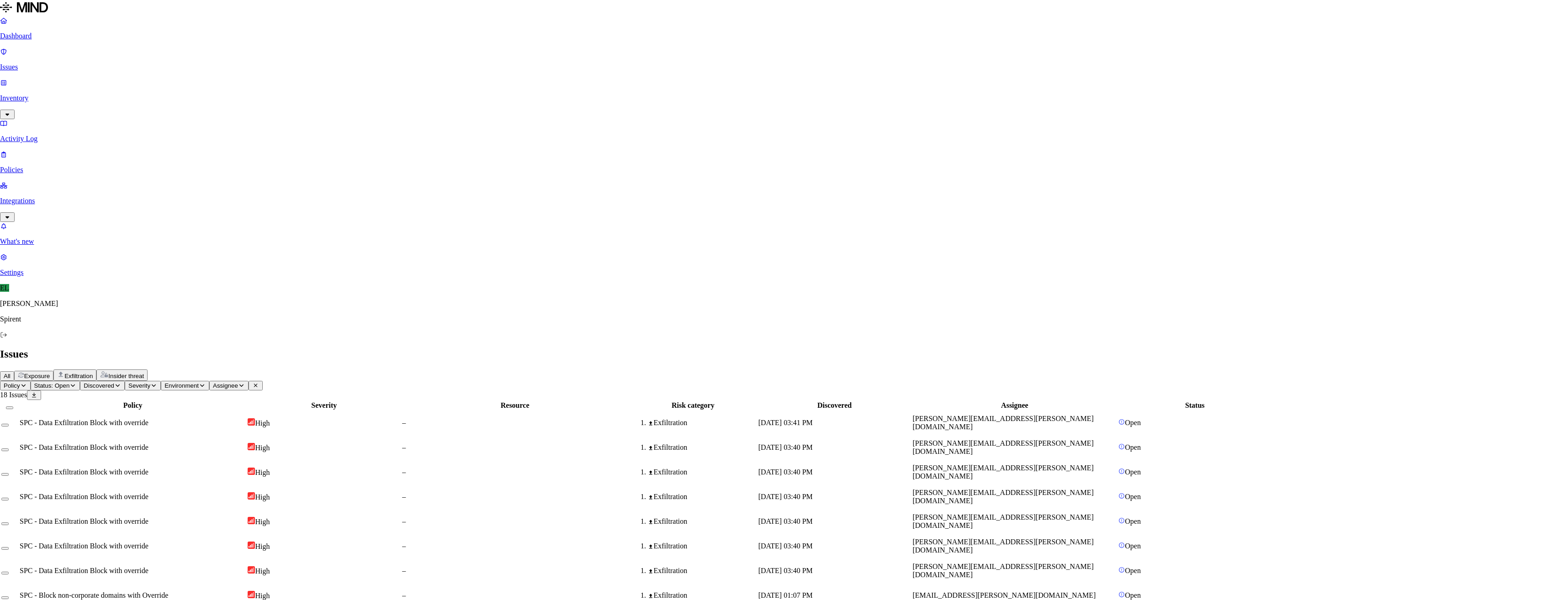
type textarea "LinkedIn post"
click at [1043, 567] on span "[PERSON_NAME][EMAIL_ADDRESS][PERSON_NAME][DOMAIN_NAME]" at bounding box center [1006, 574] width 181 height 16
click at [1043, 542] on span "[PERSON_NAME][EMAIL_ADDRESS][PERSON_NAME][DOMAIN_NAME]" at bounding box center [1006, 549] width 181 height 16
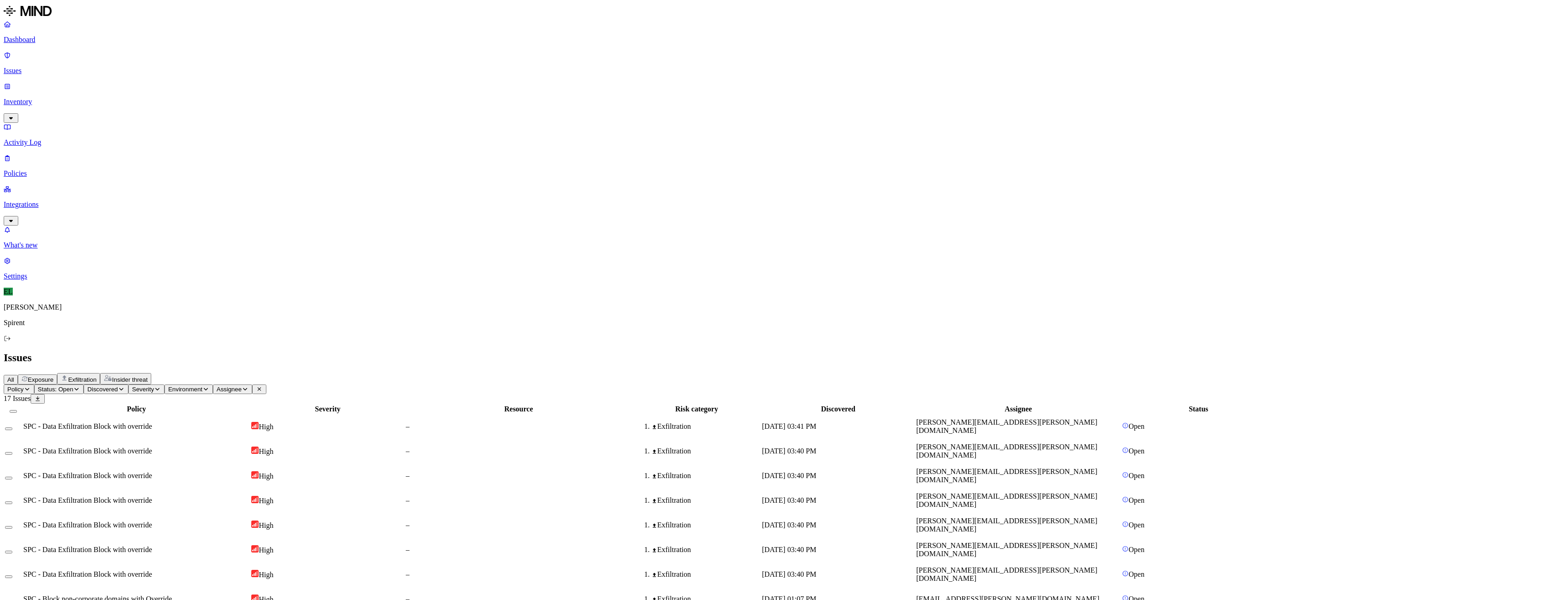
click at [1041, 517] on span "[PERSON_NAME][EMAIL_ADDRESS][PERSON_NAME][DOMAIN_NAME]" at bounding box center [1006, 525] width 181 height 16
click at [1040, 492] on span "[PERSON_NAME][EMAIL_ADDRESS][PERSON_NAME][DOMAIN_NAME]" at bounding box center [1006, 500] width 181 height 16
click at [1040, 468] on span "[PERSON_NAME][EMAIL_ADDRESS][PERSON_NAME][DOMAIN_NAME]" at bounding box center [1006, 476] width 181 height 16
click at [152, 422] on span "SPC - Data Exfiltration Block with override" at bounding box center [88, 426] width 129 height 8
click at [12, 428] on button "Select row" at bounding box center [9, 429] width 7 height 3
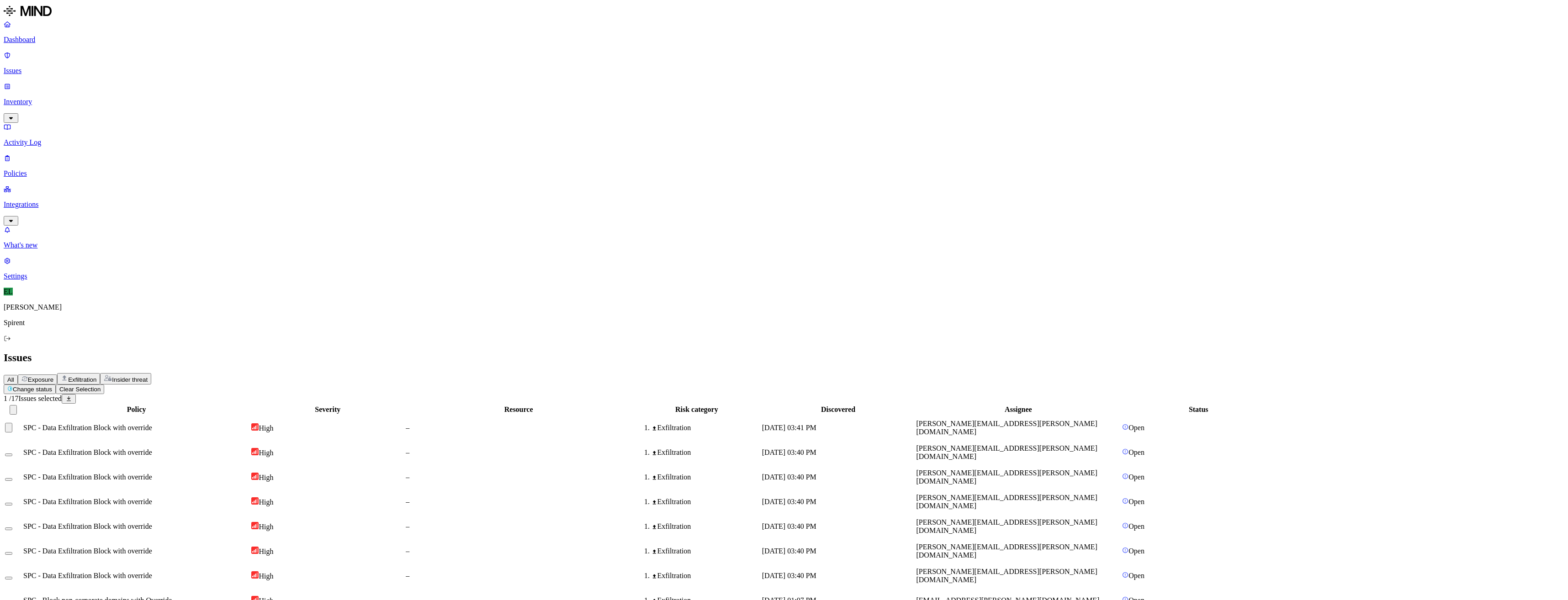
click at [12, 453] on button "Select row" at bounding box center [9, 455] width 7 height 3
click at [12, 478] on button "Select row" at bounding box center [9, 480] width 7 height 3
click at [22, 490] on td at bounding box center [13, 501] width 18 height 24
click at [12, 503] on button "Select row" at bounding box center [9, 504] width 7 height 3
click at [12, 528] on button "Select row" at bounding box center [9, 529] width 7 height 3
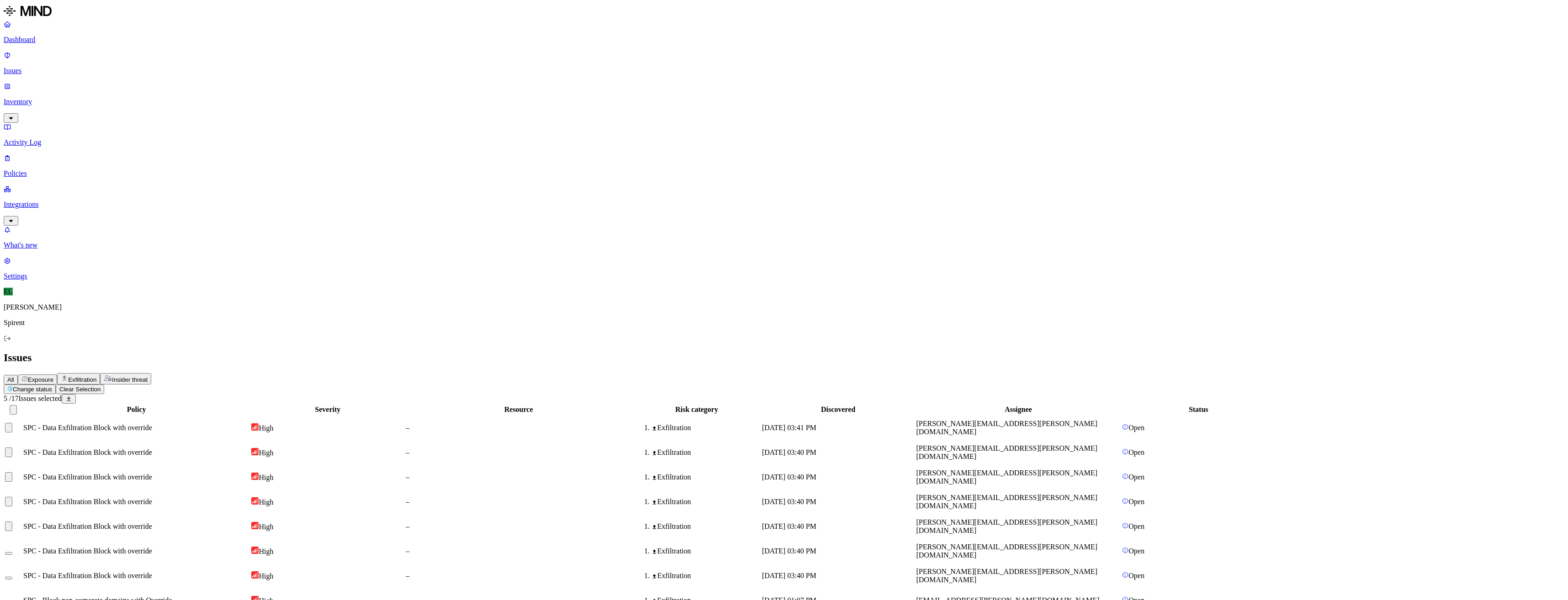
click at [12, 552] on button "Select row" at bounding box center [9, 553] width 7 height 3
click at [12, 577] on button "Select row" at bounding box center [9, 578] width 7 height 3
click at [151, 52] on html "Dashboard Issues Inventory Activity Log Policies Integrations What's new 1 Sett…" at bounding box center [784, 419] width 1568 height 839
click at [159, 84] on p "Resolved" at bounding box center [172, 80] width 26 height 7
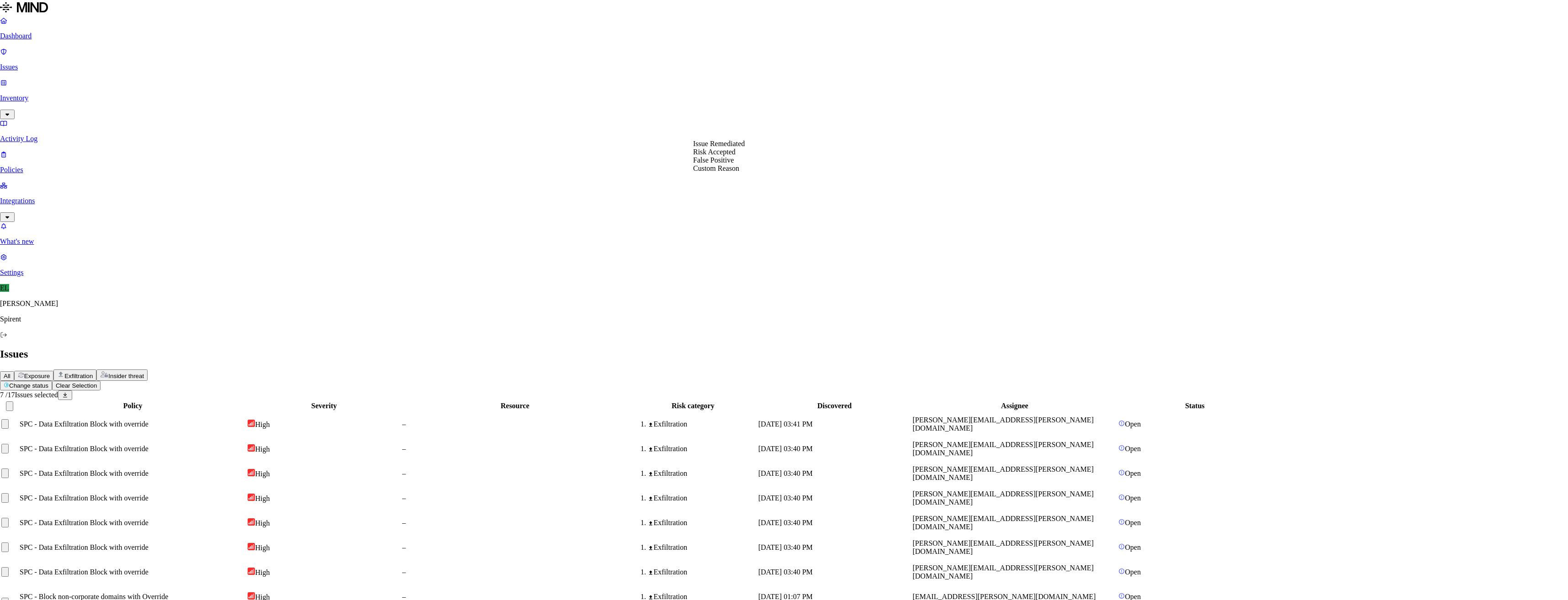
select select "Custom Reason"
type textarea "Personal data"
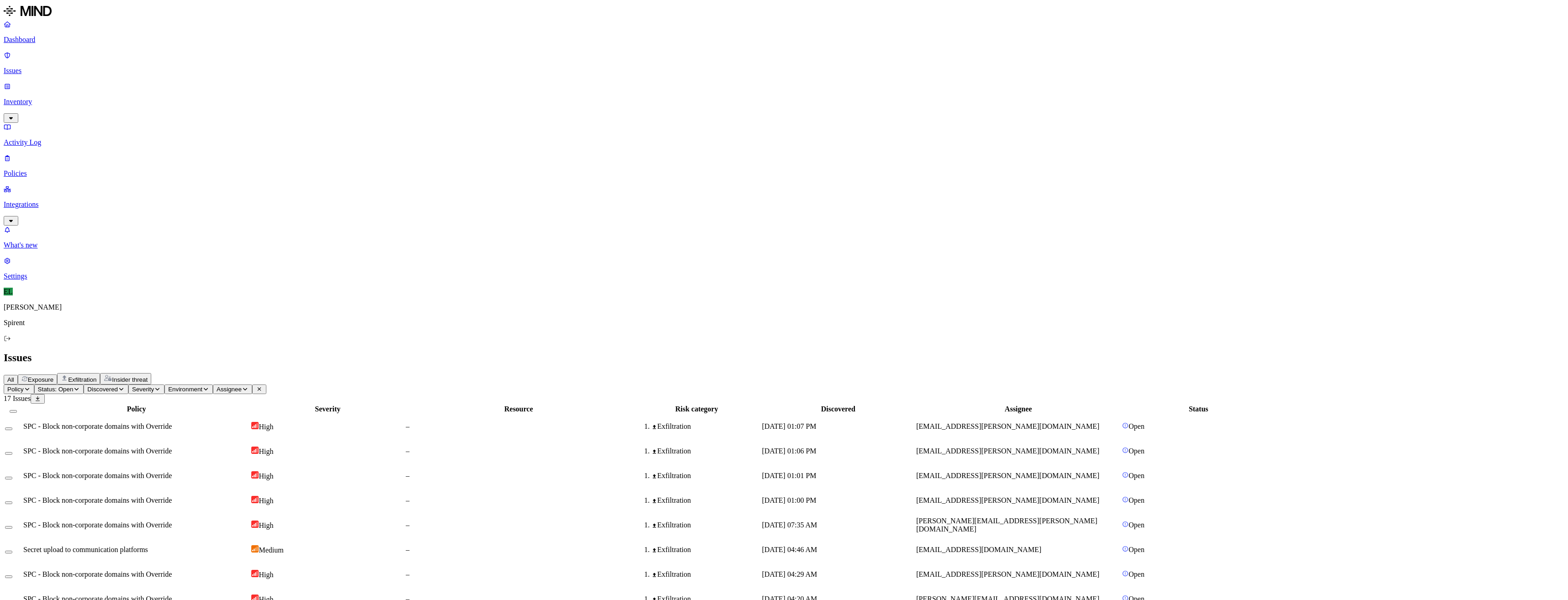
click at [1059, 422] on span "[EMAIL_ADDRESS][PERSON_NAME][DOMAIN_NAME]" at bounding box center [1007, 426] width 183 height 8
click at [1069, 595] on span "[PERSON_NAME][EMAIL_ADDRESS][DOMAIN_NAME]" at bounding box center [1007, 599] width 183 height 8
click at [12, 600] on button "Select row" at bounding box center [9, 601] width 7 height 3
click at [159, 56] on html "Dashboard Issues Inventory Activity Log Policies Integrations What's new 1 Sett…" at bounding box center [784, 333] width 1568 height 666
click at [159, 84] on p "Resolved" at bounding box center [172, 80] width 26 height 7
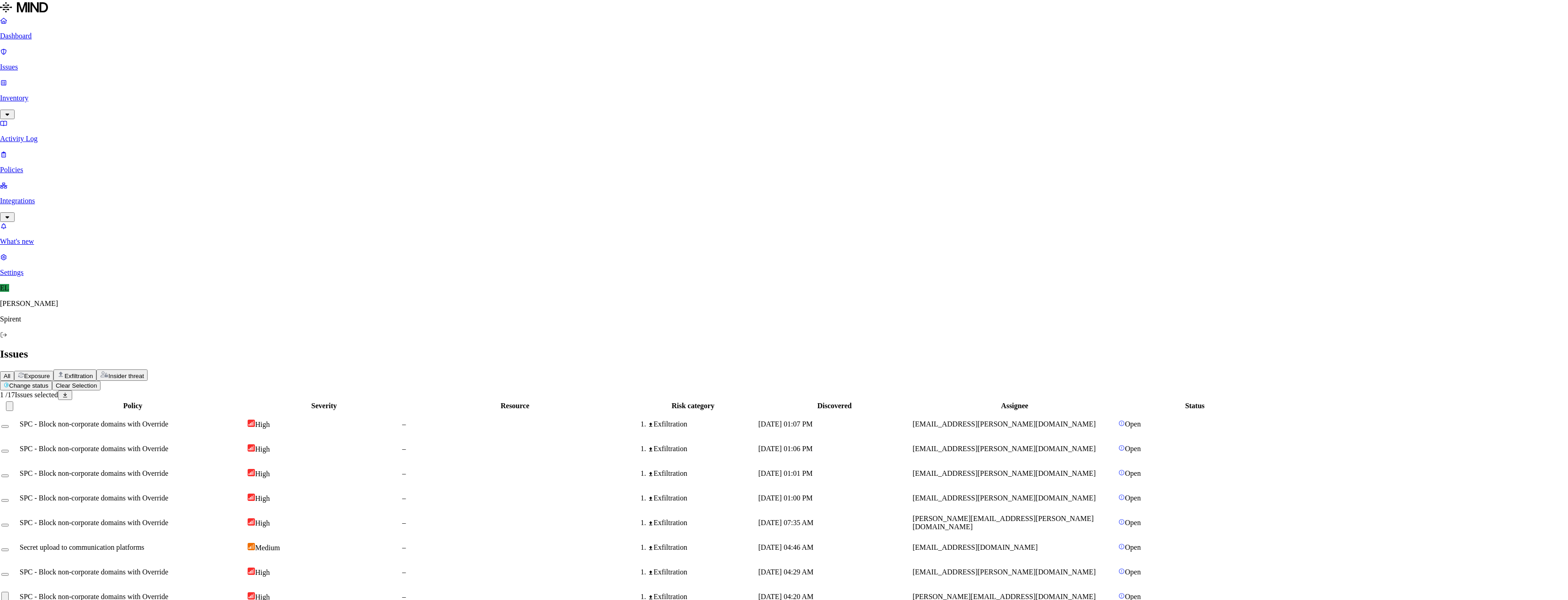
select select "Risk Accepted"
click at [1041, 546] on span "[EMAIL_ADDRESS][DOMAIN_NAME]" at bounding box center [979, 549] width 125 height 8
click at [1076, 489] on td "[EMAIL_ADDRESS][PERSON_NAME][DOMAIN_NAME]" at bounding box center [1018, 500] width 205 height 24
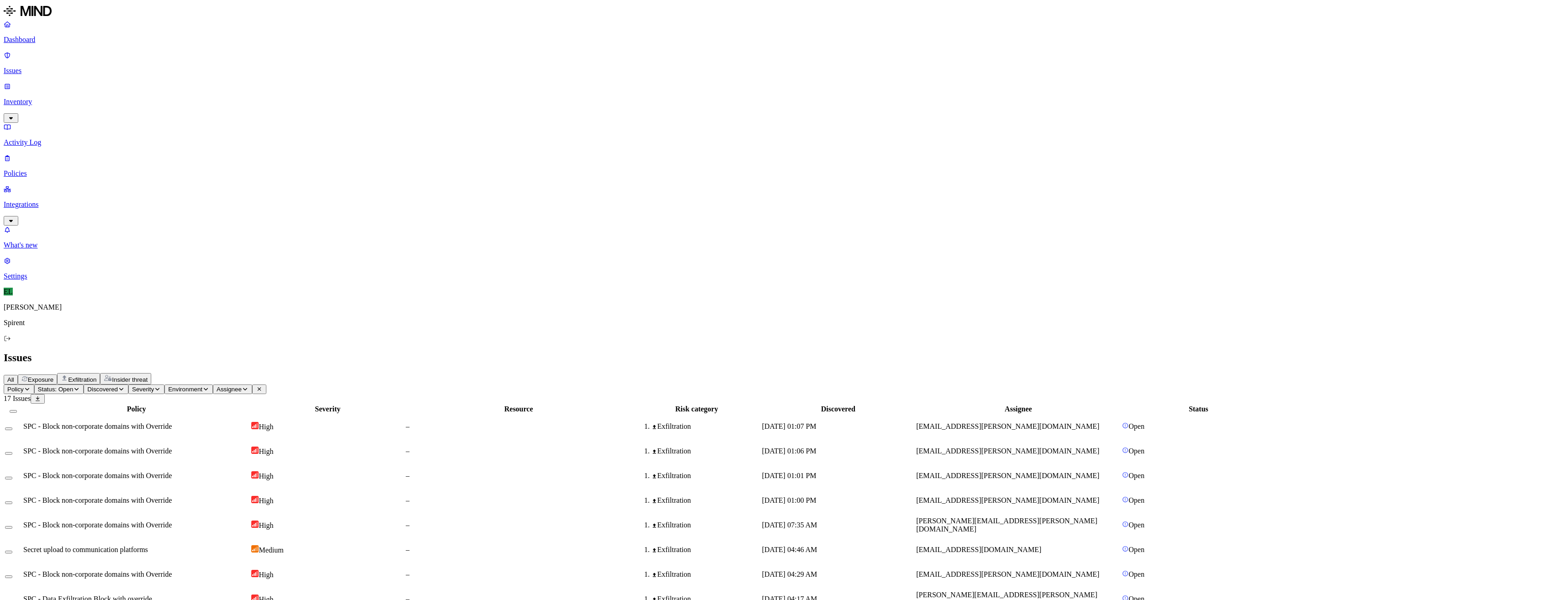
drag, startPoint x: 1481, startPoint y: 457, endPoint x: 1513, endPoint y: 457, distance: 32.0
copy span "justification"
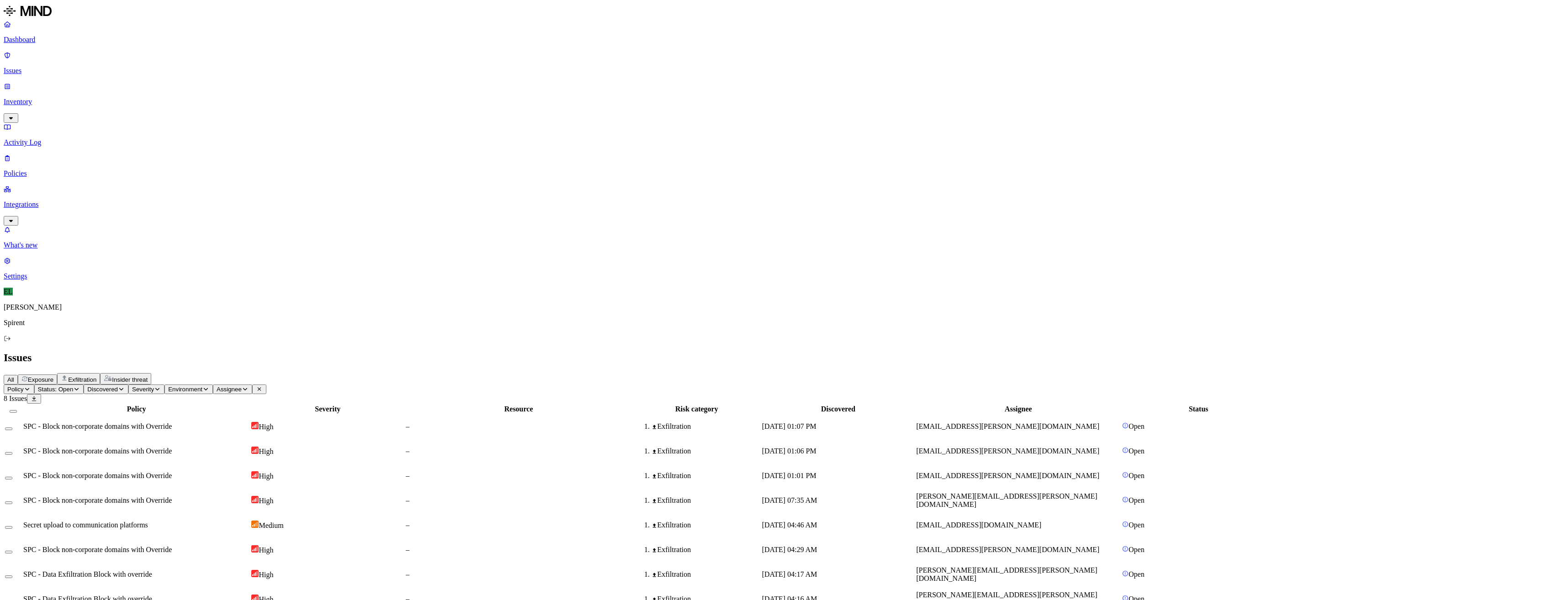
click at [12, 428] on button "Select row" at bounding box center [9, 429] width 7 height 3
click at [12, 453] on button "Select row" at bounding box center [9, 455] width 7 height 3
click at [12, 478] on button "Select row" at bounding box center [9, 480] width 7 height 3
click at [142, 54] on html "Dashboard Issues Inventory Activity Log Policies Integrations What's new 1 Sett…" at bounding box center [784, 309] width 1568 height 617
click at [159, 84] on p "Resolved" at bounding box center [172, 80] width 26 height 7
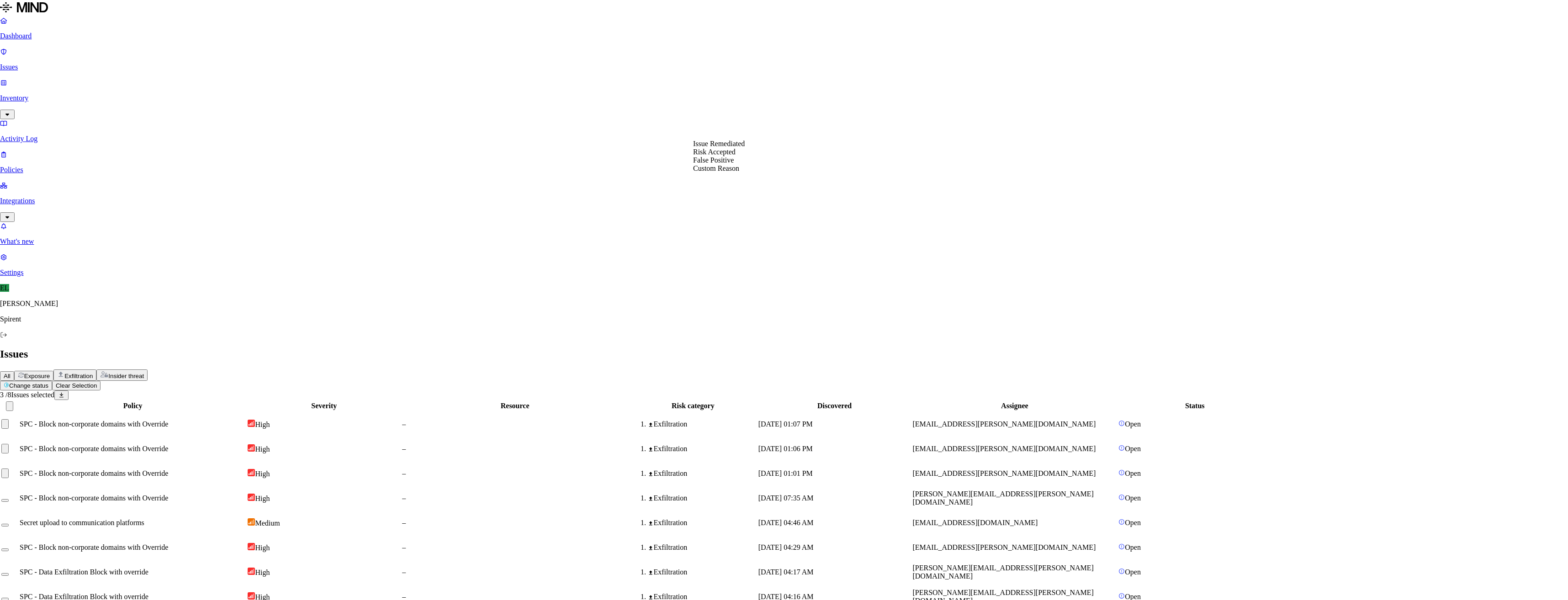
select select "Custom Reason"
type textarea "Followed up with user and kept one issue open"
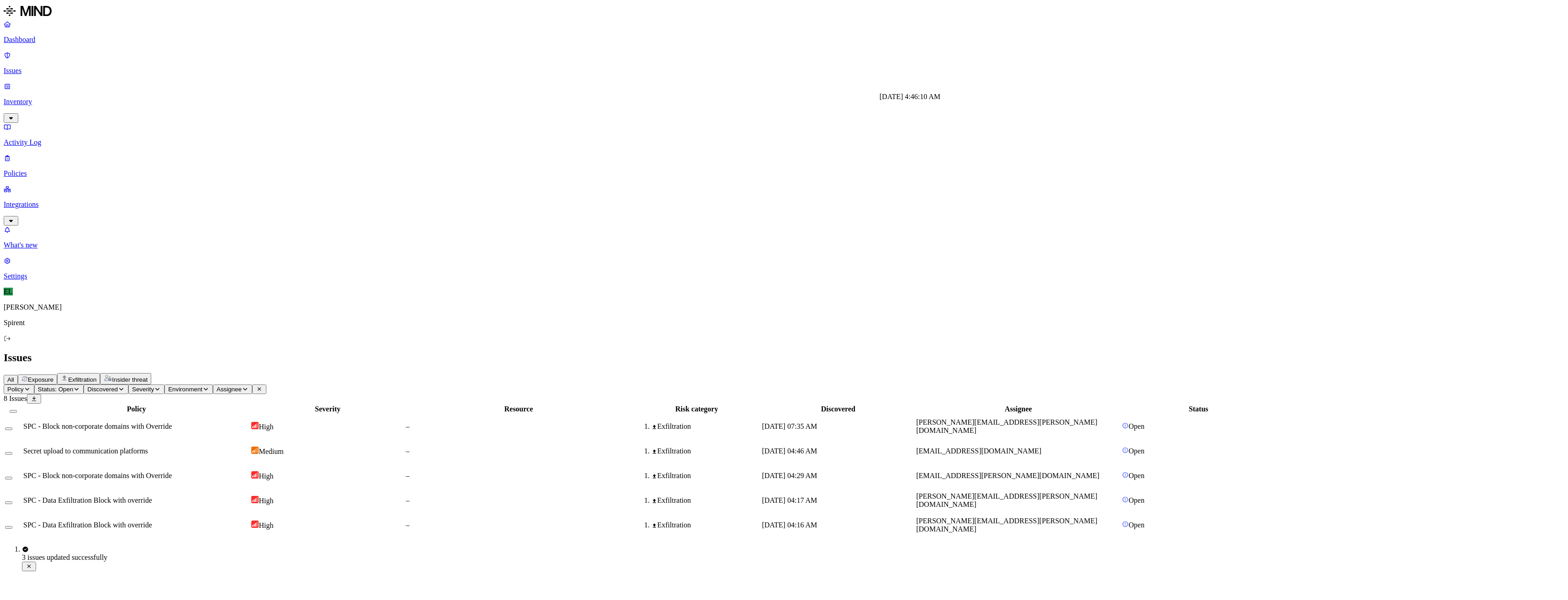
click at [817, 447] on span "[DATE] 04:46 AM" at bounding box center [789, 451] width 55 height 8
drag, startPoint x: 1427, startPoint y: 359, endPoint x: 1371, endPoint y: 375, distance: 58.2
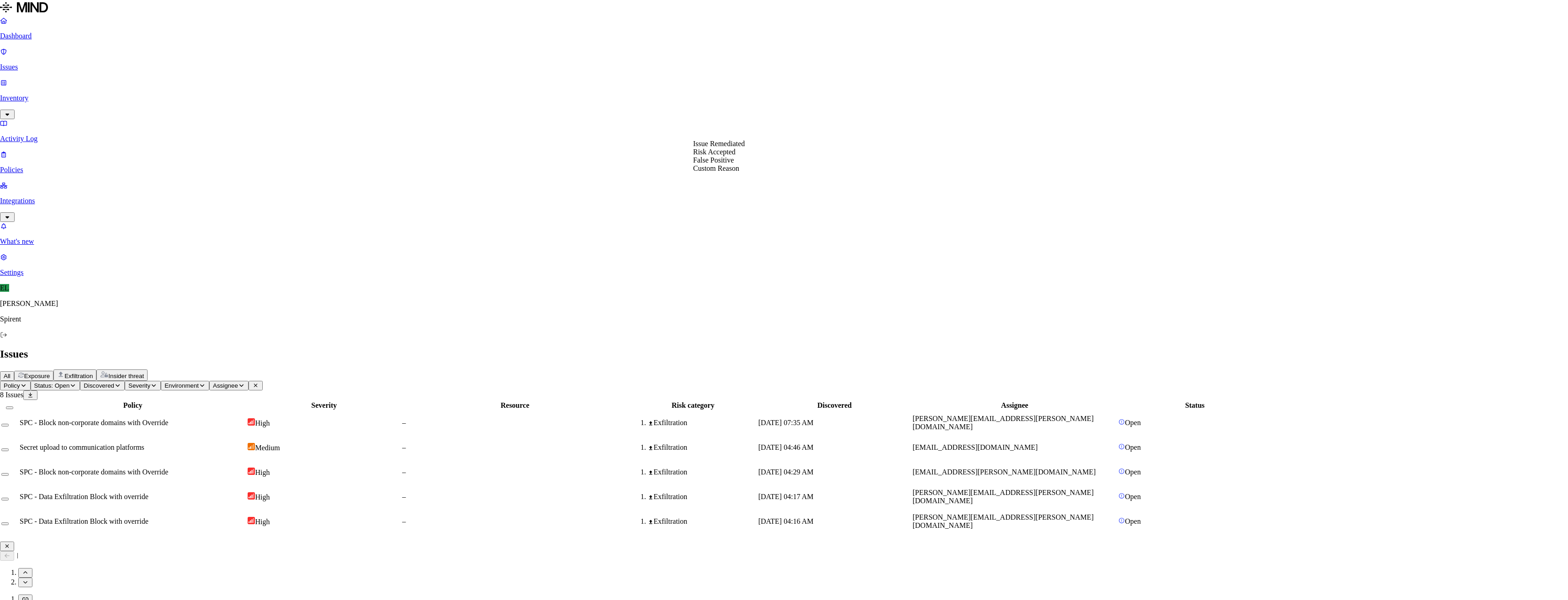
select select "Custom Reason"
type textarea "User advised on storing/sharing passwords via email"
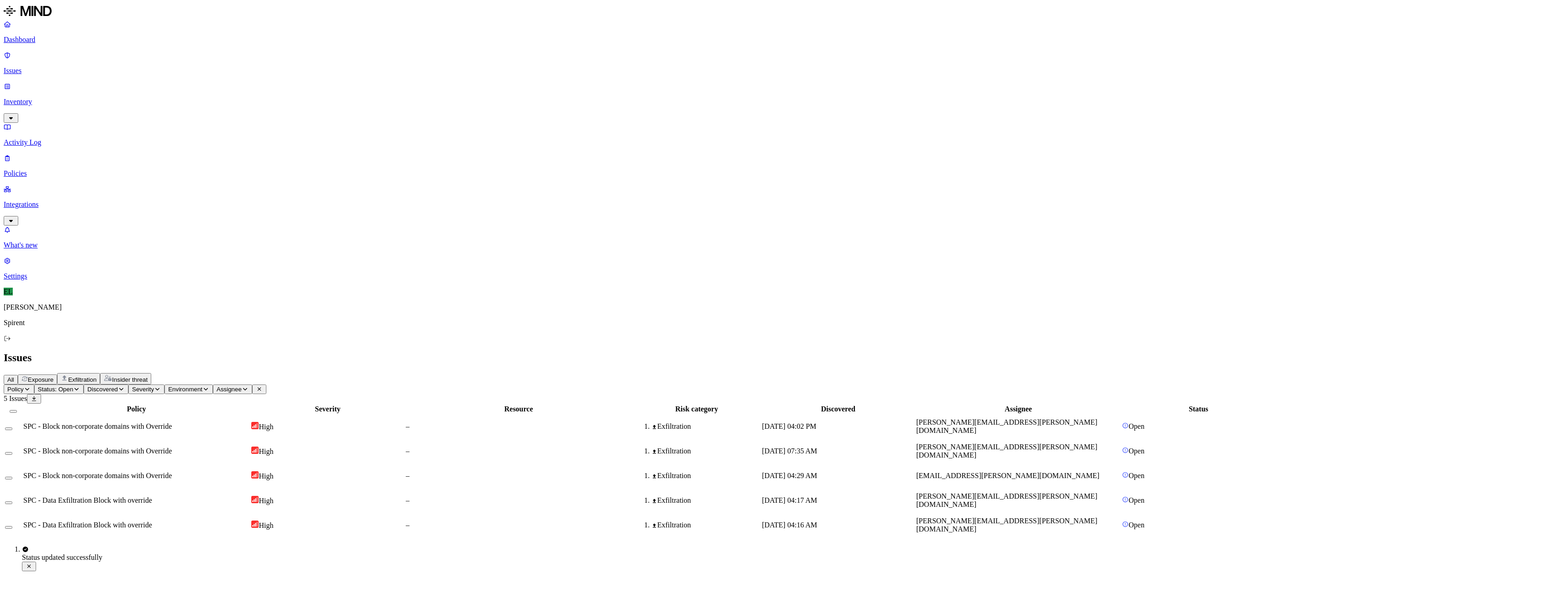
click at [760, 497] on div "Exfiltration" at bounding box center [696, 501] width 127 height 9
click at [915, 521] on div "[DATE] 04:16 AM" at bounding box center [838, 525] width 153 height 9
click at [12, 501] on button "Select row" at bounding box center [9, 503] width 7 height 3
click at [12, 528] on button "Select row" at bounding box center [9, 529] width 7 height 3
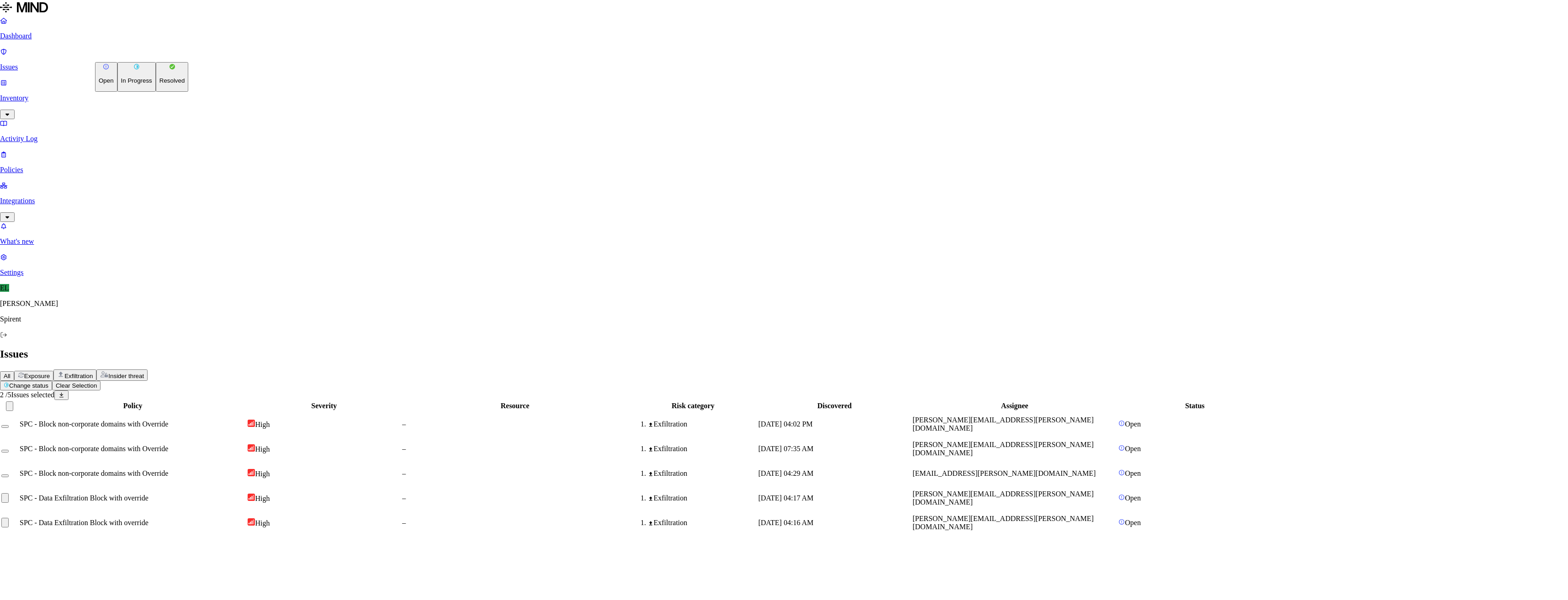
click at [153, 54] on html "Dashboard Issues Inventory Activity Log Policies Integrations What's new 1 Sett…" at bounding box center [784, 271] width 1568 height 543
click at [159, 84] on p "Resolved" at bounding box center [172, 80] width 26 height 7
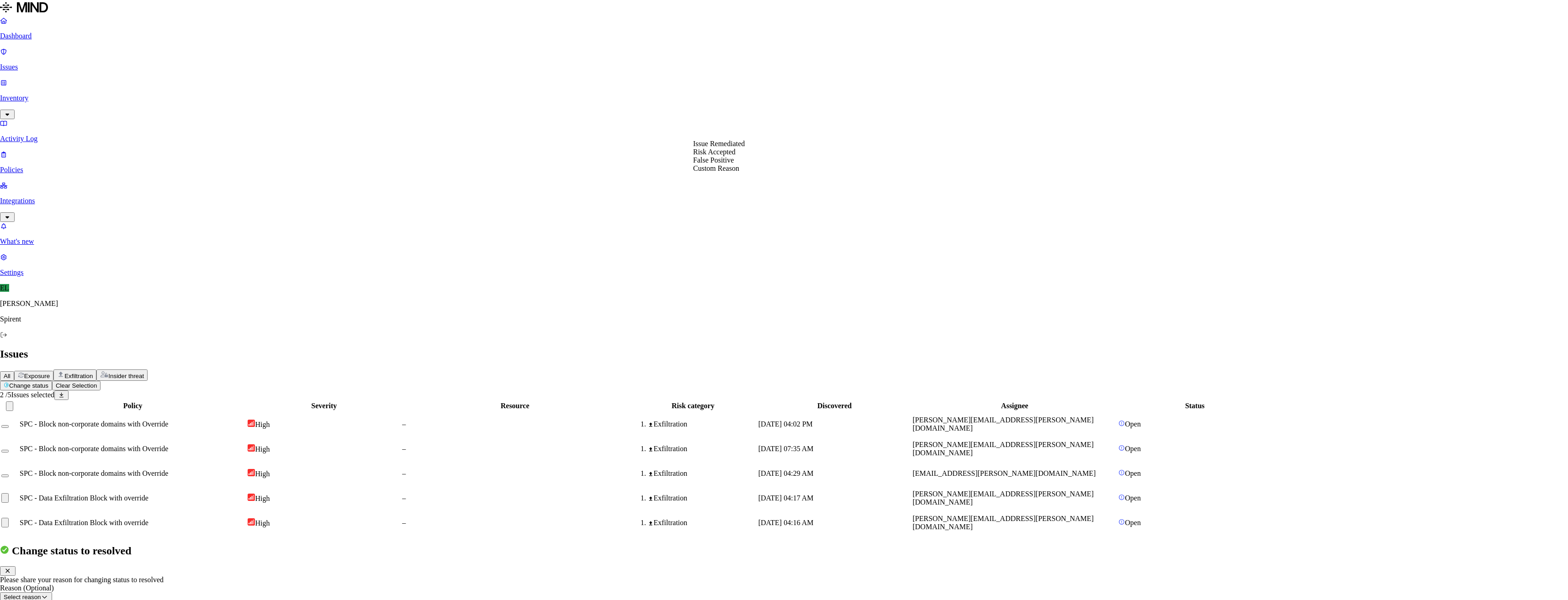
click at [52, 593] on button "Select reason" at bounding box center [26, 598] width 52 height 10
select select "Risk Accepted"
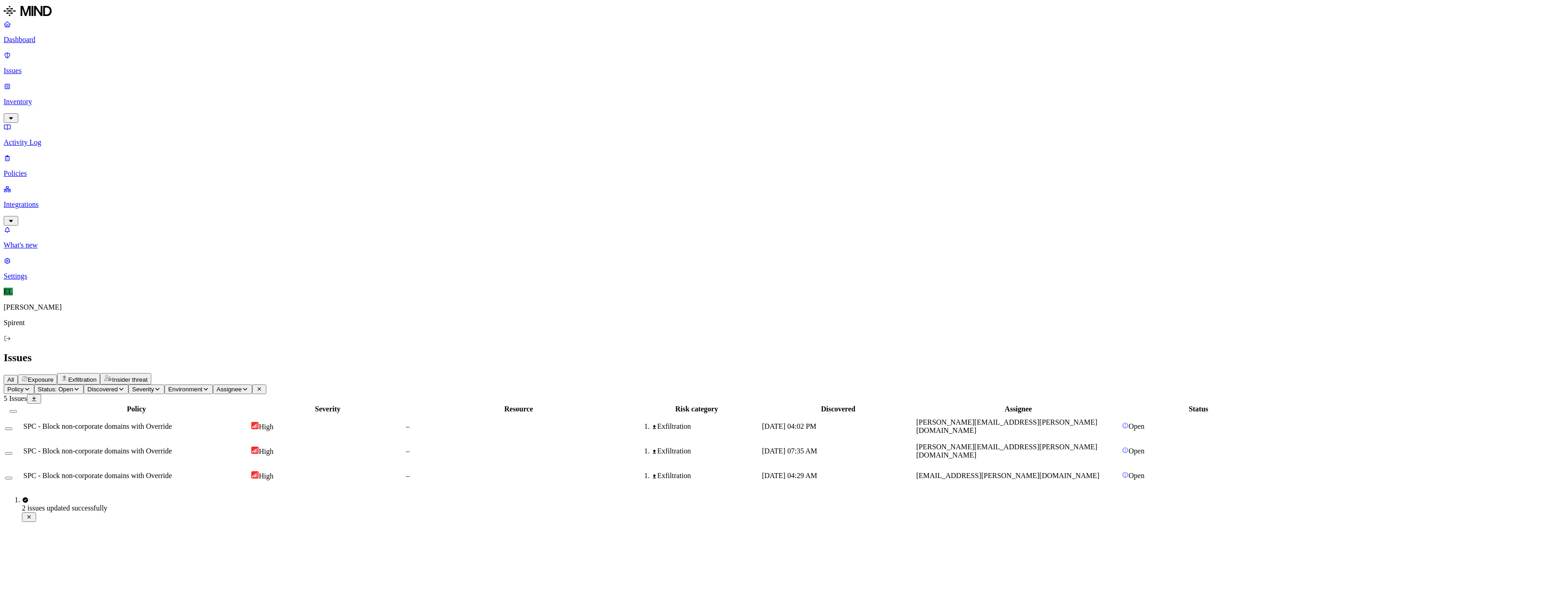
click at [172, 422] on span "SPC - Block non-corporate domains with Override" at bounding box center [97, 426] width 149 height 8
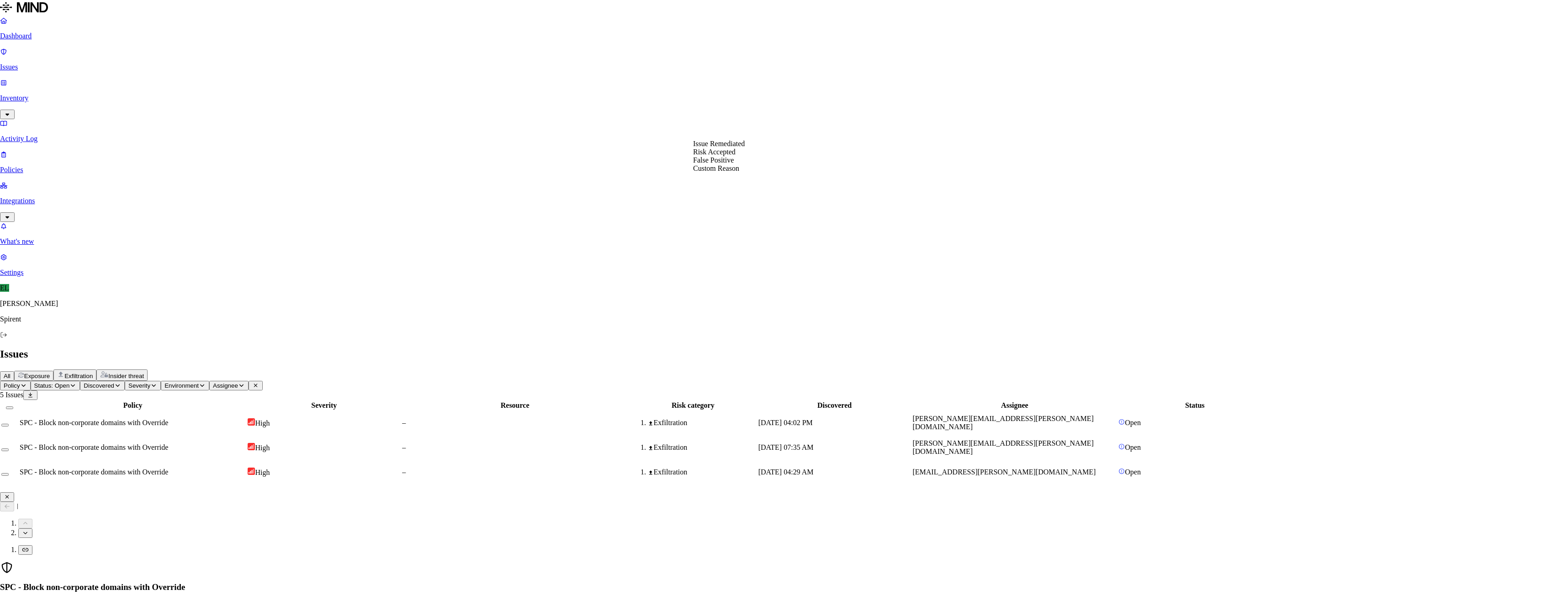
select select "Risk Accepted"
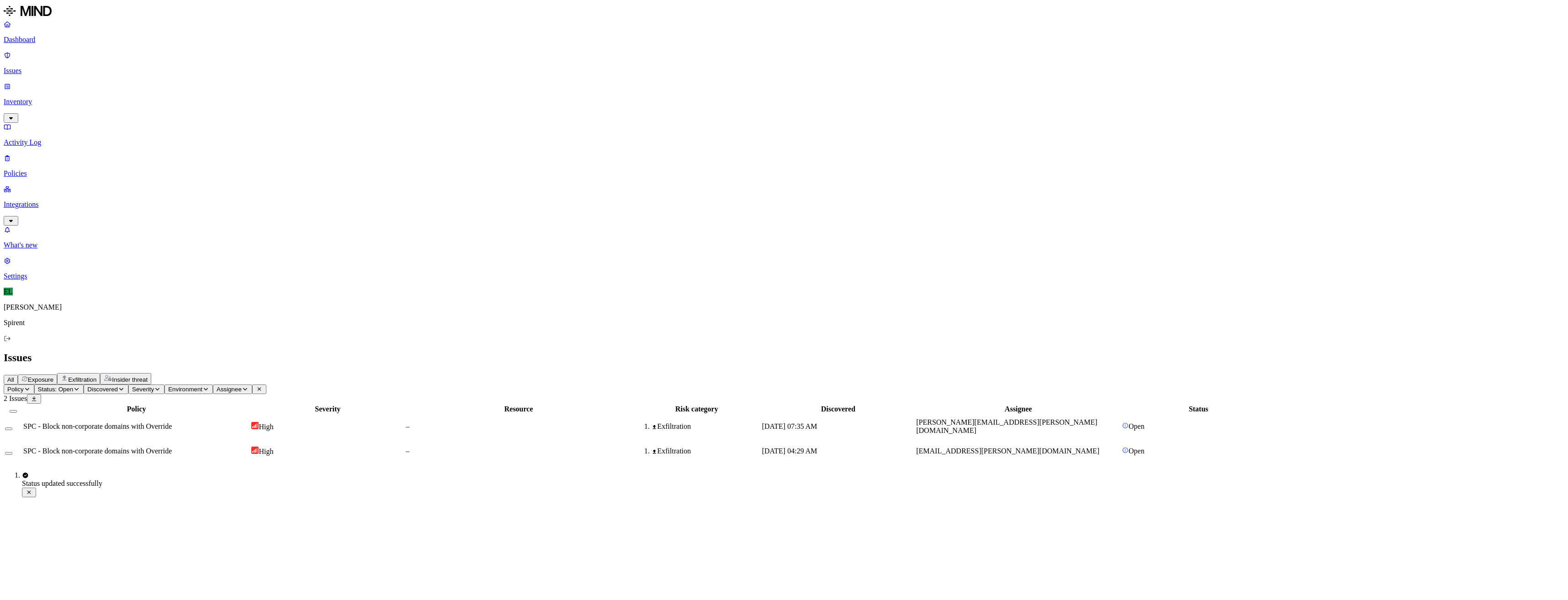
click at [1085, 419] on span "[PERSON_NAME][EMAIL_ADDRESS][PERSON_NAME][DOMAIN_NAME]" at bounding box center [1006, 427] width 181 height 16
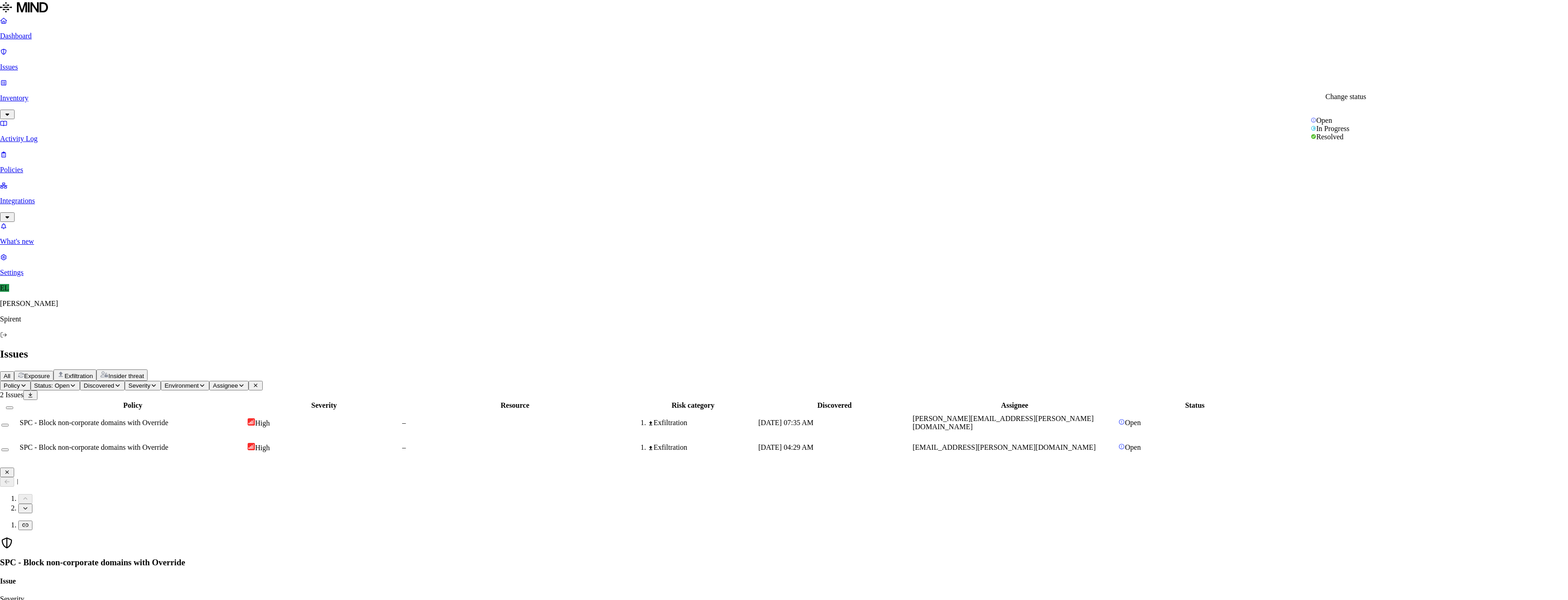
select select "Risk Accepted"
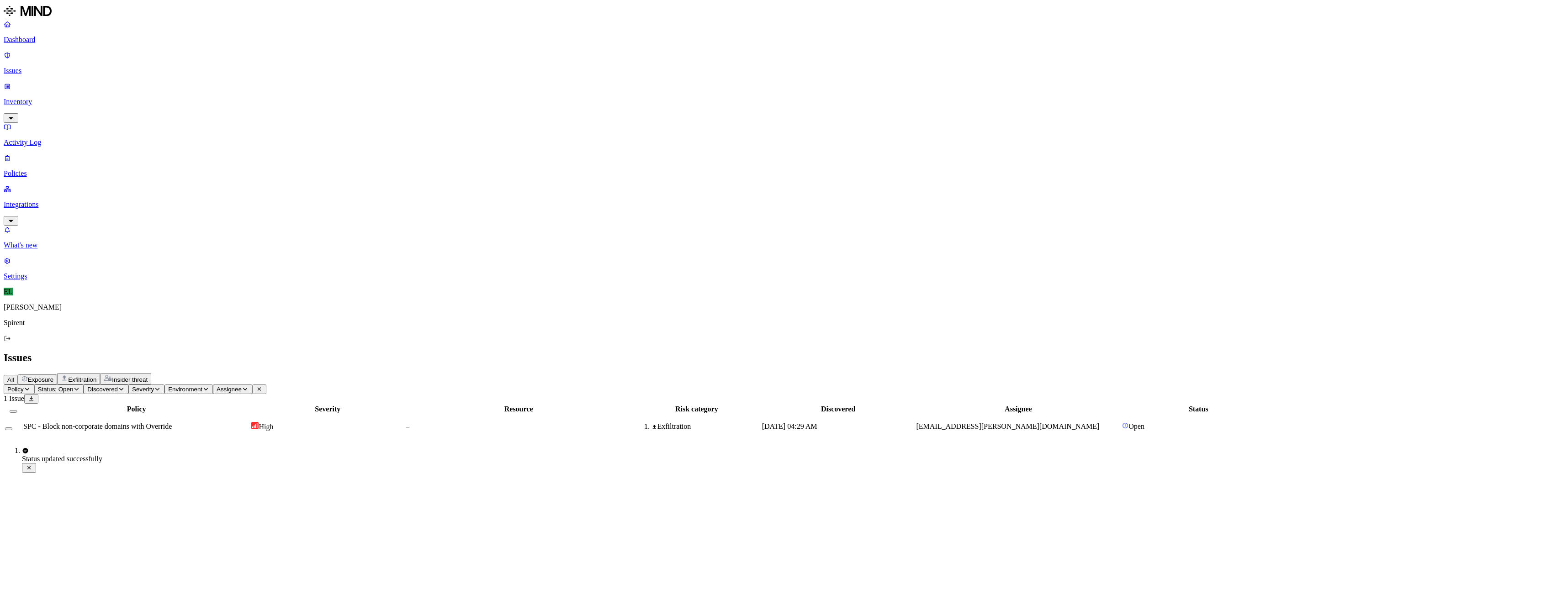
click at [172, 422] on span "SPC - Block non-corporate domains with Override" at bounding box center [97, 426] width 149 height 8
click at [14, 458] on icon at bounding box center [10, 461] width 7 height 5
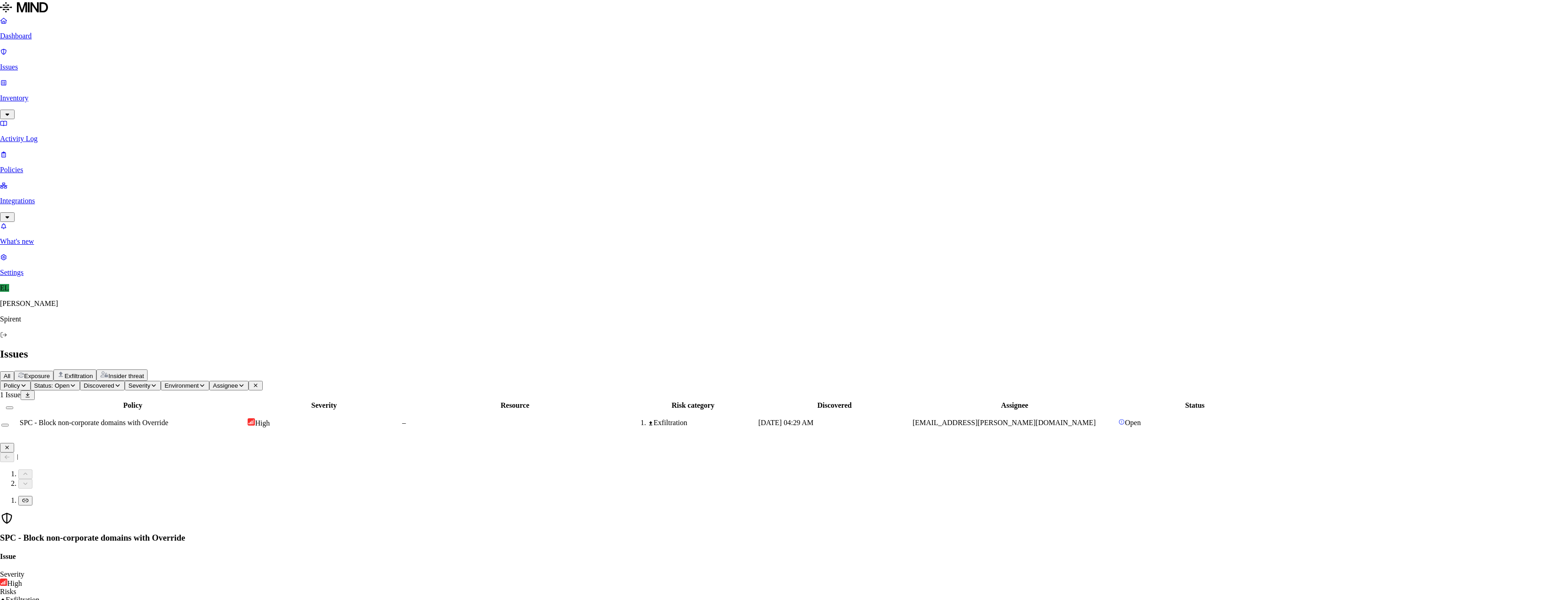
select select "Risk Accepted"
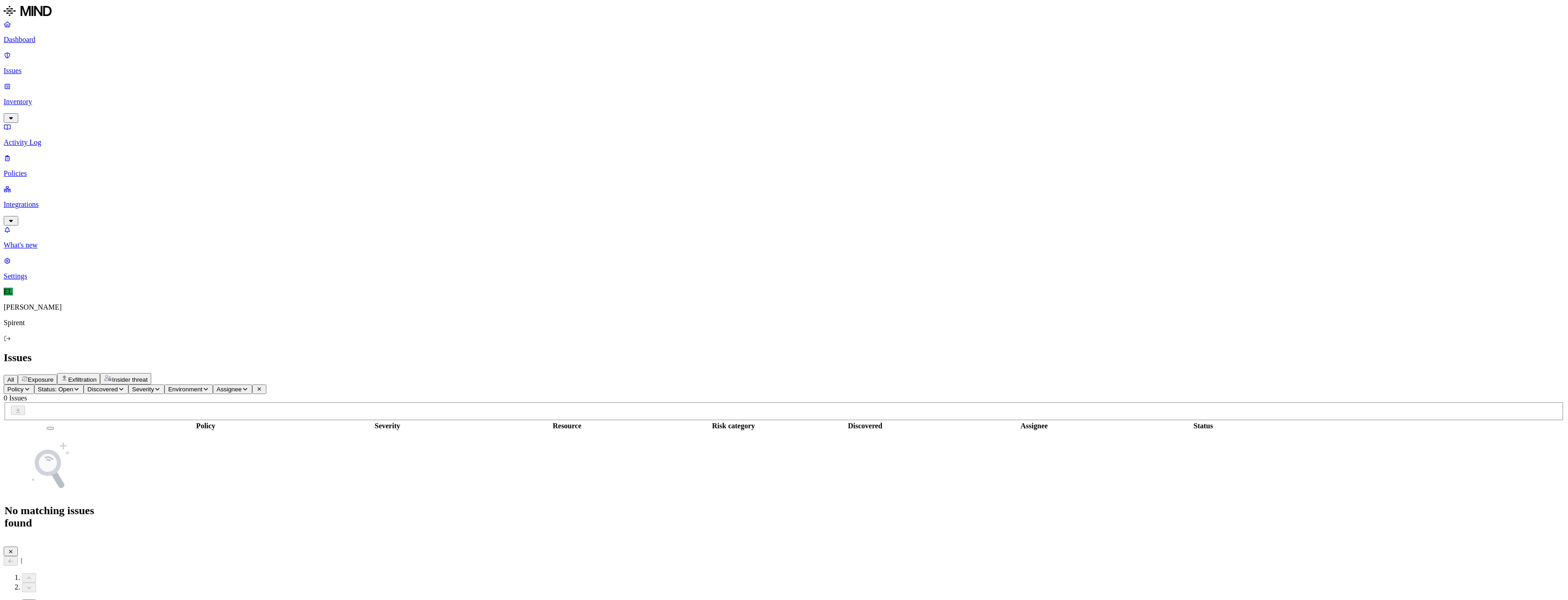
click at [14, 549] on icon "button" at bounding box center [10, 551] width 7 height 5
click at [80, 386] on icon "button" at bounding box center [76, 389] width 7 height 5
click at [165, 102] on button "button" at bounding box center [169, 103] width 7 height 3
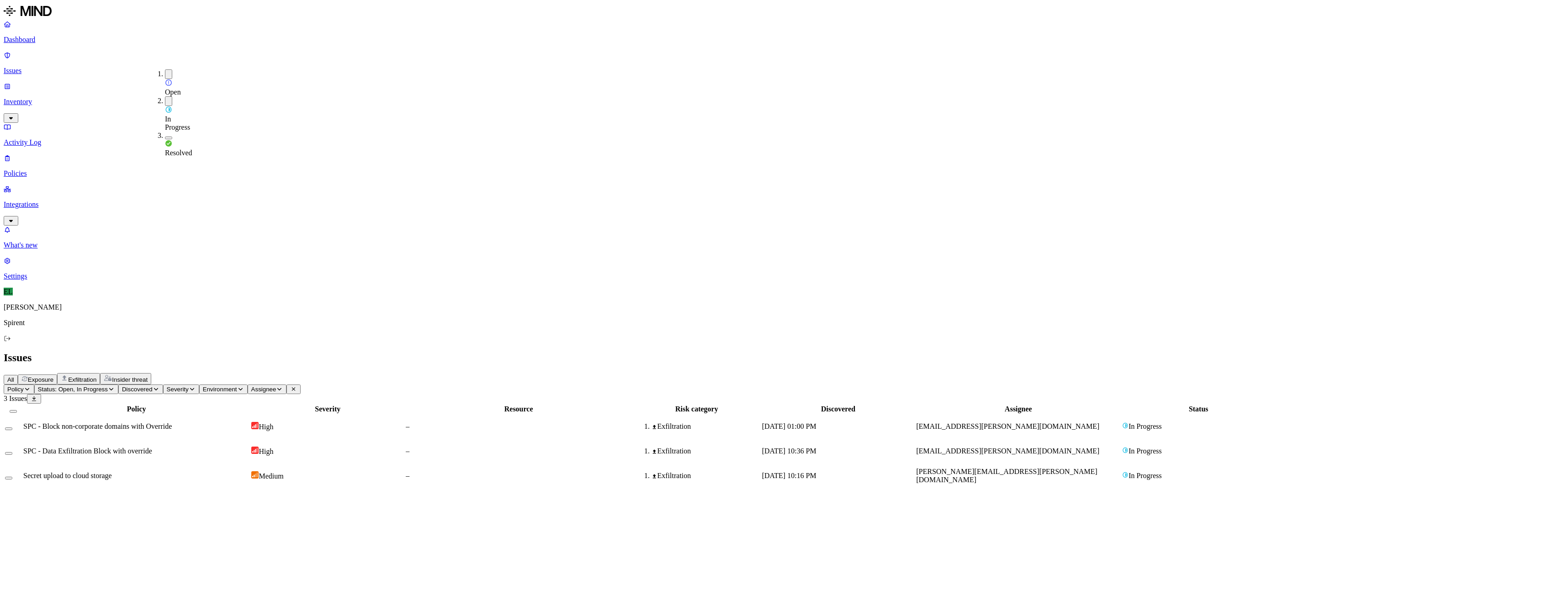
click at [165, 136] on button "button" at bounding box center [169, 138] width 7 height 3
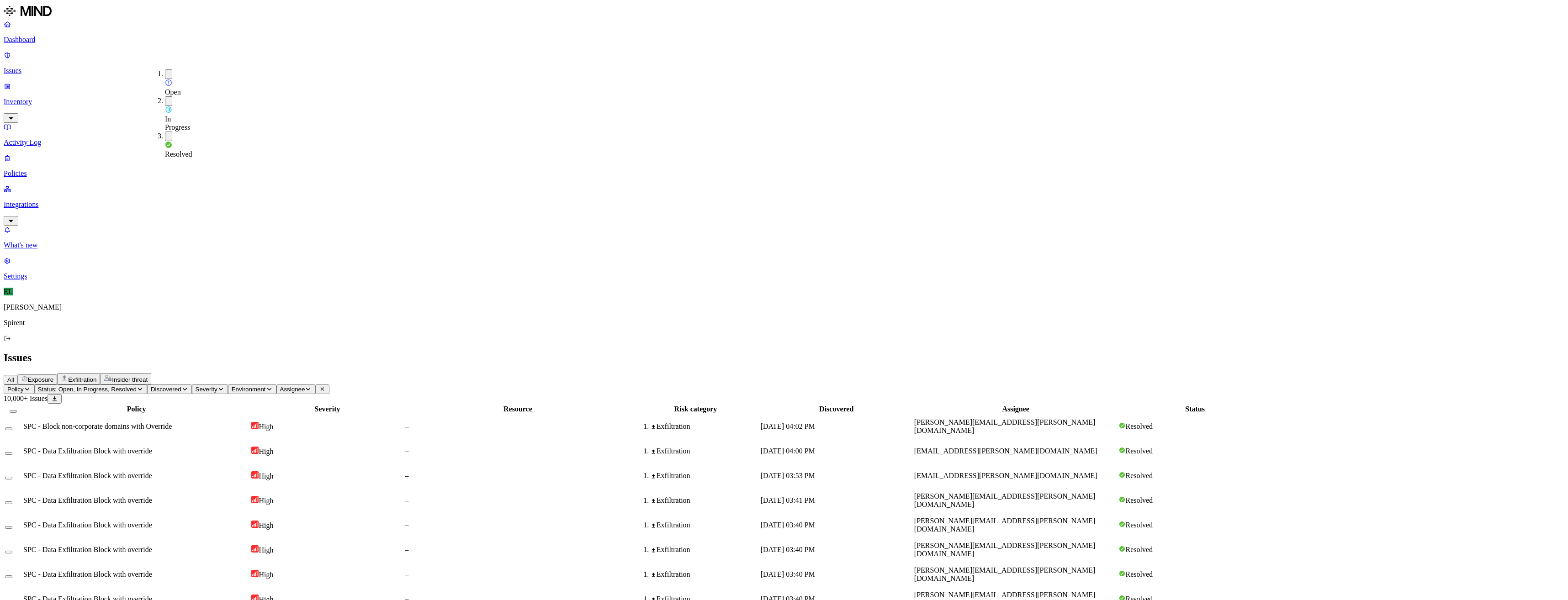
click at [992, 373] on div "All Exposure Exfiltration Insider threat" at bounding box center [784, 378] width 1561 height 12
